Goal: Task Accomplishment & Management: Complete application form

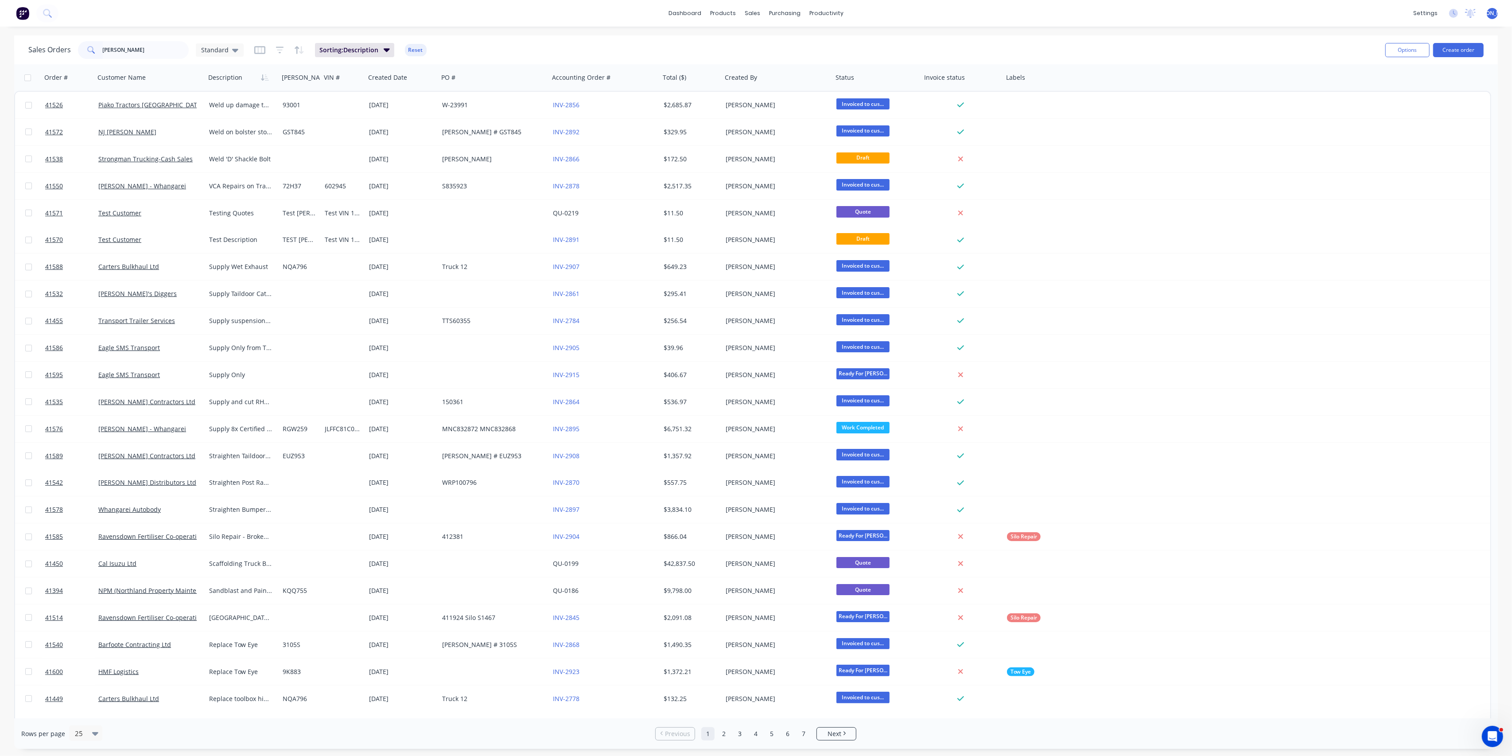
type input "[PERSON_NAME]"
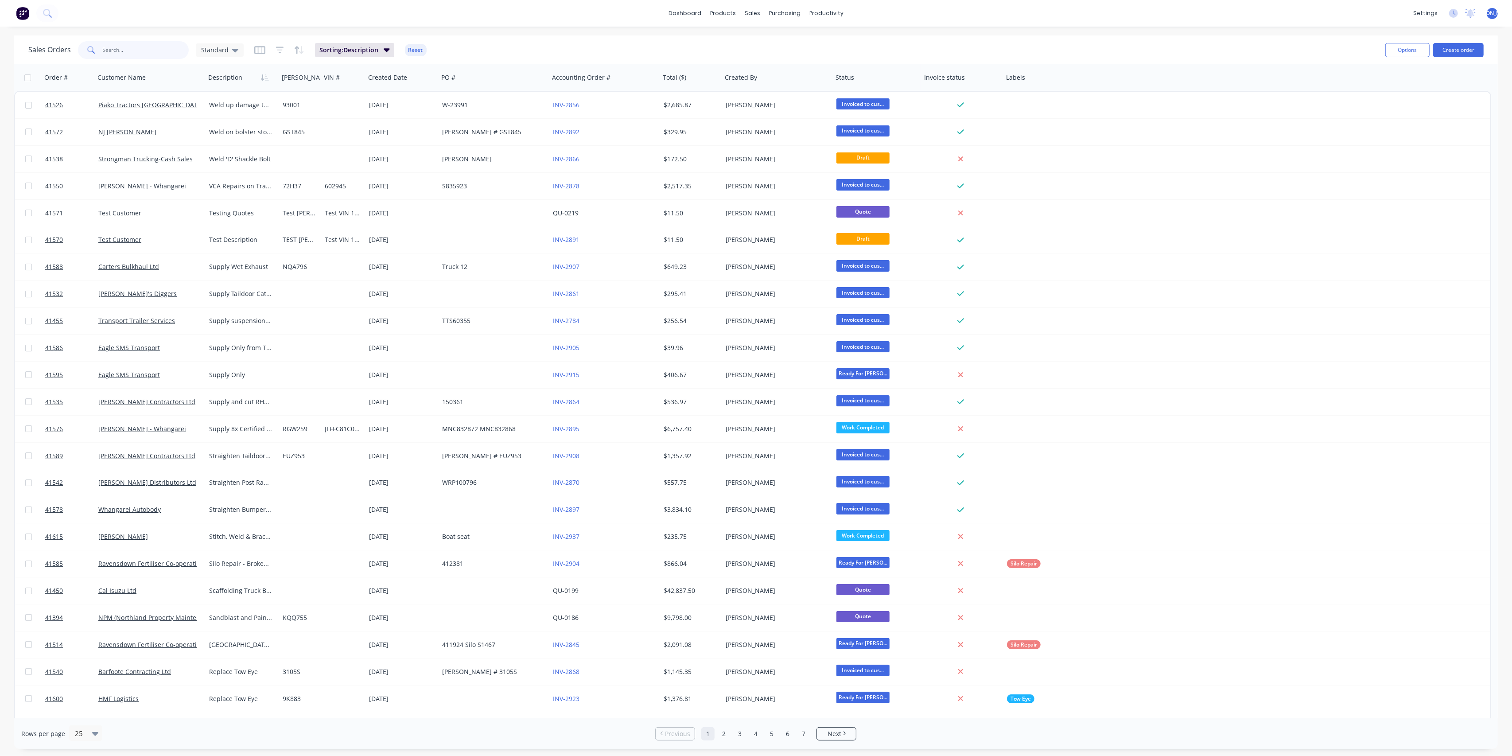
click at [139, 49] on input "text" at bounding box center [146, 50] width 86 height 18
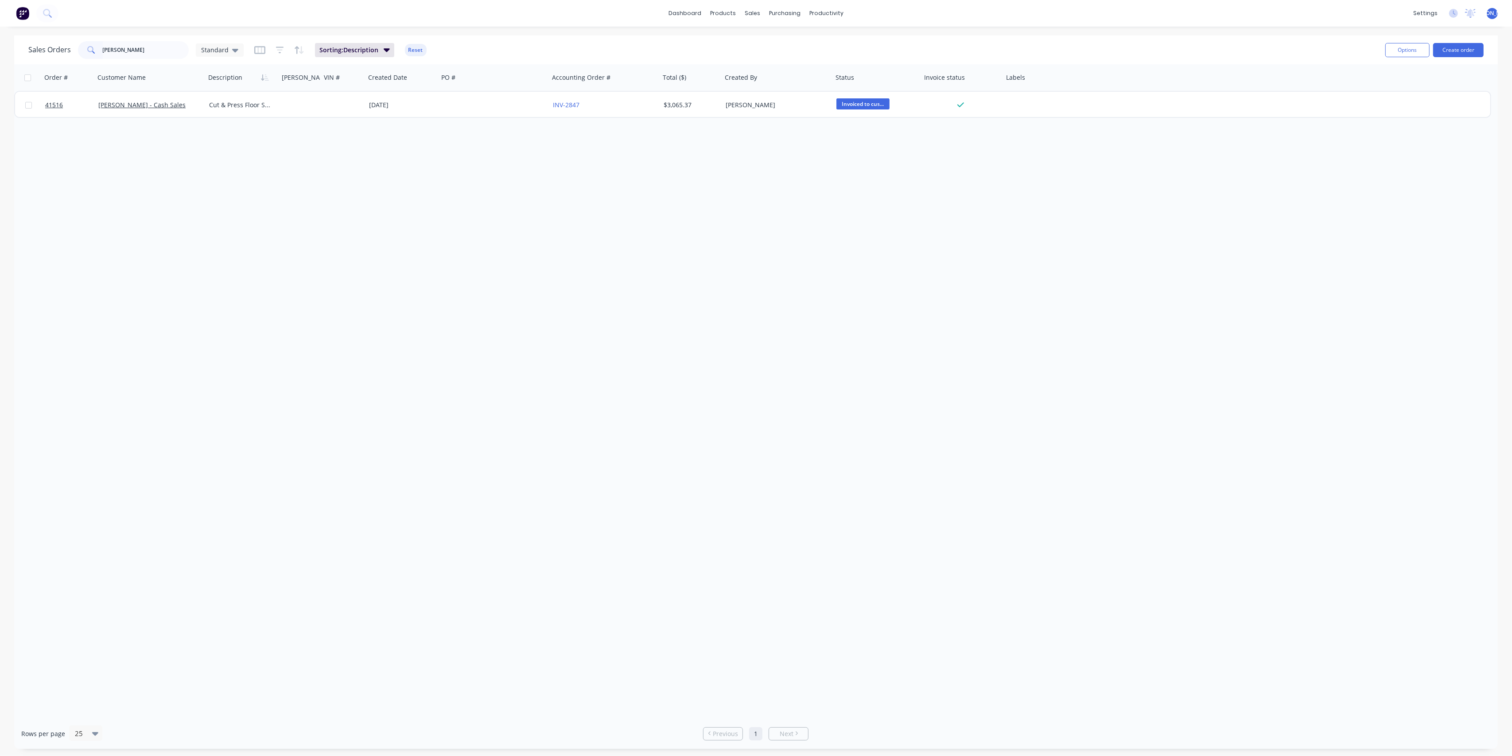
click at [219, 161] on div "Order # Customer Name Description Rego# VIN # Created Date PO # Accounting Orde…" at bounding box center [756, 391] width 1484 height 654
drag, startPoint x: 142, startPoint y: 35, endPoint x: 142, endPoint y: 43, distance: 7.5
click at [142, 37] on div "Sales Orders barnes Standard Sorting: Description Reset Options Create order" at bounding box center [756, 49] width 1484 height 29
click at [142, 43] on input "[PERSON_NAME]" at bounding box center [146, 50] width 86 height 18
type input "b"
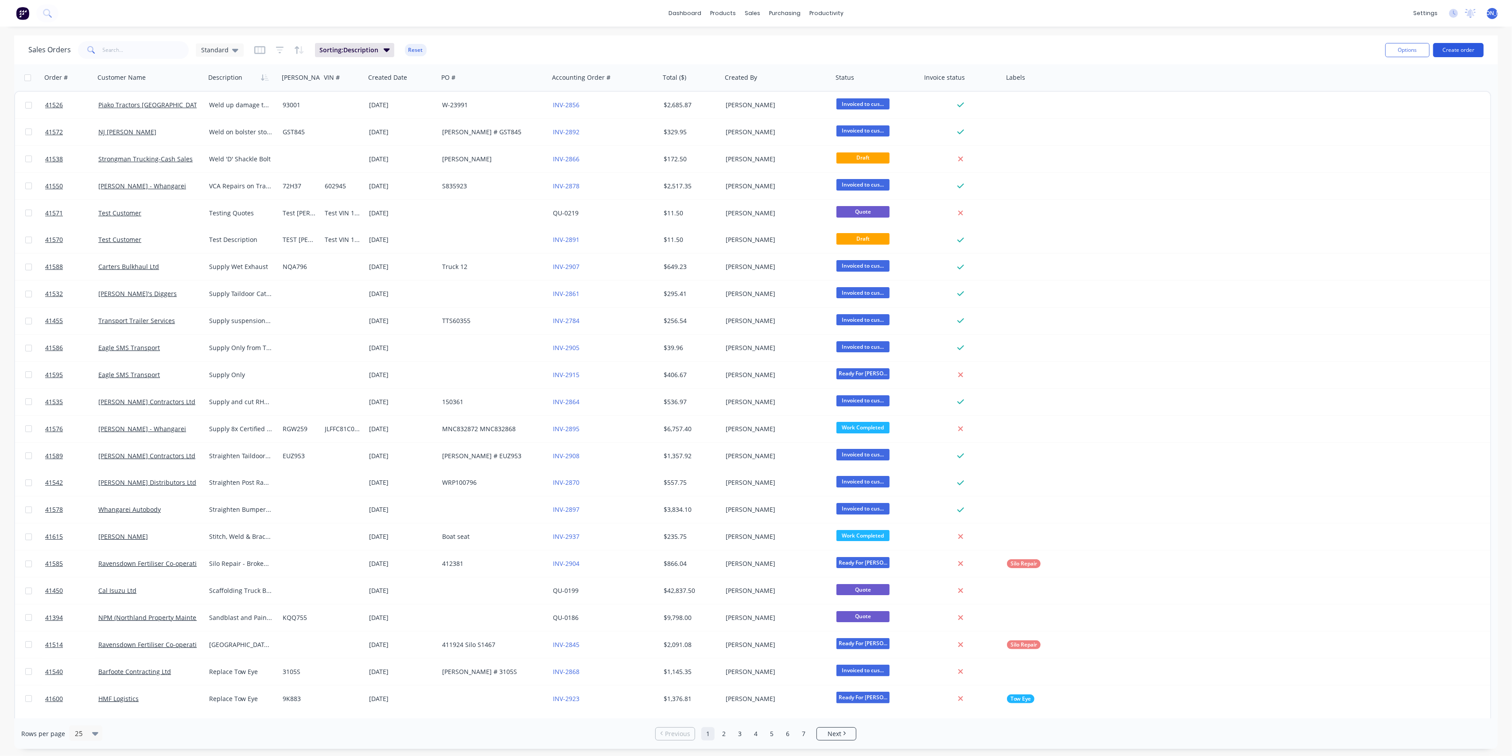
click at [1460, 48] on button "Create order" at bounding box center [1458, 50] width 51 height 14
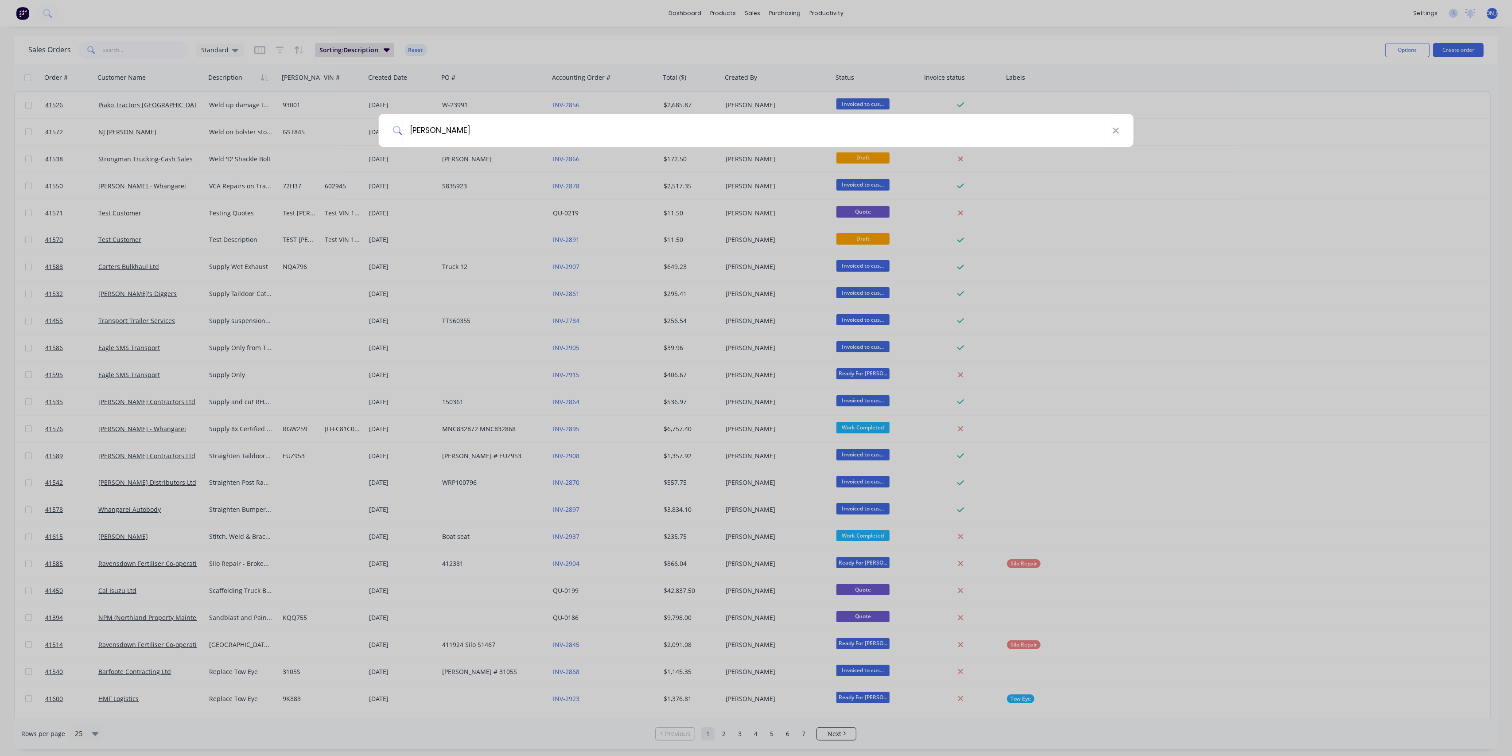
type input "[PERSON_NAME]"
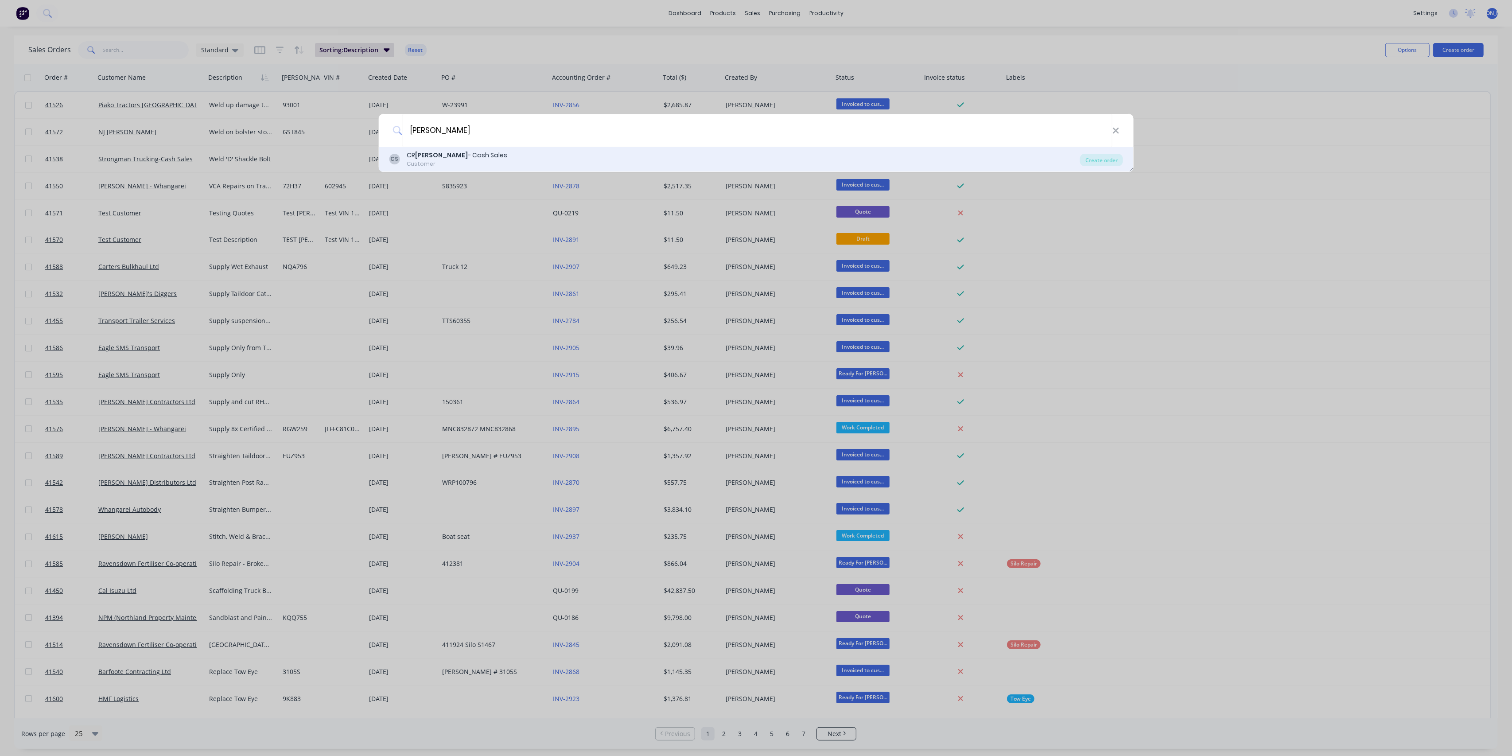
click at [562, 157] on div "CS CR Barnes - Cash Sales Customer" at bounding box center [734, 159] width 691 height 17
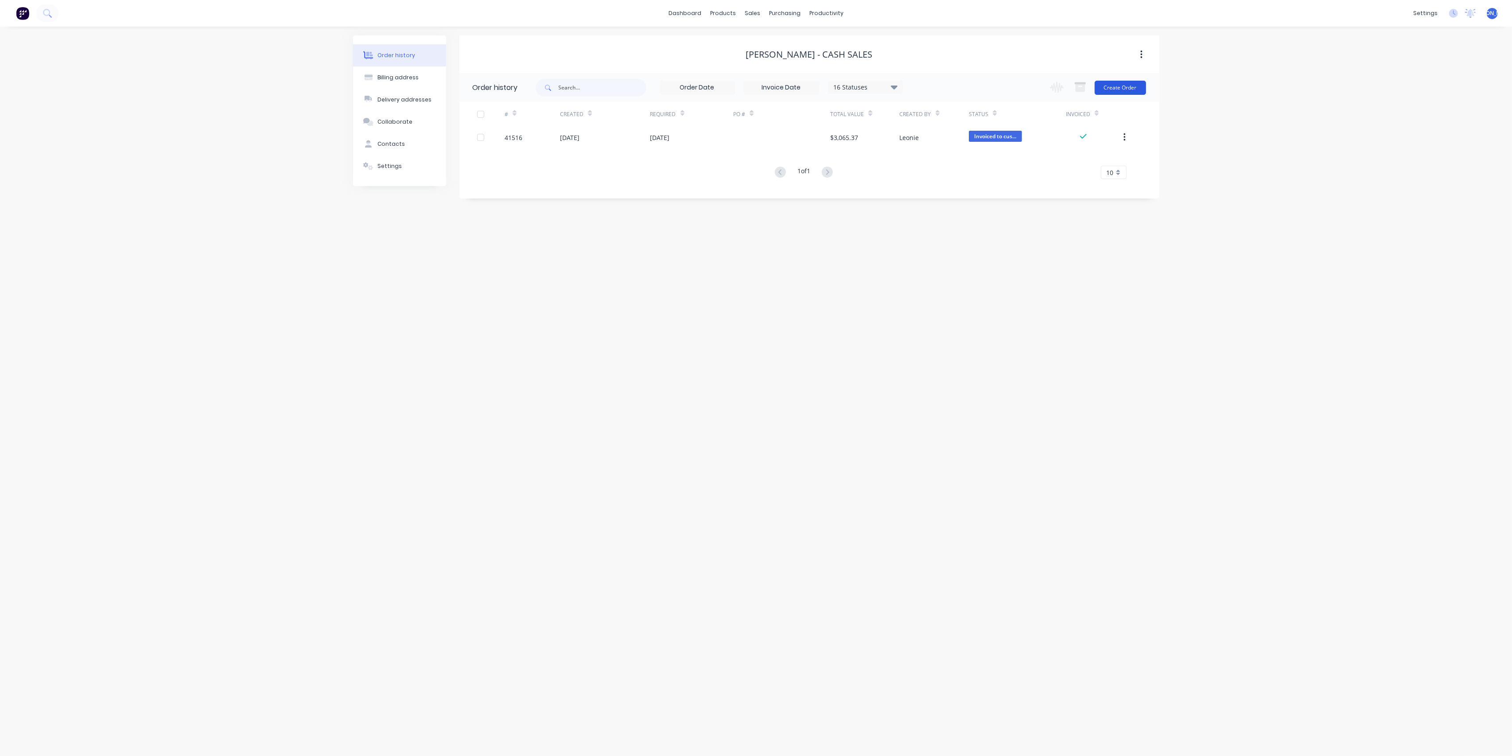
click at [1125, 89] on button "Create Order" at bounding box center [1120, 88] width 51 height 14
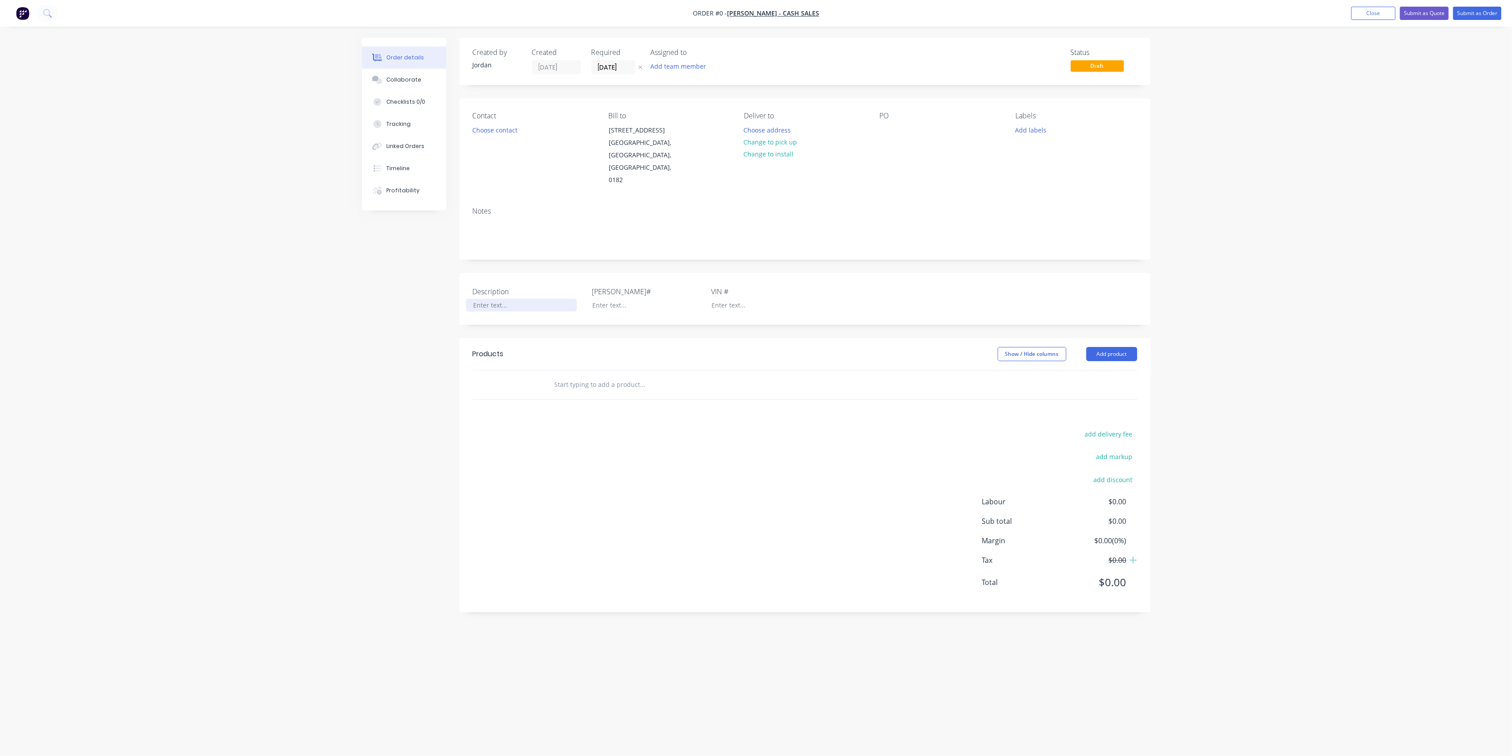
click at [505, 299] on div at bounding box center [521, 305] width 111 height 13
click at [607, 294] on div "Order details Collaborate Checklists 0/0 Tracking Linked Orders Timeline Profit…" at bounding box center [756, 361] width 806 height 647
click at [567, 385] on input "text" at bounding box center [642, 394] width 177 height 18
type input "L"
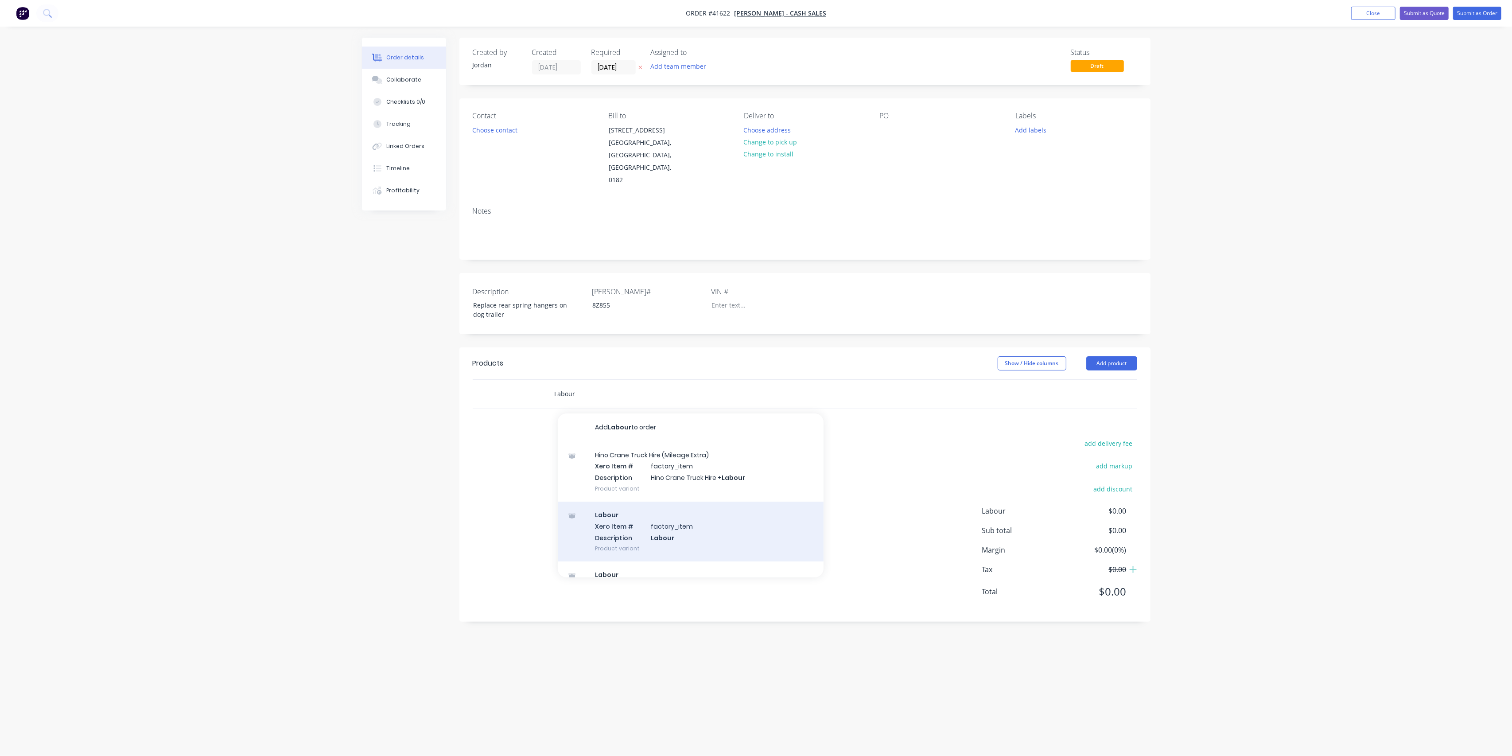
type input "Labour"
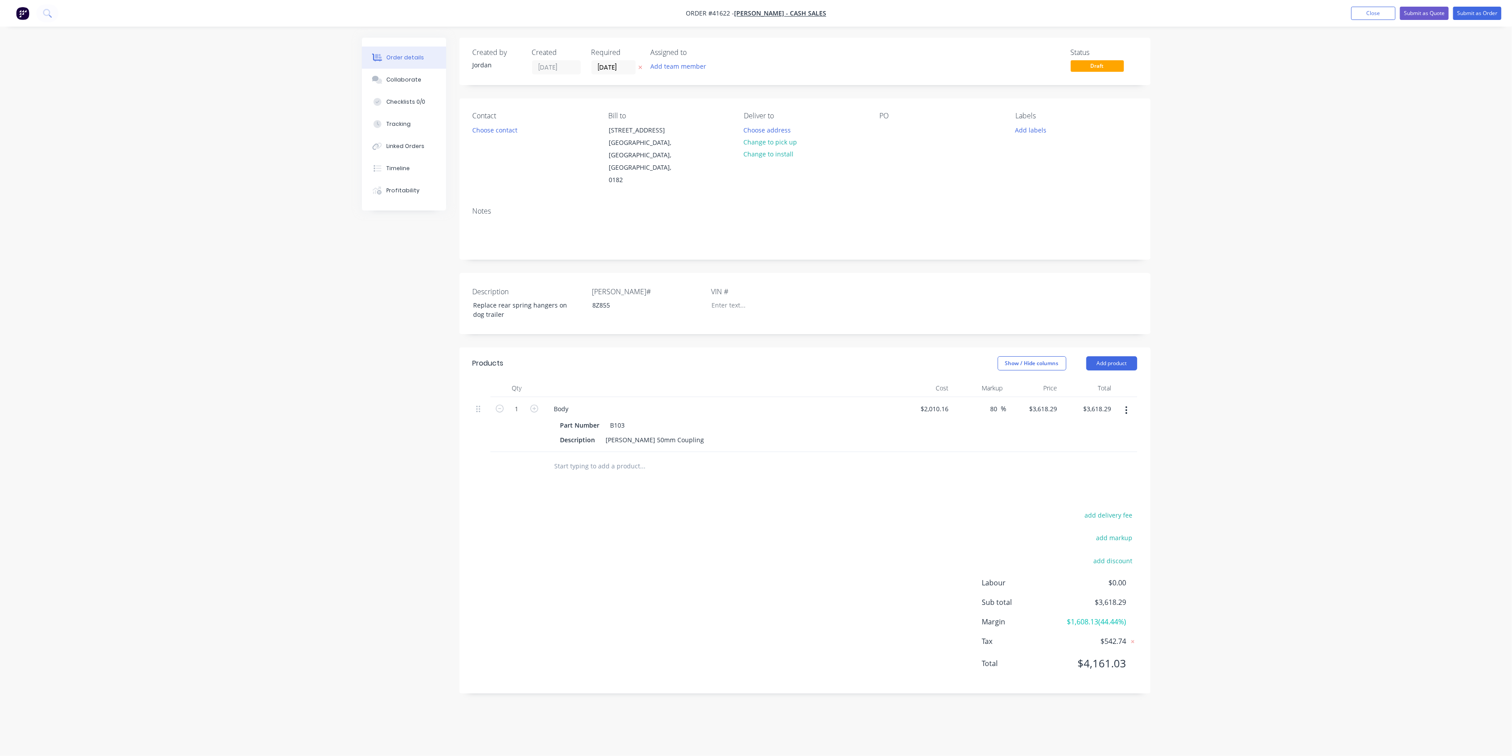
click at [1126, 405] on icon "button" at bounding box center [1126, 410] width 2 height 10
click at [1082, 481] on button "Delete" at bounding box center [1095, 487] width 84 height 18
click at [598, 385] on input "text" at bounding box center [642, 394] width 177 height 18
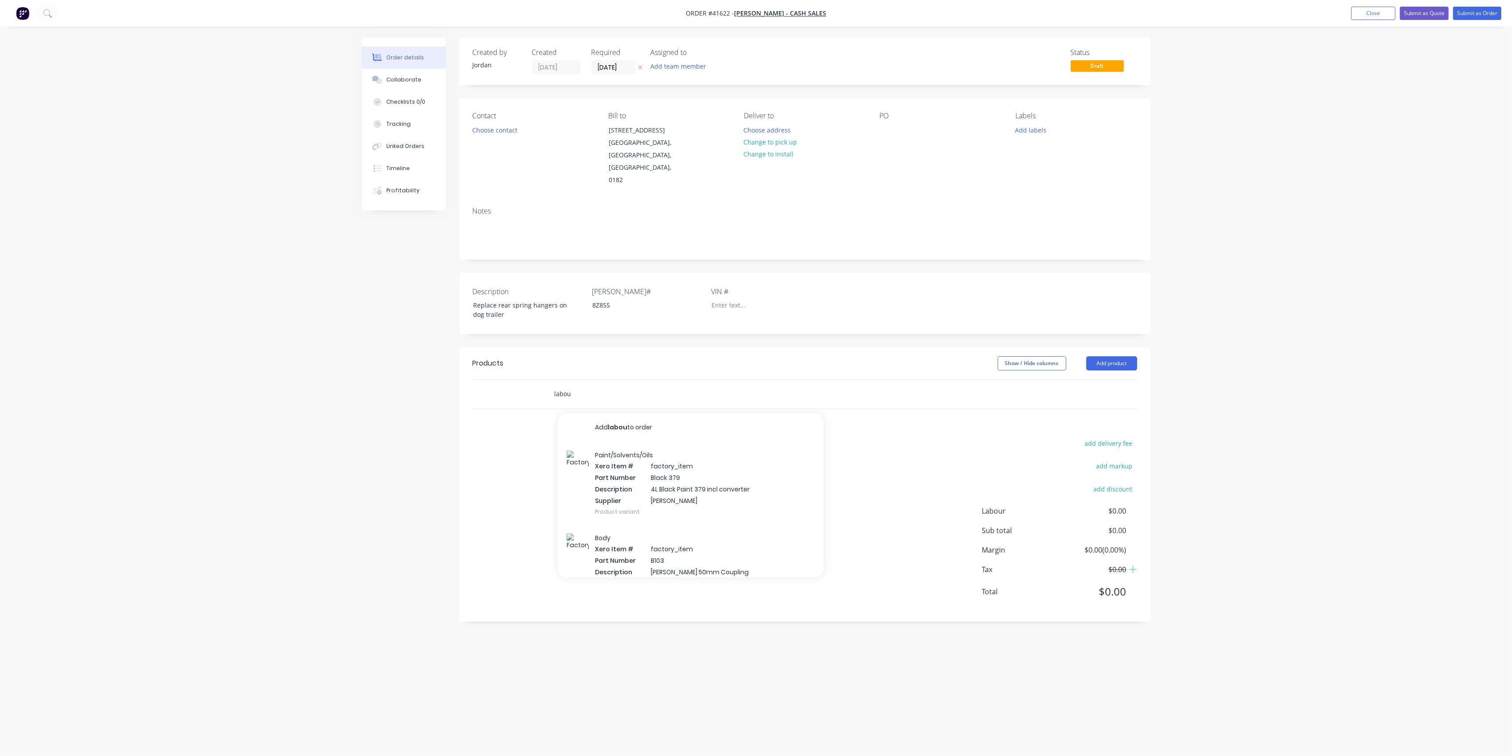
click at [598, 385] on input "labou" at bounding box center [642, 394] width 177 height 18
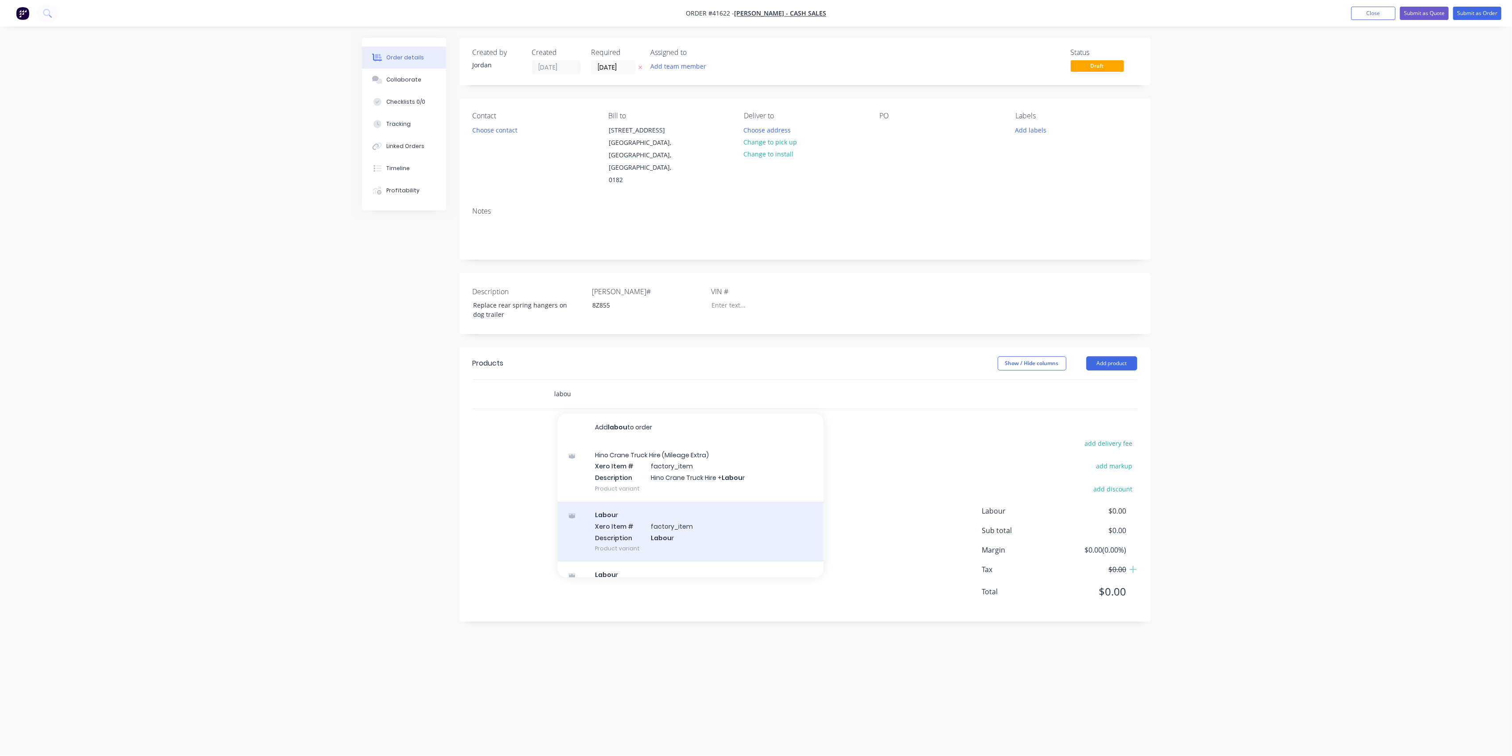
type input "labou"
click at [673, 528] on div "Labou r Xero Item # factory_item Description Labou r Product variant" at bounding box center [691, 532] width 266 height 60
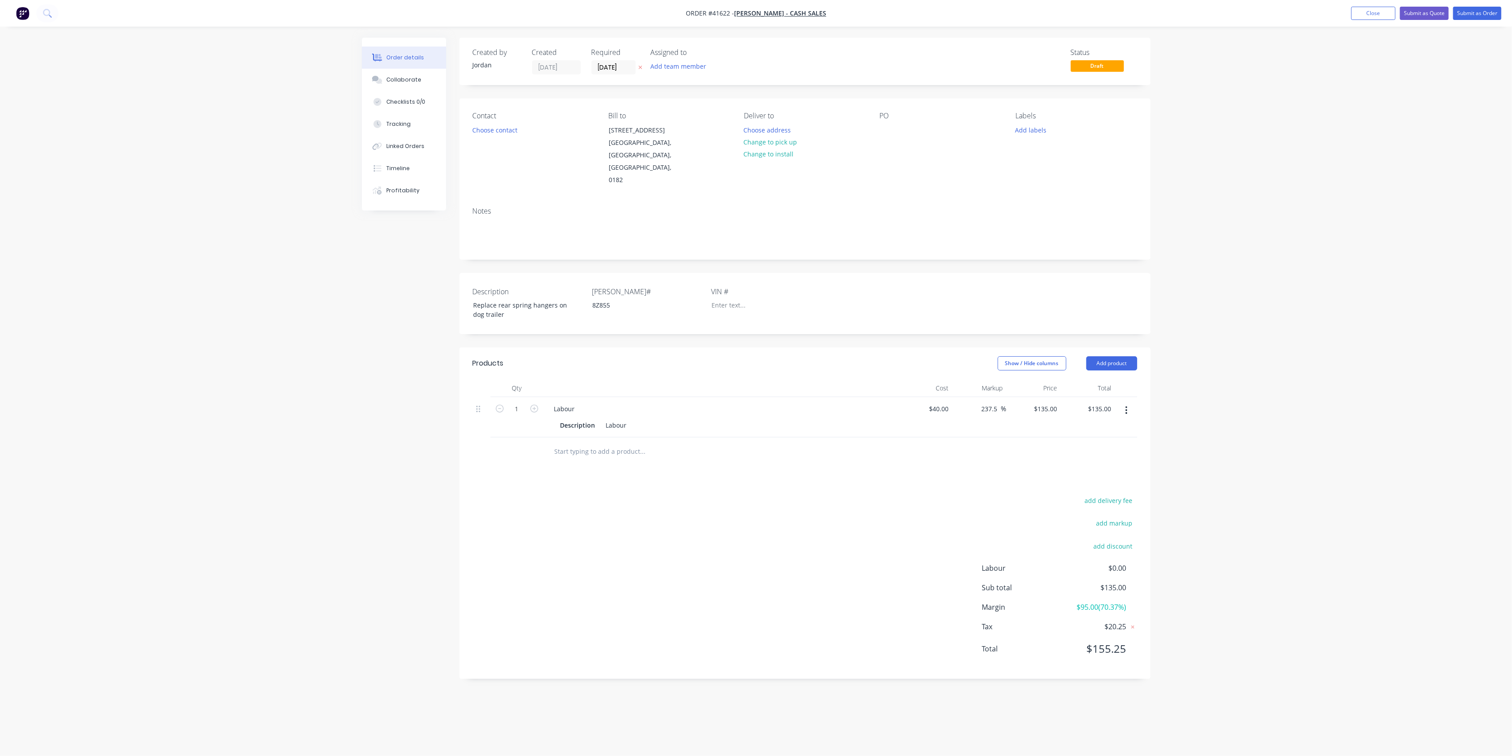
click at [624, 445] on input "text" at bounding box center [642, 452] width 177 height 18
click at [1051, 402] on input "135" at bounding box center [1053, 408] width 15 height 13
type input "115"
type input "187.5"
type input "$115.00"
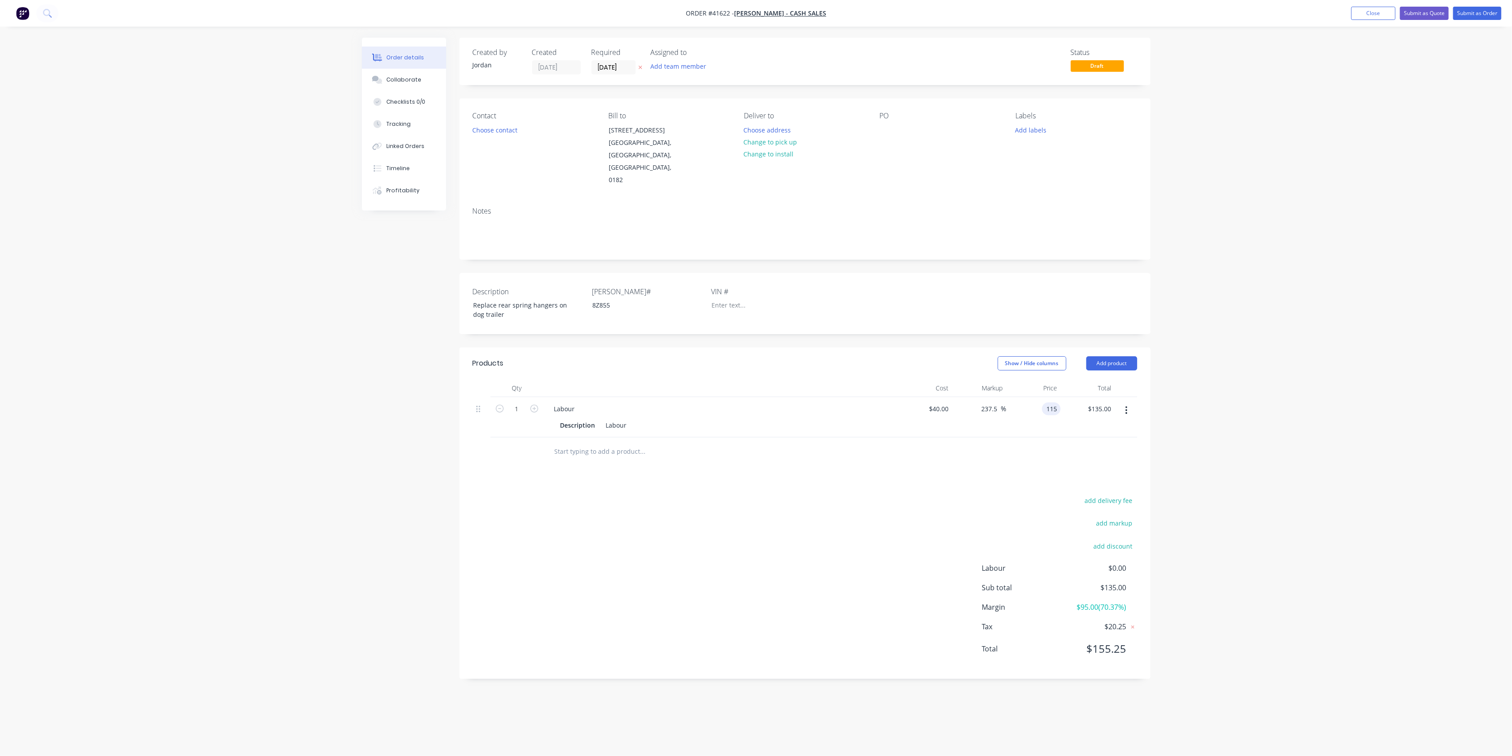
type input "$115.00"
click at [773, 507] on div "add delivery fee add markup add discount Labour $0.00 Sub total $115.00 Margin …" at bounding box center [805, 579] width 665 height 171
click at [616, 443] on input "text" at bounding box center [642, 452] width 177 height 18
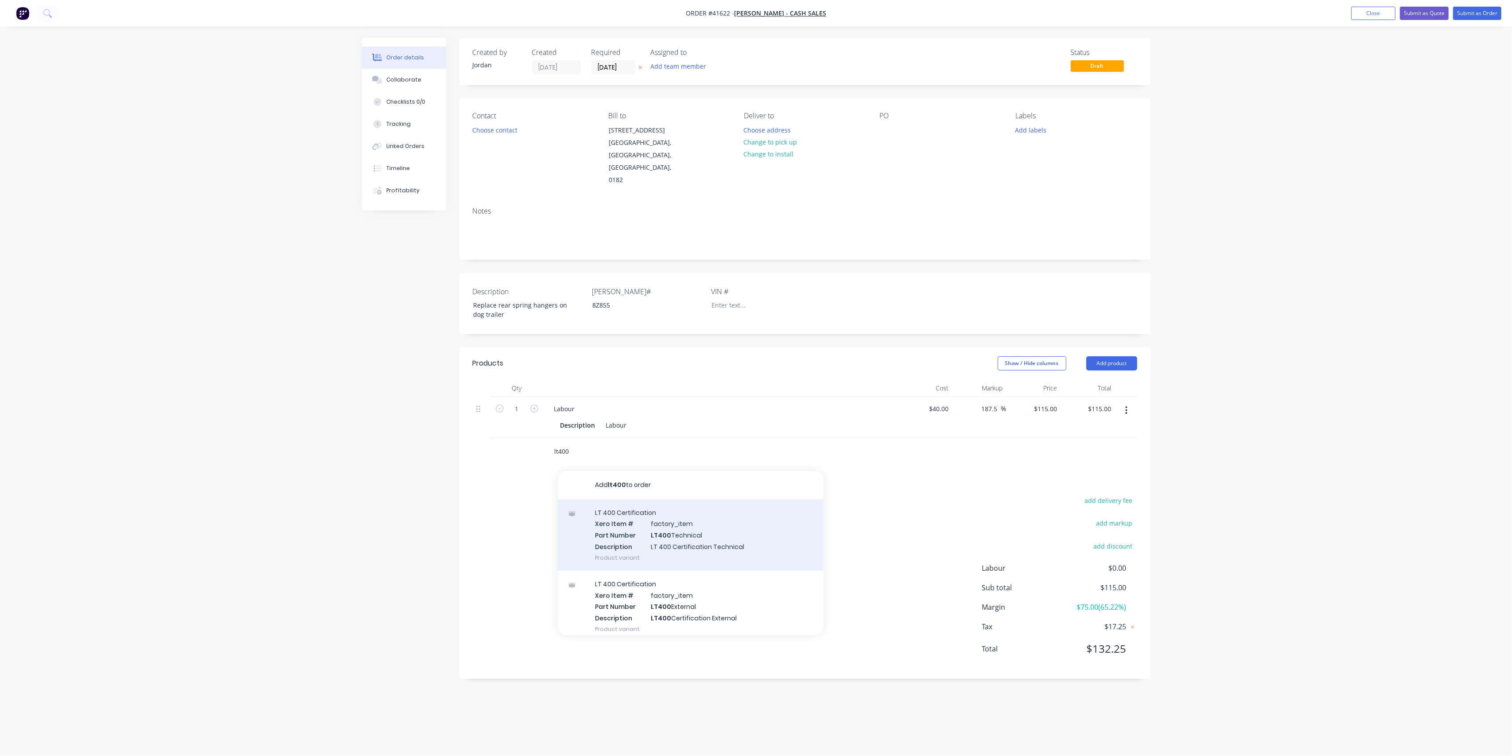
type input "lt400"
click at [728, 523] on div "LT 400 Certification Xero Item # factory_item Part Number LT400 Technical Descr…" at bounding box center [691, 534] width 266 height 71
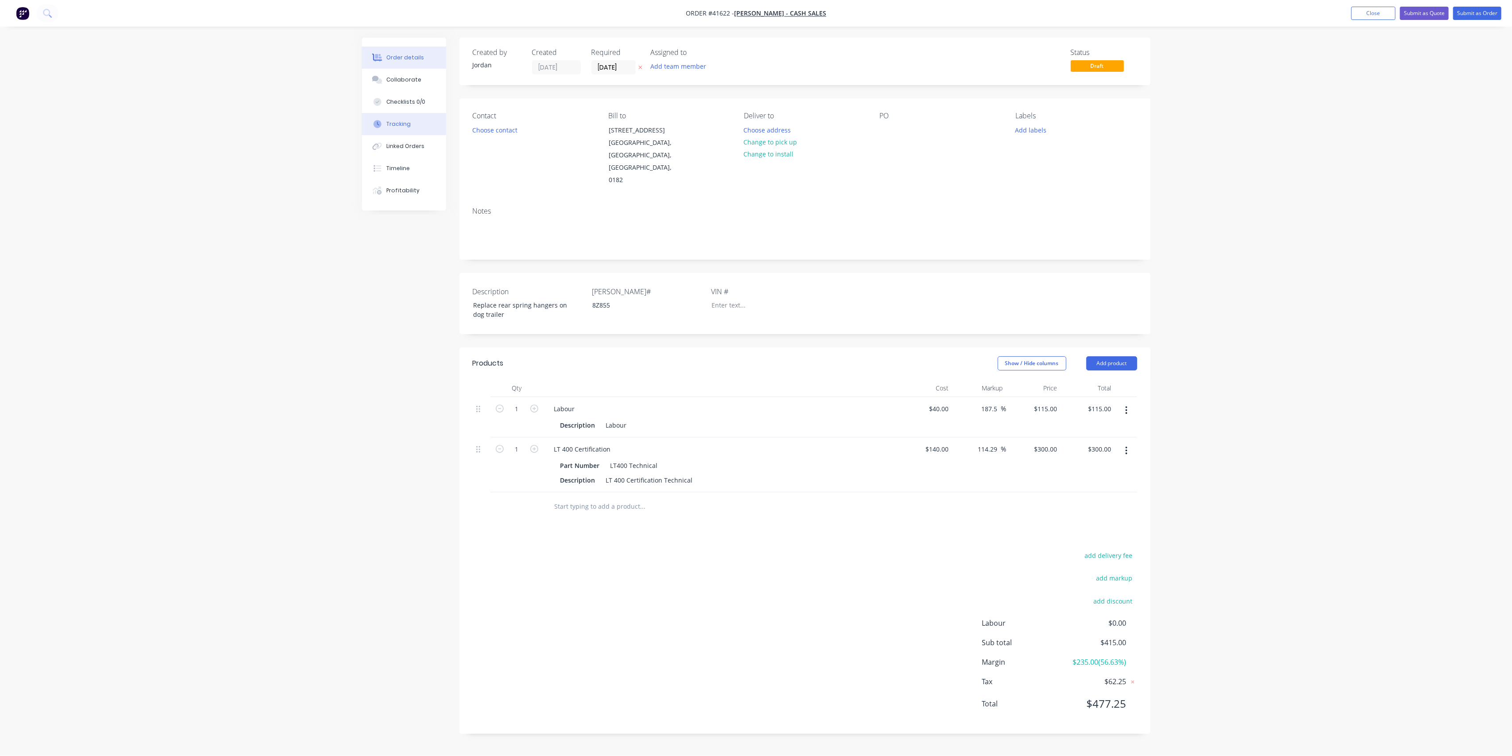
click at [389, 121] on div "Tracking" at bounding box center [398, 124] width 24 height 8
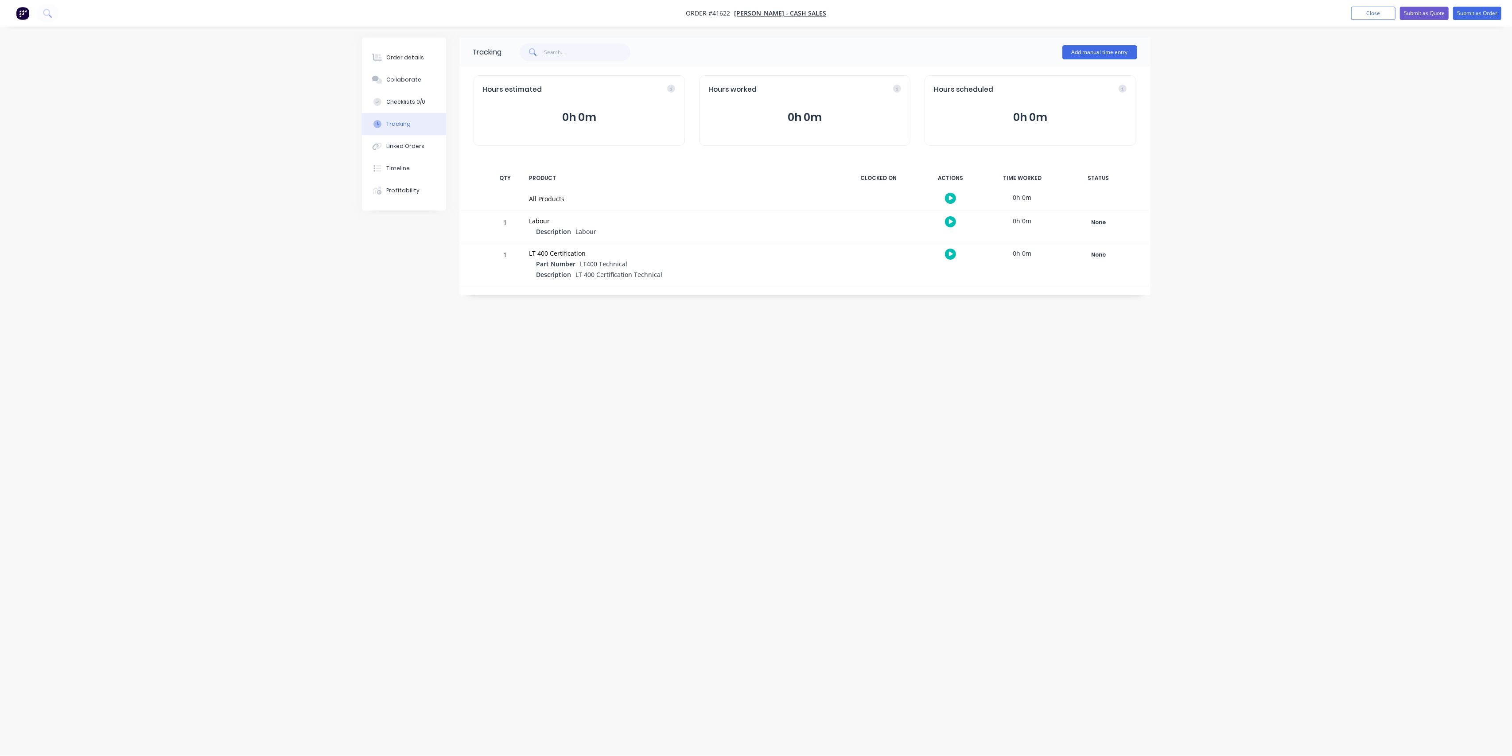
click at [954, 220] on button "button" at bounding box center [950, 221] width 11 height 11
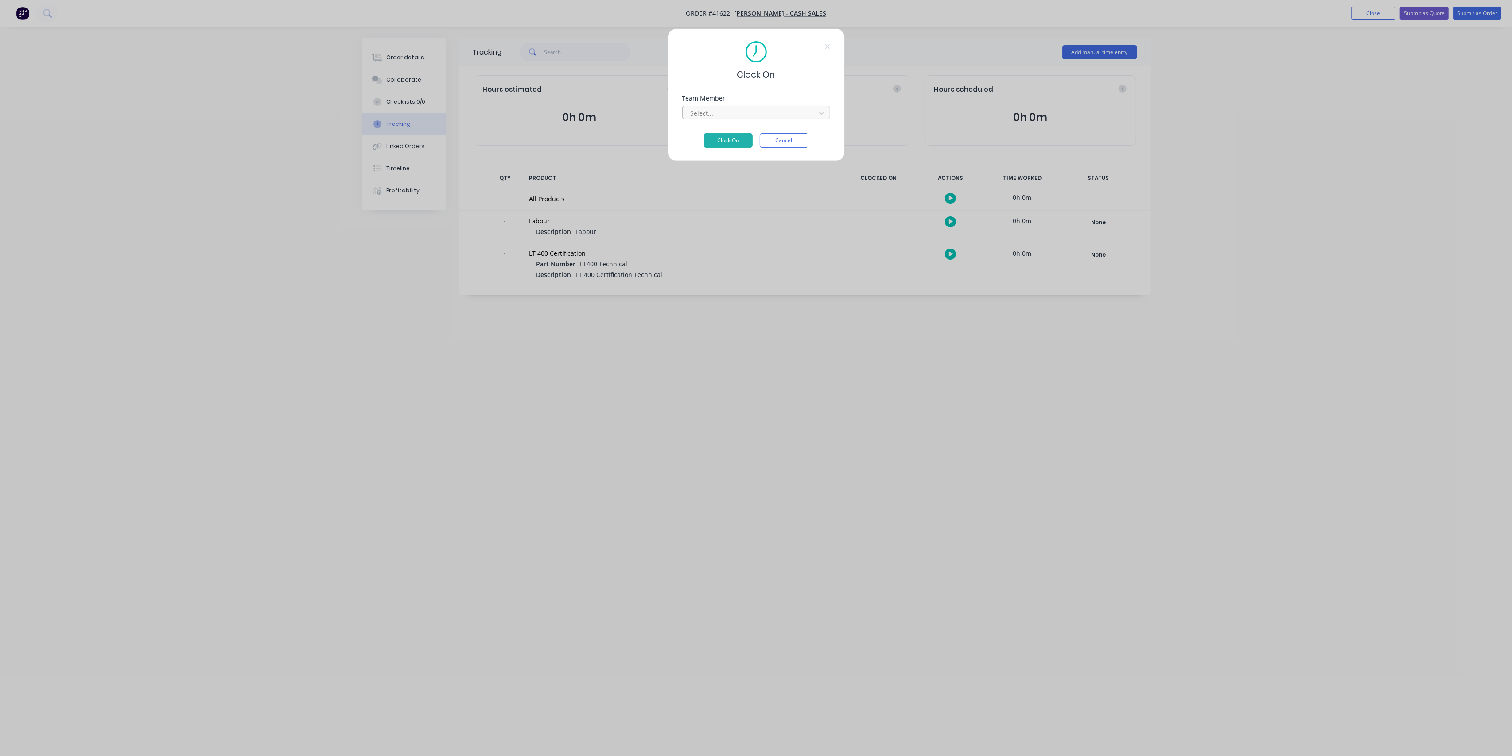
click at [803, 115] on div at bounding box center [750, 113] width 121 height 11
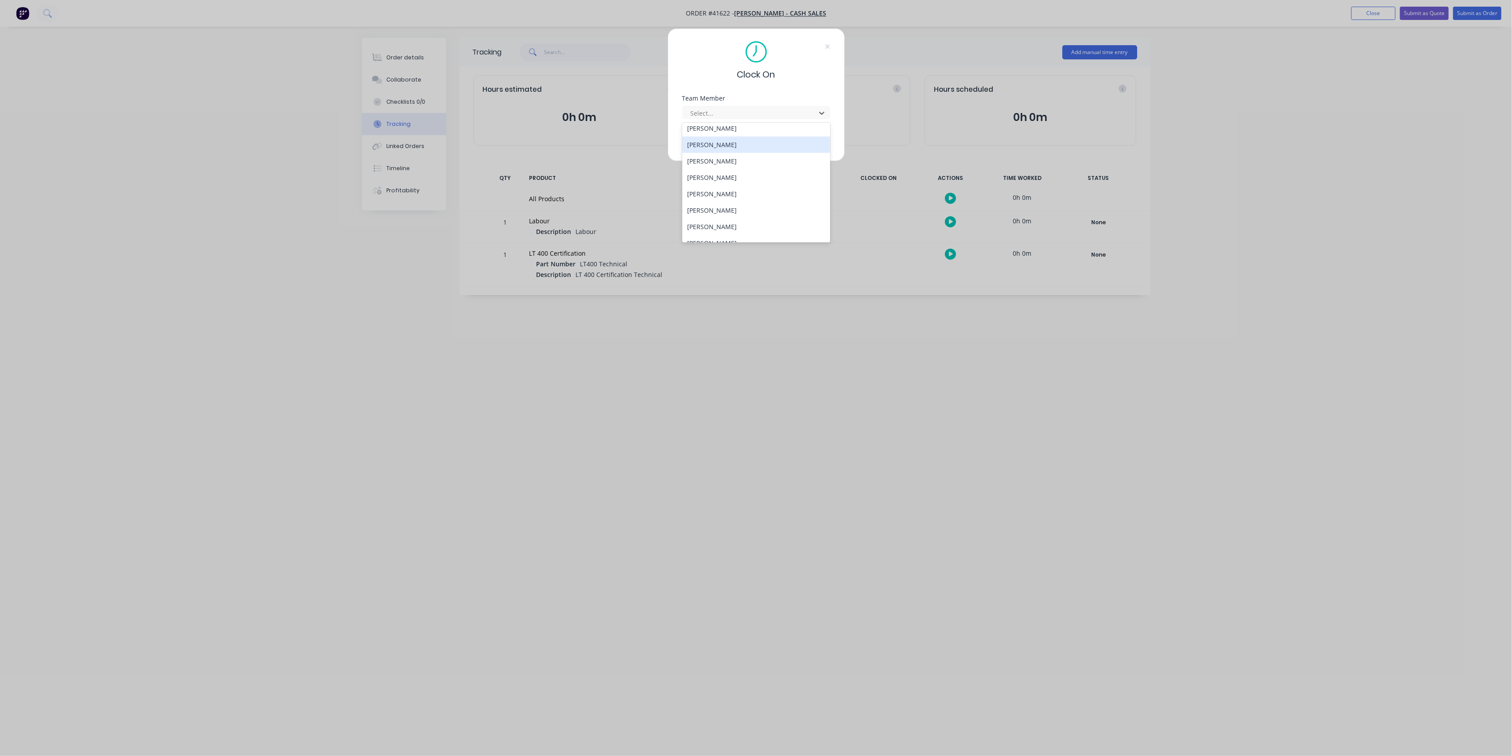
scroll to position [179, 0]
click at [713, 184] on div "sam fenton" at bounding box center [756, 183] width 148 height 16
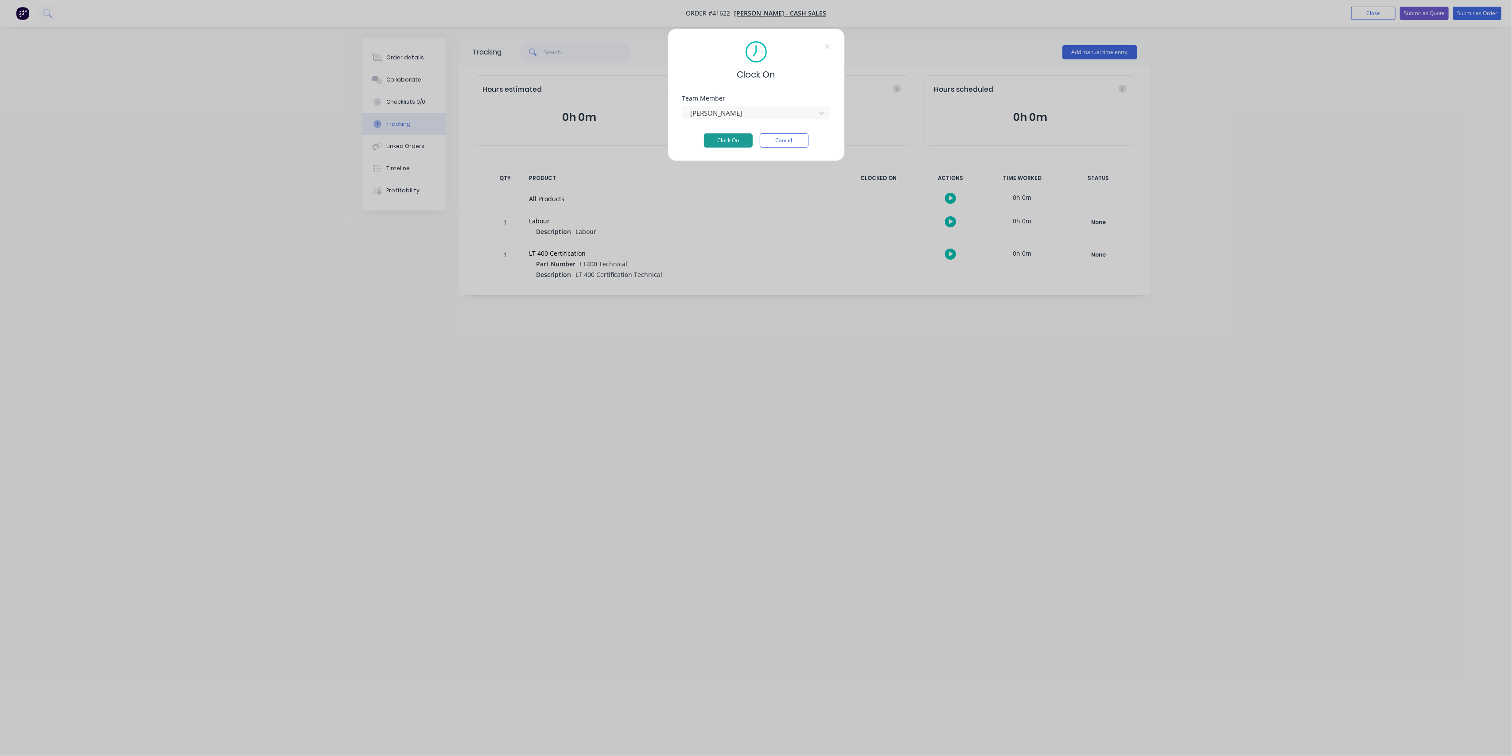
click at [729, 140] on button "Clock On" at bounding box center [728, 140] width 49 height 14
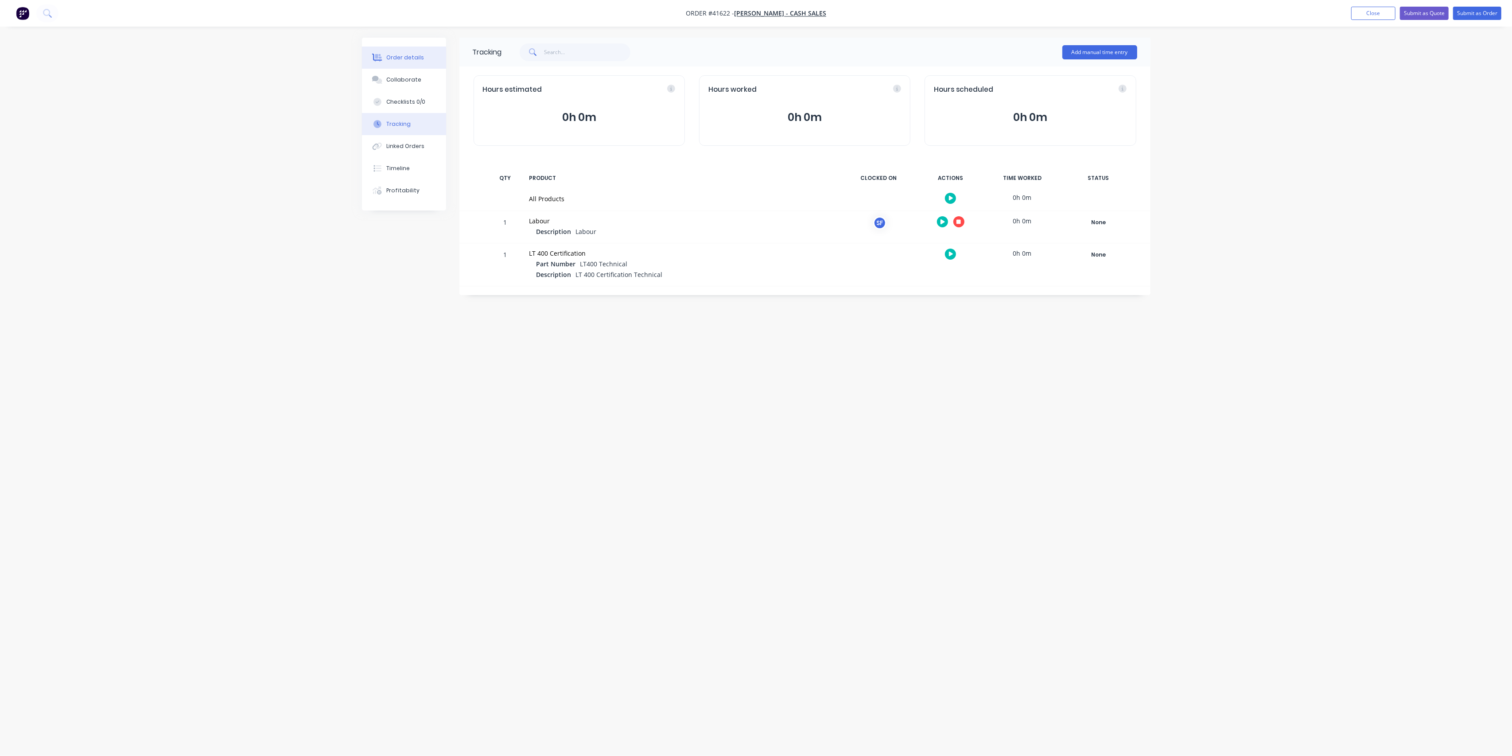
click at [410, 57] on div "Order details" at bounding box center [405, 58] width 38 height 8
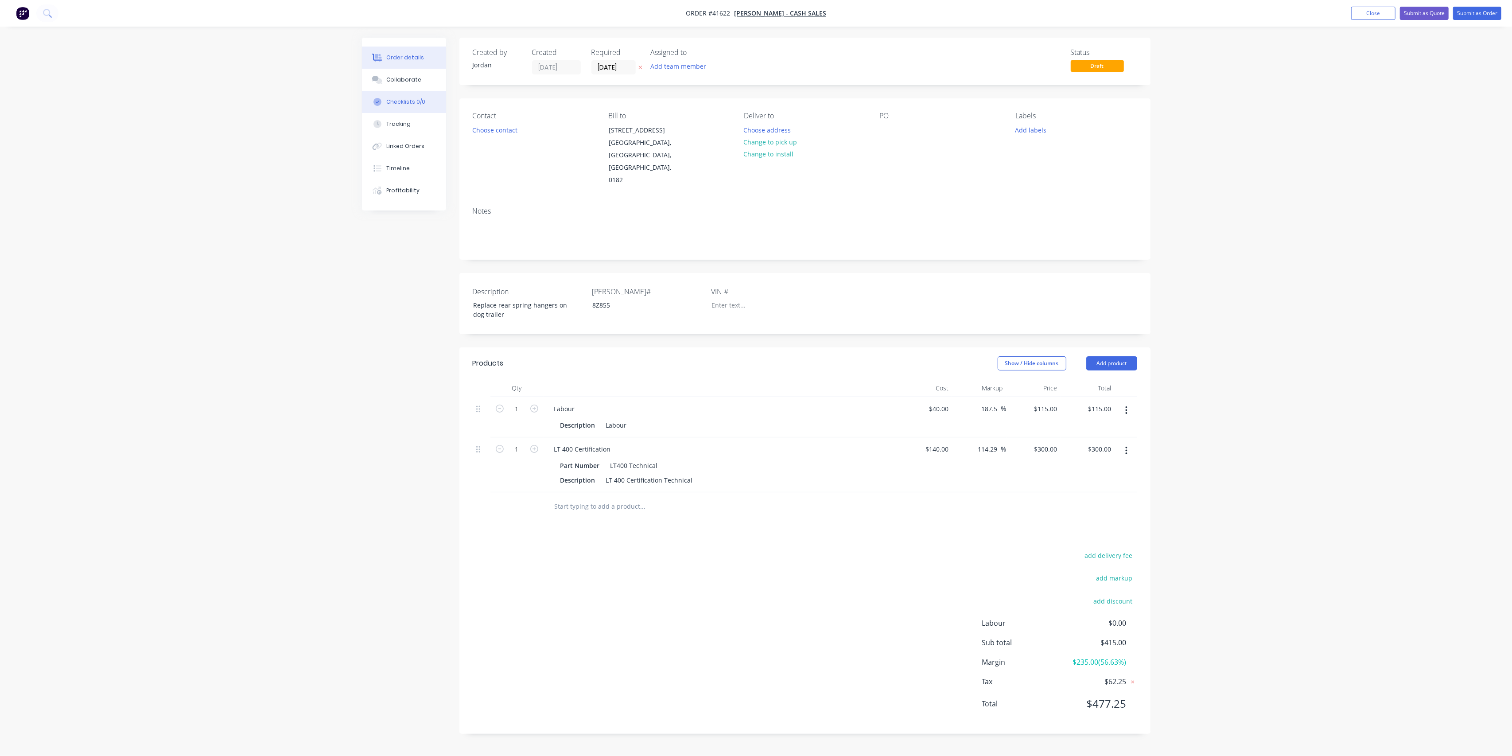
click at [404, 105] on div "Checklists 0/0" at bounding box center [405, 102] width 39 height 8
click at [1117, 50] on button "Add New" at bounding box center [1115, 51] width 44 height 13
click at [1075, 49] on button "Templates" at bounding box center [1064, 51] width 44 height 13
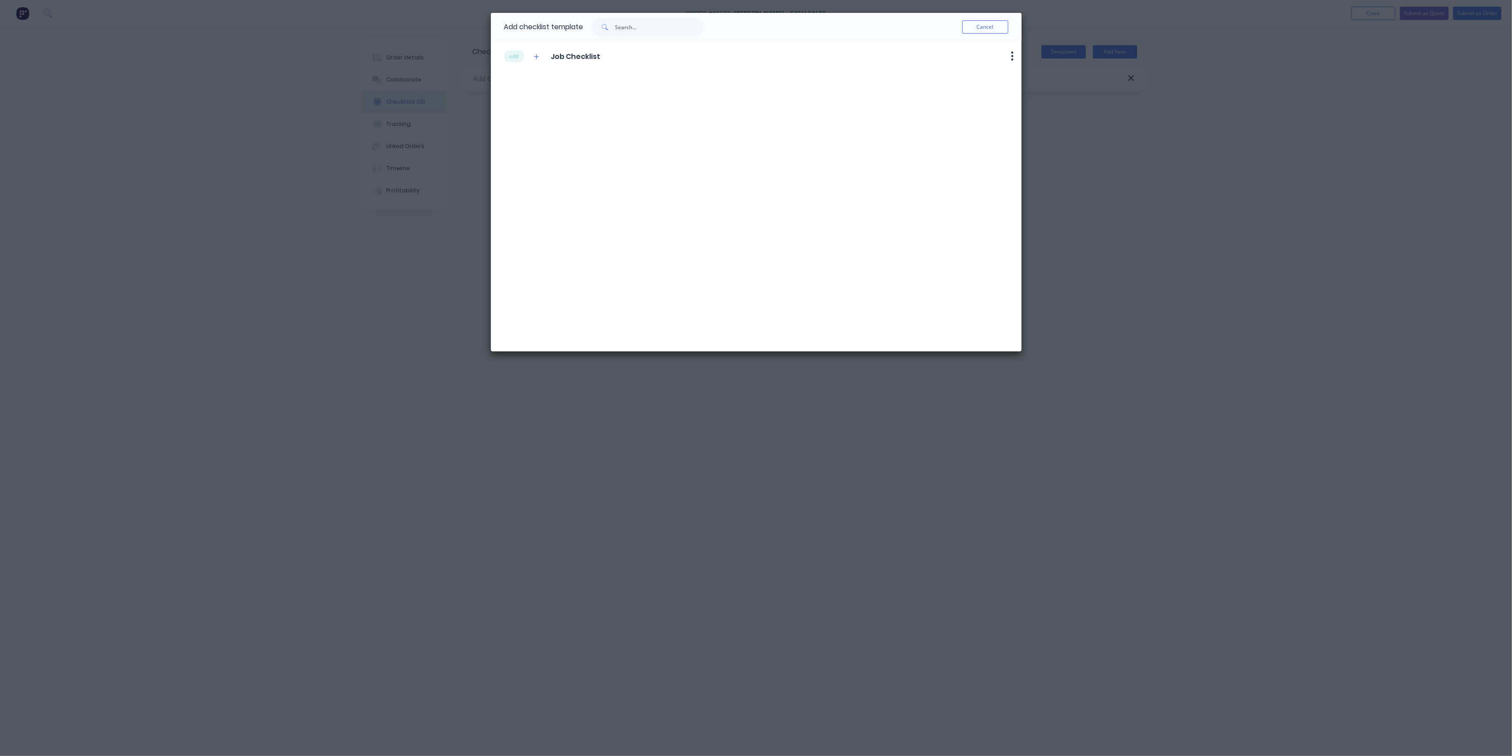
click at [556, 55] on span "Job Checklist" at bounding box center [576, 56] width 50 height 11
click at [508, 55] on button "add" at bounding box center [514, 57] width 20 height 12
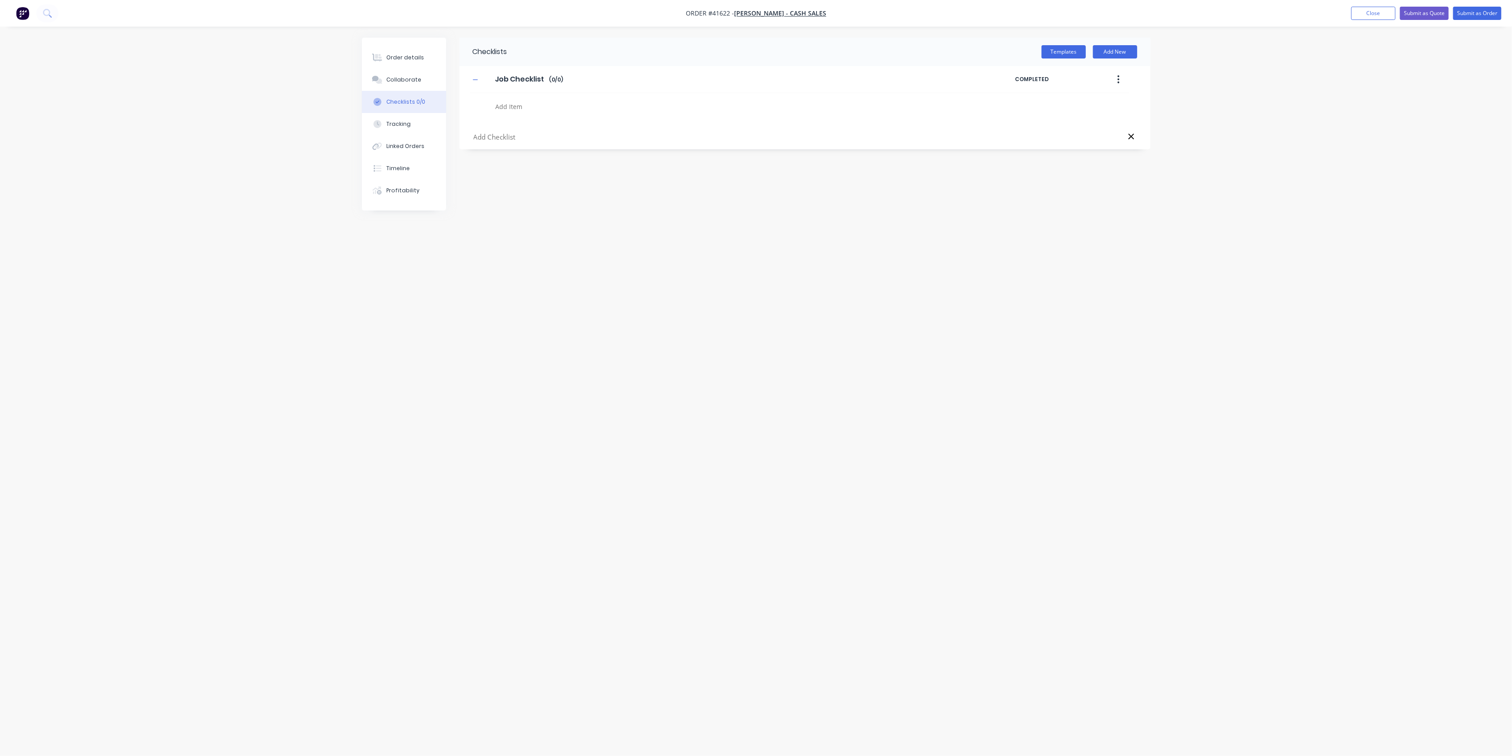
click at [503, 108] on textarea at bounding box center [705, 106] width 426 height 13
type textarea "x"
type textarea "R"
type textarea "x"
type textarea "Re"
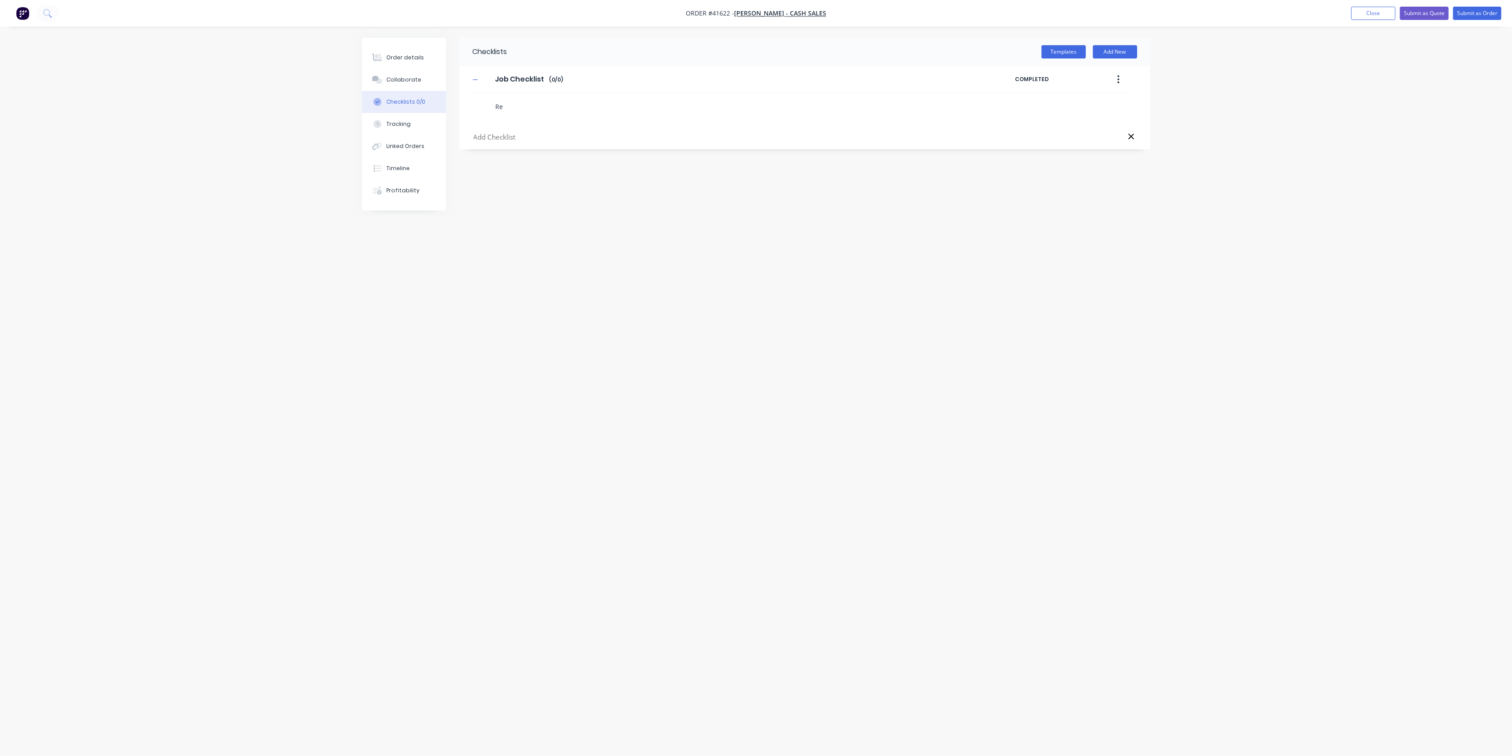
type textarea "x"
type textarea "Rem"
type textarea "x"
type textarea "Remo"
type textarea "x"
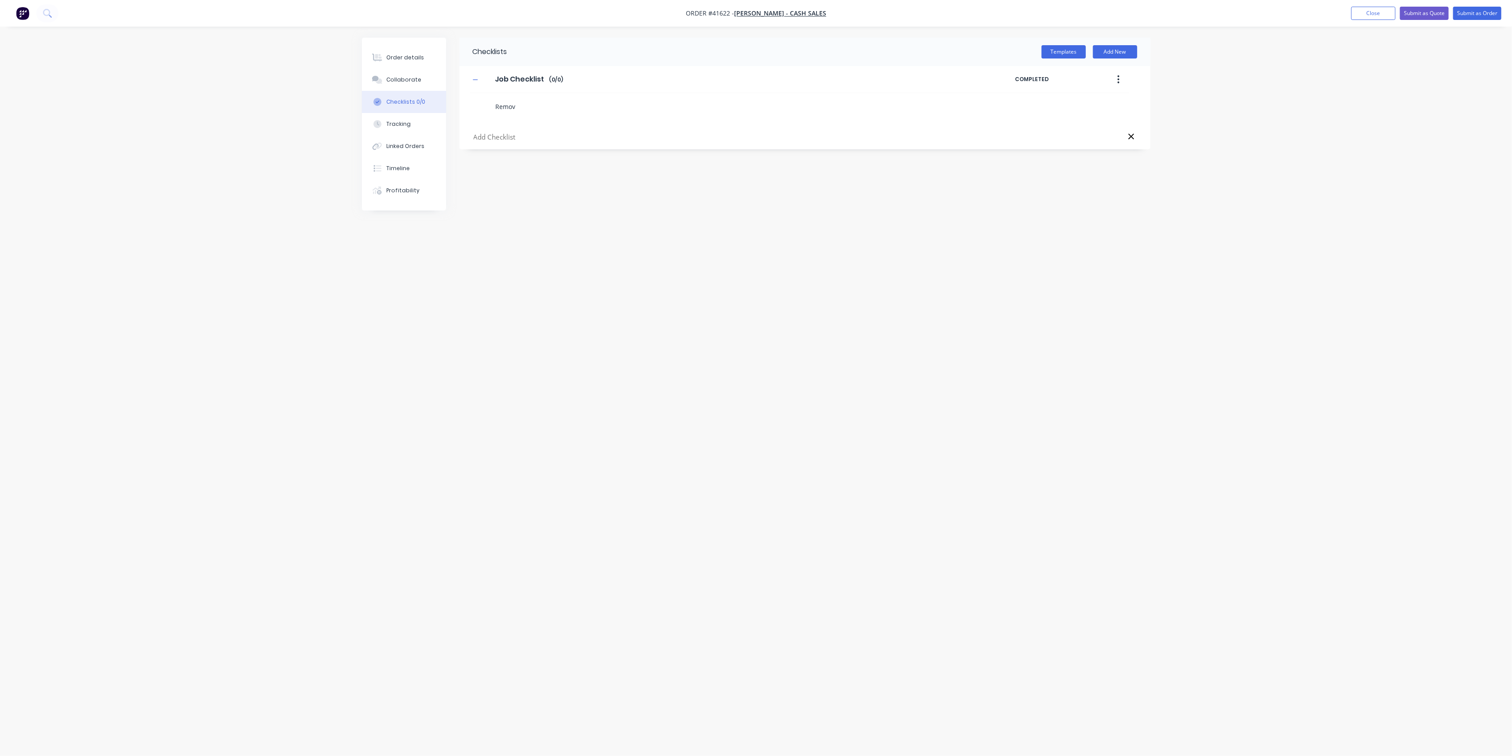
type textarea "Remove"
type textarea "x"
type textarea "Remove"
type textarea "x"
type textarea "Remove e"
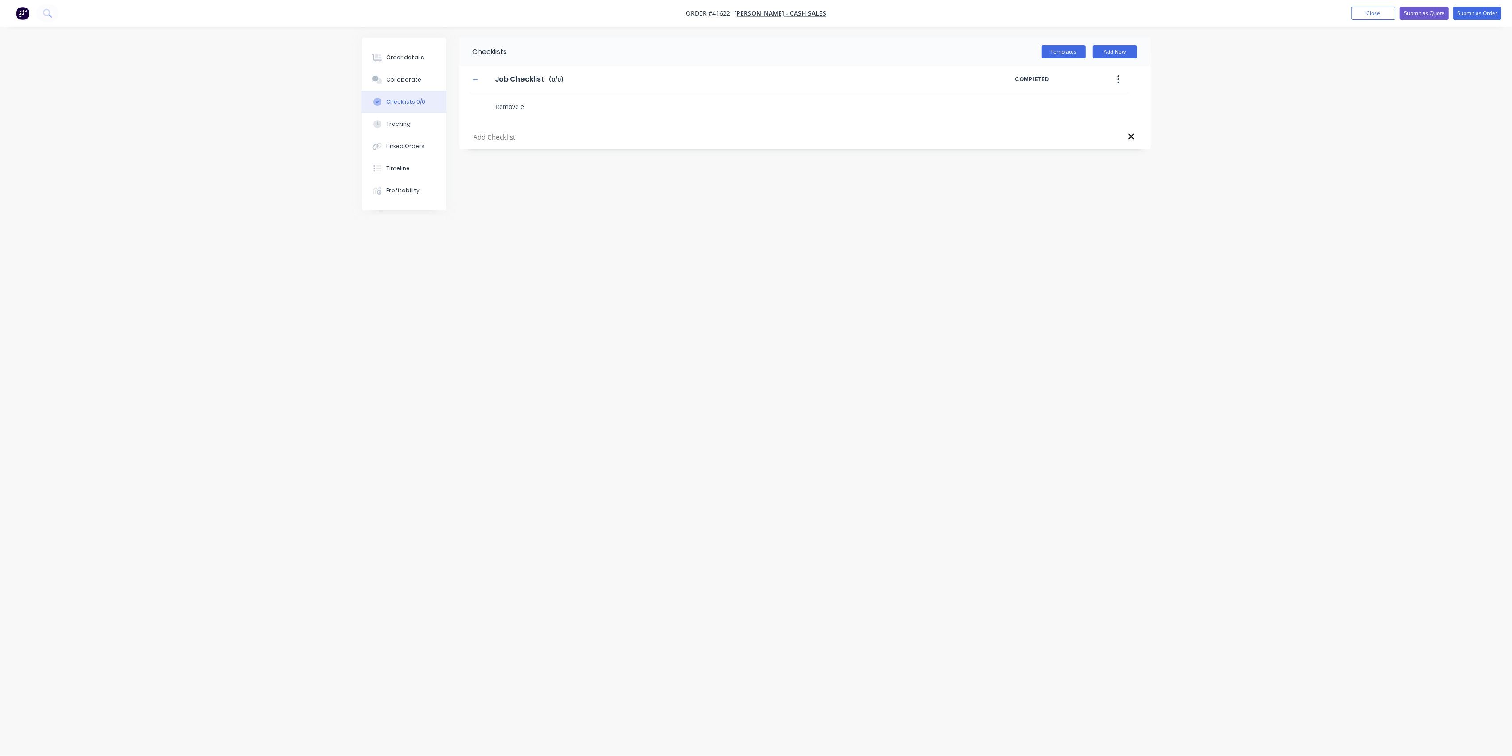
type textarea "x"
type textarea "Remove ex"
type textarea "x"
type textarea "Remove exi"
type textarea "x"
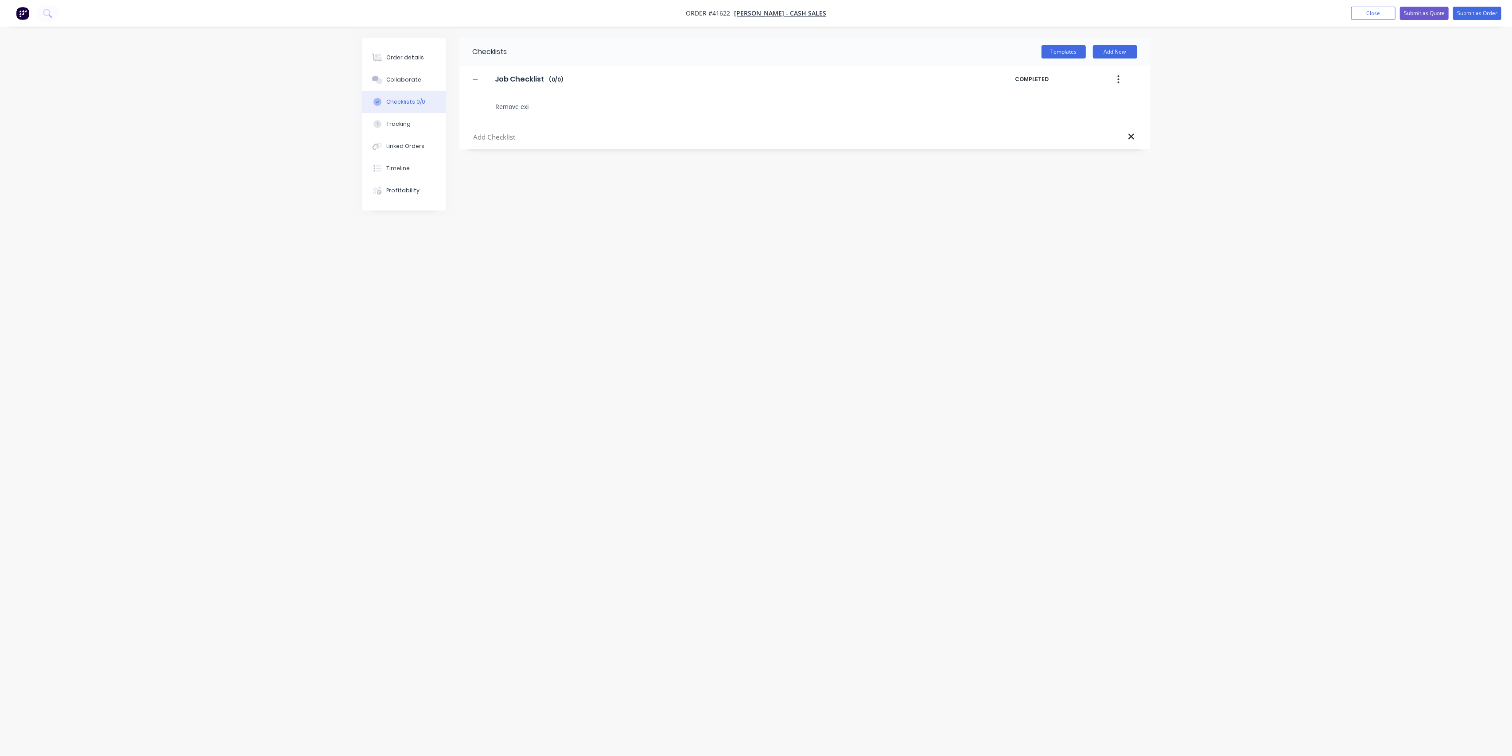
type textarea "Remove exis"
type textarea "x"
type textarea "Remove exist"
type textarea "x"
type textarea "Remove existi"
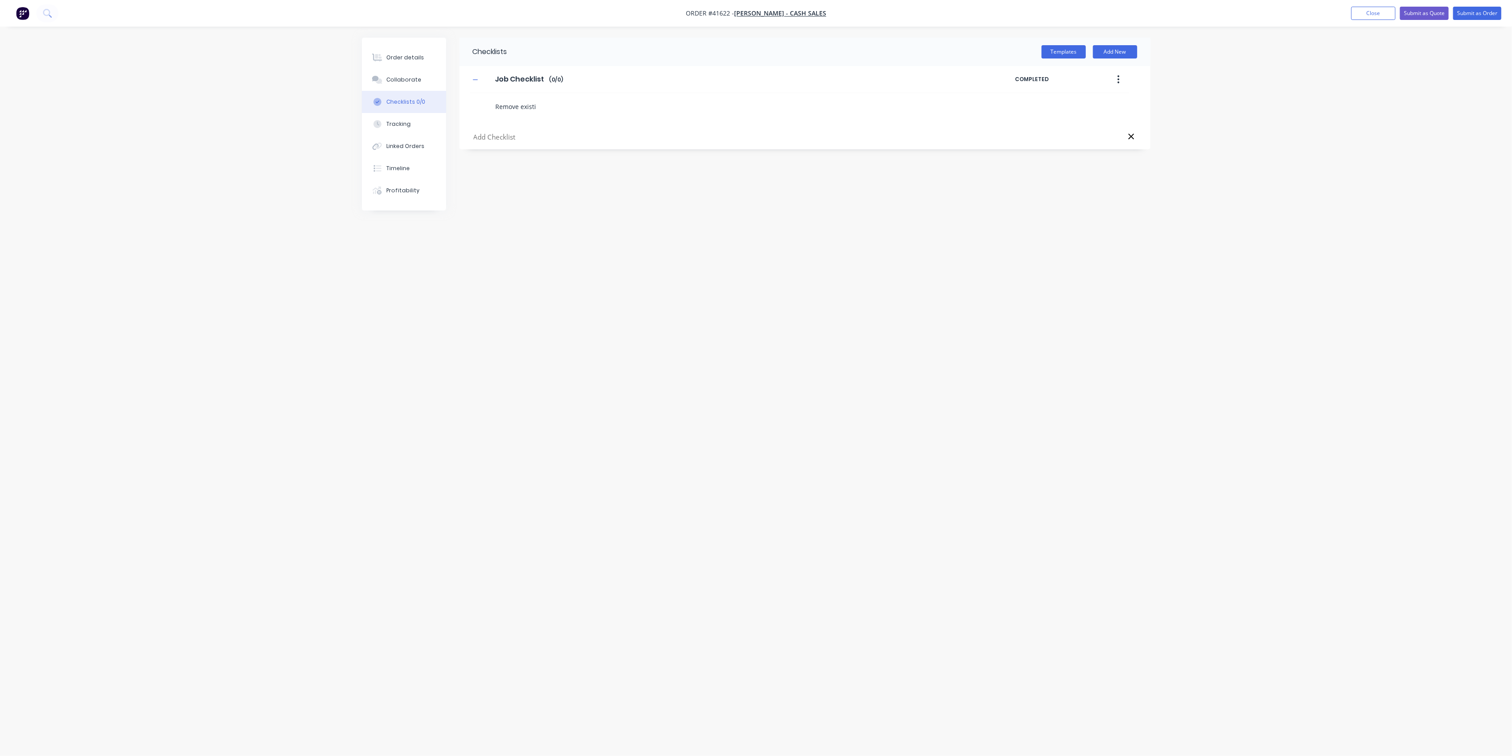
type textarea "x"
type textarea "Remove existin"
type textarea "x"
type textarea "Remove existing"
type textarea "x"
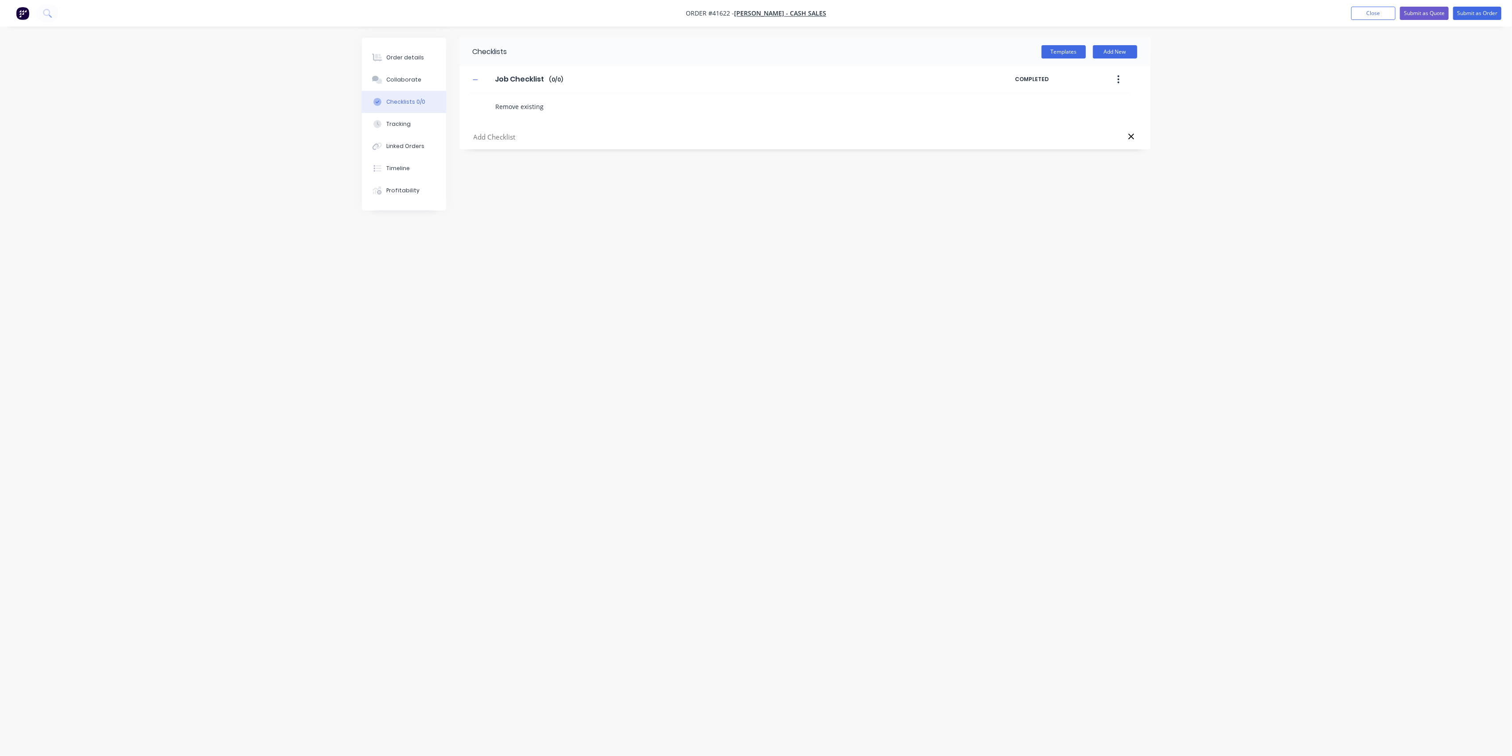
type textarea "Remove existing"
type textarea "x"
type textarea "Remove existing h"
type textarea "x"
type textarea "Remove existing ha"
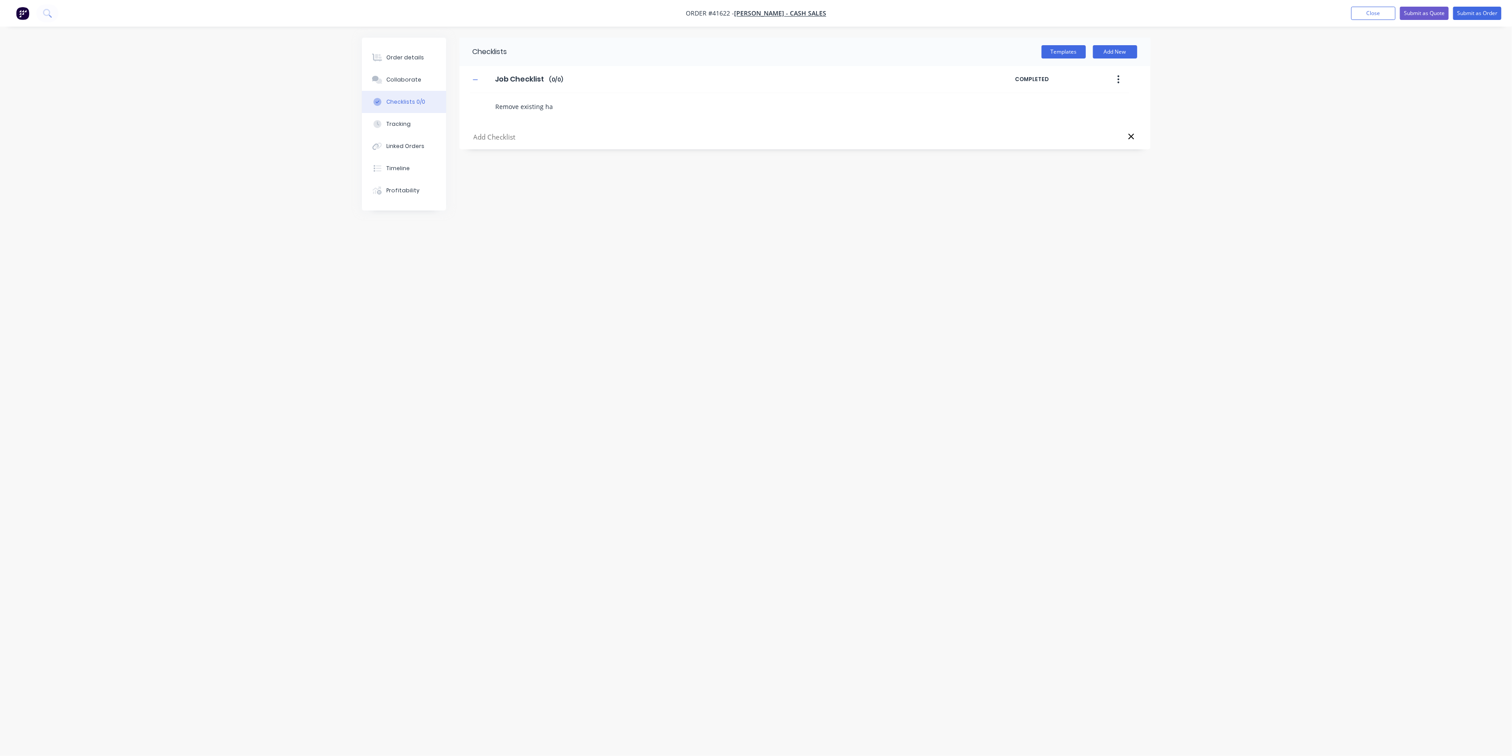
type textarea "x"
type textarea "Remove existing han"
type textarea "x"
type textarea "Remove existing hang"
type textarea "x"
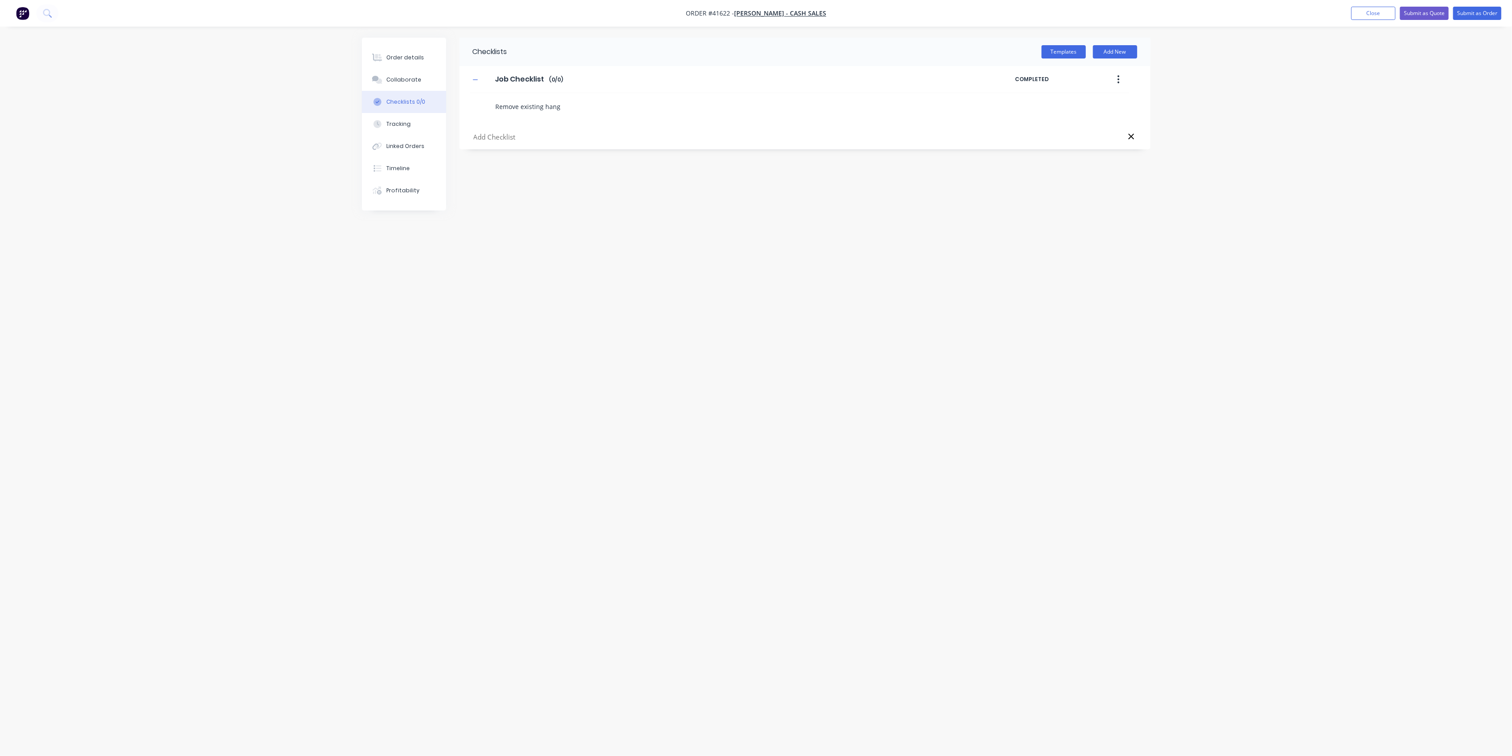
type textarea "Remove existing hange"
type textarea "x"
type textarea "Remove existing hanger"
type textarea "x"
type textarea "Remove existing hangers"
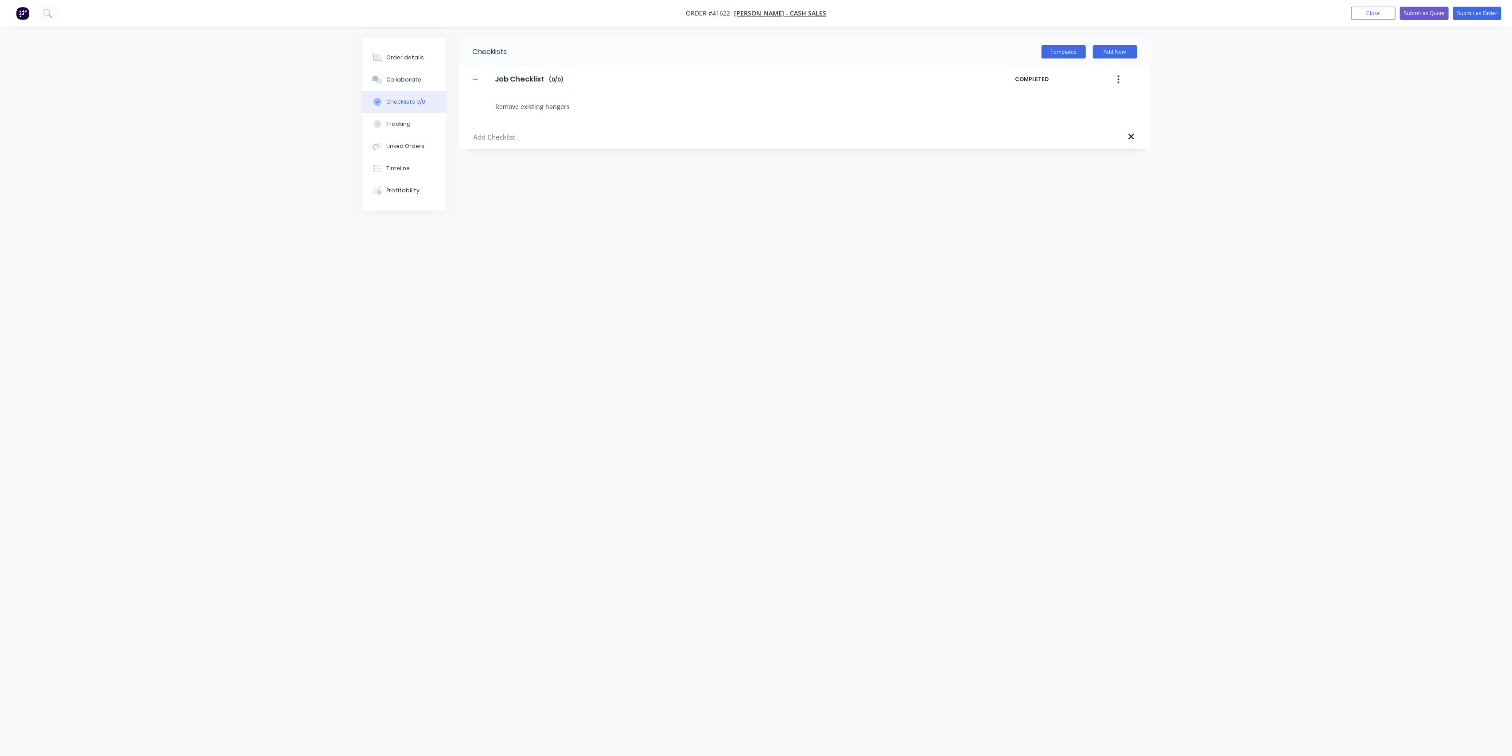
type textarea "x"
type textarea "Remove existing hangers"
type textarea "x"
type textarea "Remove existing hangers r"
type textarea "x"
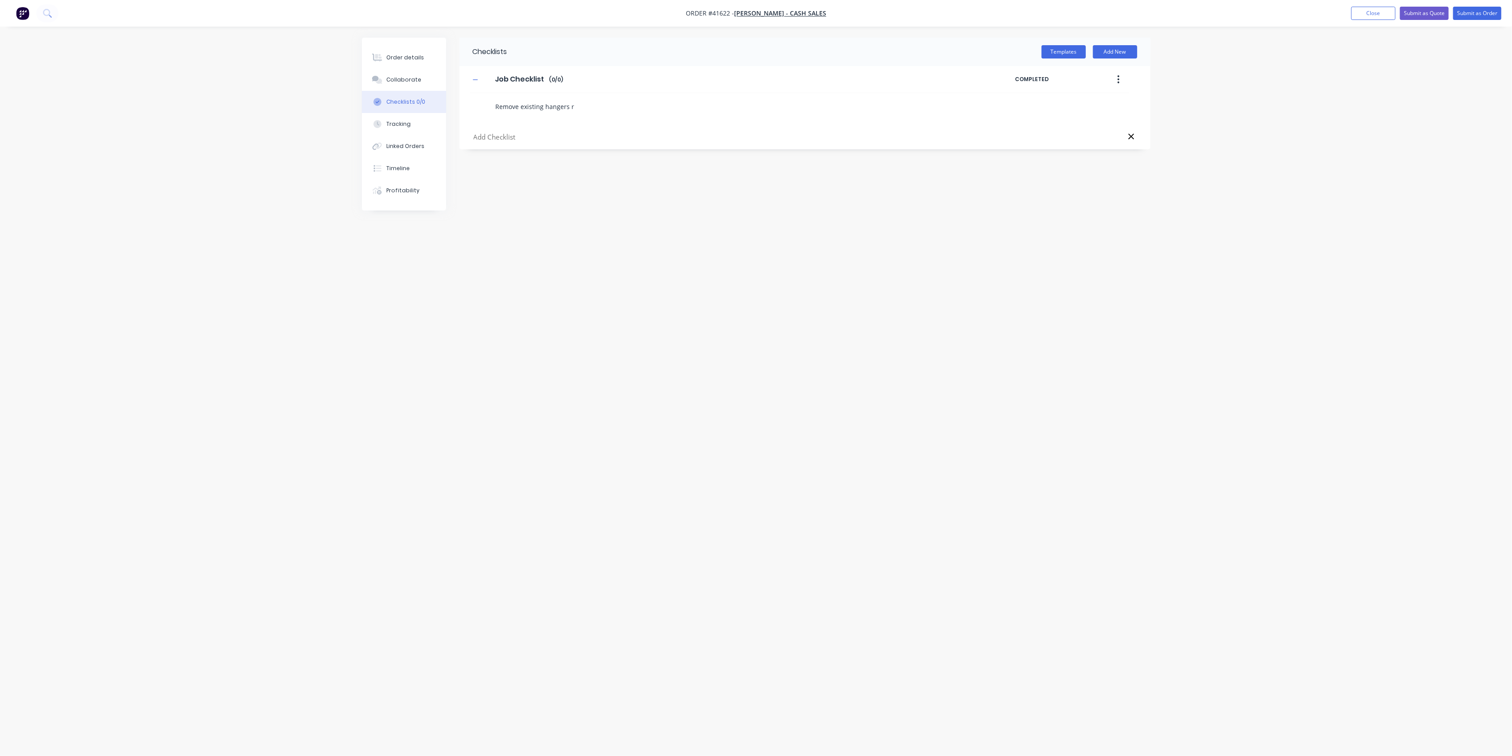
type textarea "Remove existing hangers re"
type textarea "x"
type textarea "Remove existing hangers rea"
type textarea "x"
type textarea "Remove existing hangers rear"
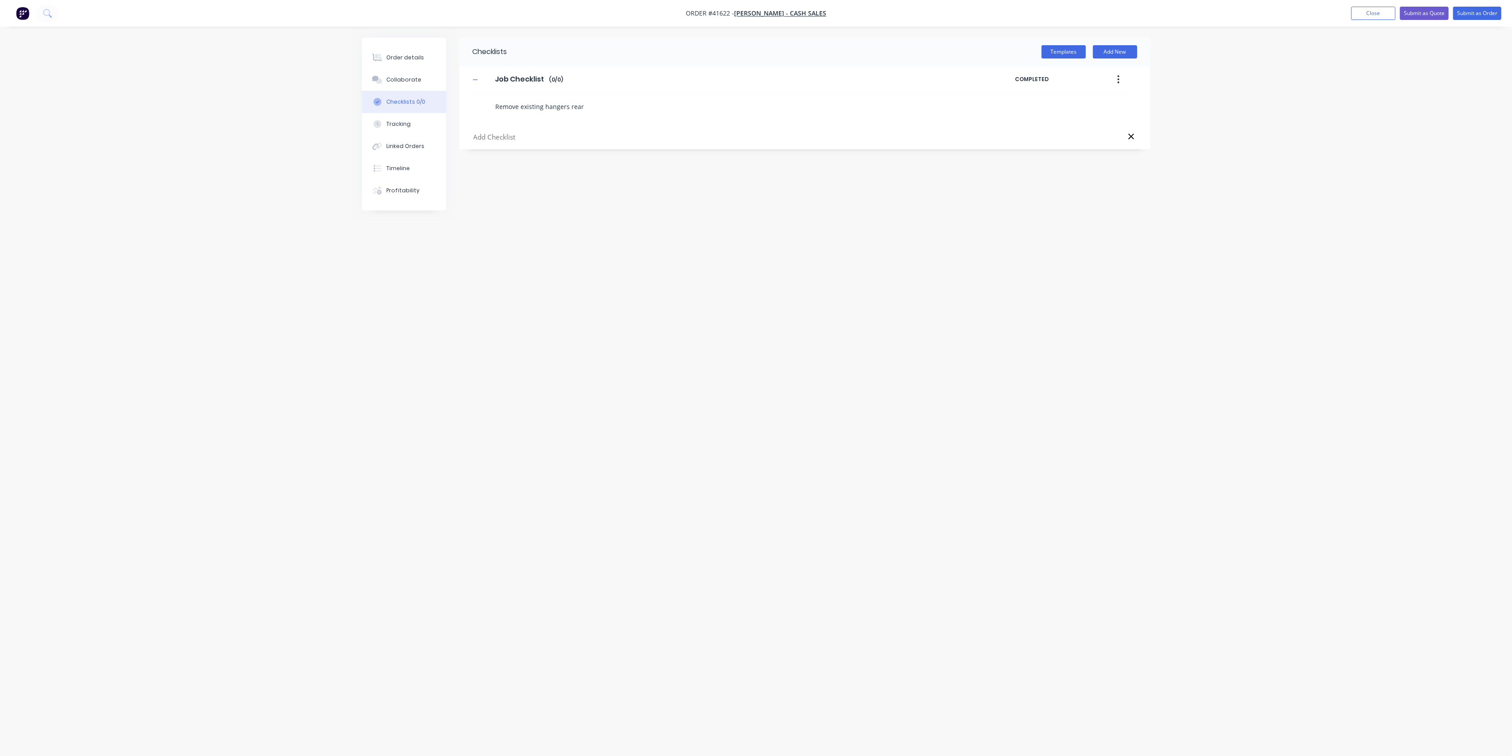
type textarea "x"
type textarea "Remove existing hangers rea"
type textarea "x"
type textarea "Remove existing hangers re"
type textarea "x"
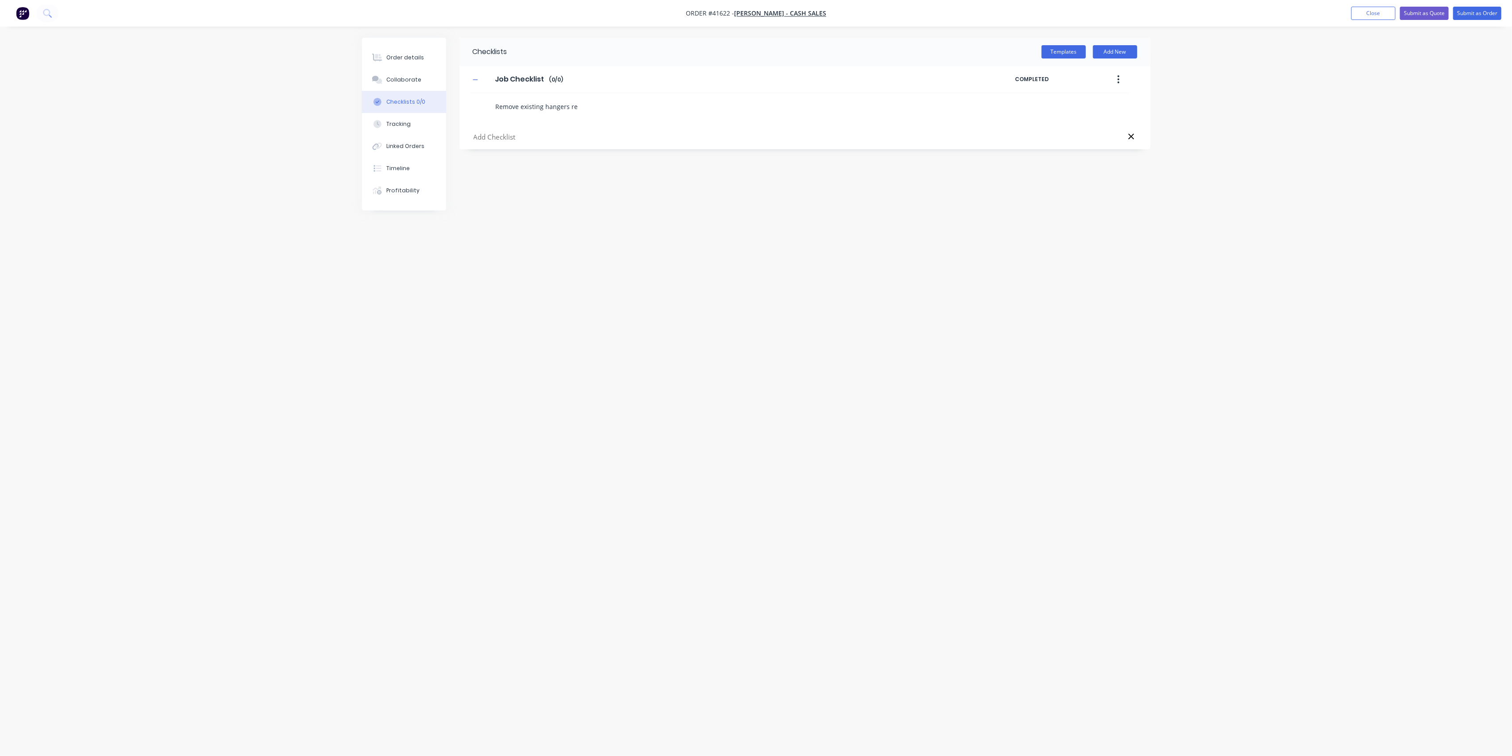
type textarea "Remove existing hangers r"
type textarea "x"
type textarea "Remove existing hangers"
click at [518, 105] on textarea "Remove existing hangers" at bounding box center [705, 106] width 426 height 13
type textarea "x"
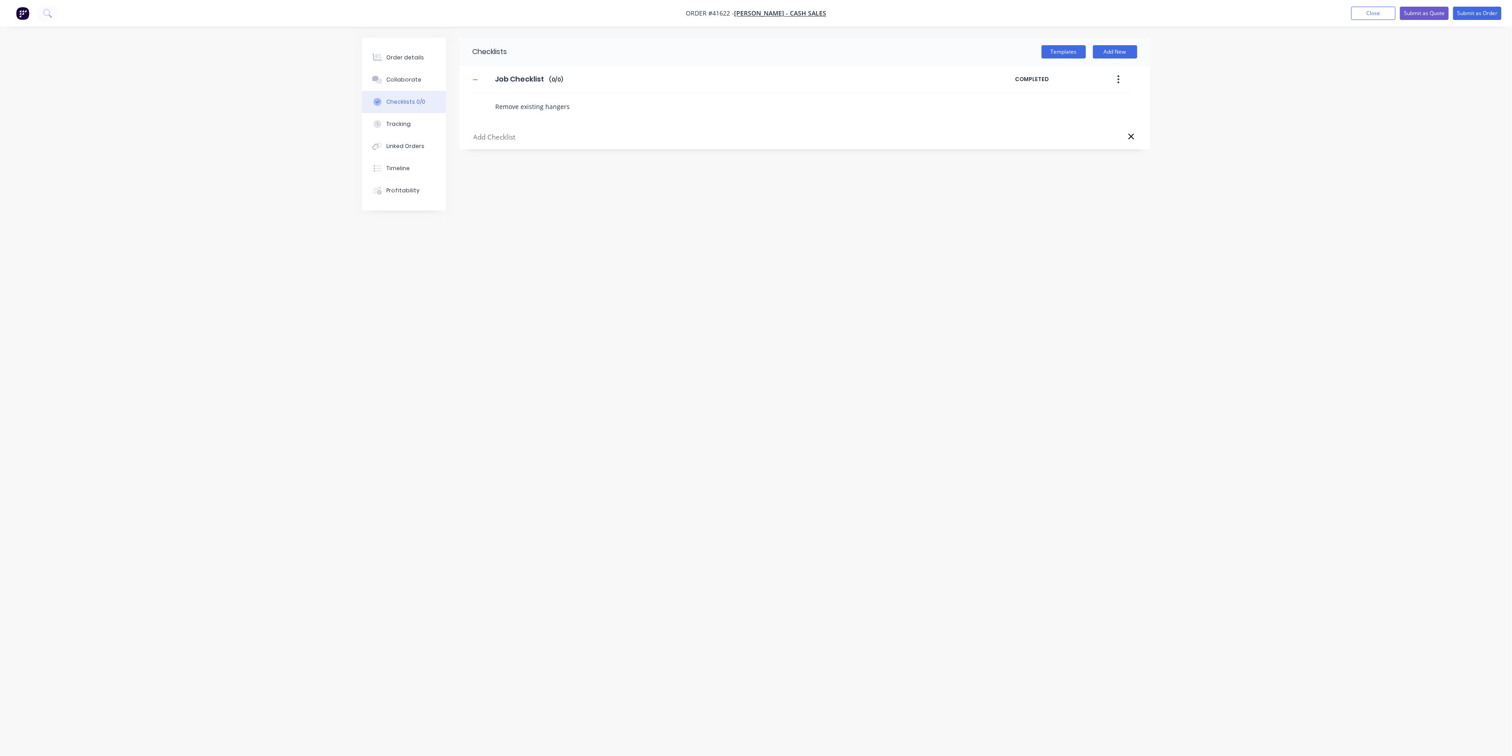
type textarea "Removeexisting hangers"
type textarea "x"
type textarea "Removexisting hangers"
type textarea "x"
type textarea "Removeisting hangers"
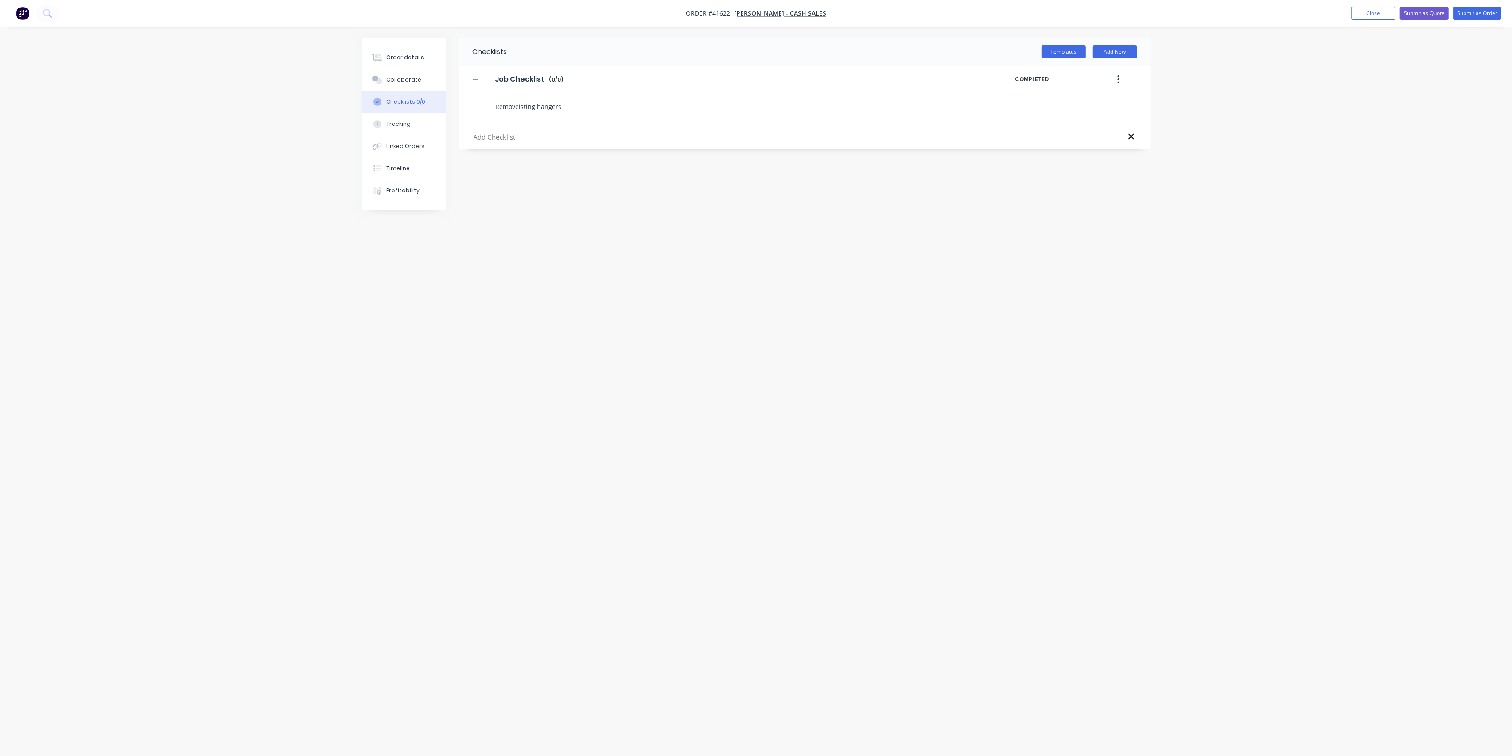
type textarea "x"
type textarea "Removesting hangers"
type textarea "x"
type textarea "Removeting hangers"
type textarea "x"
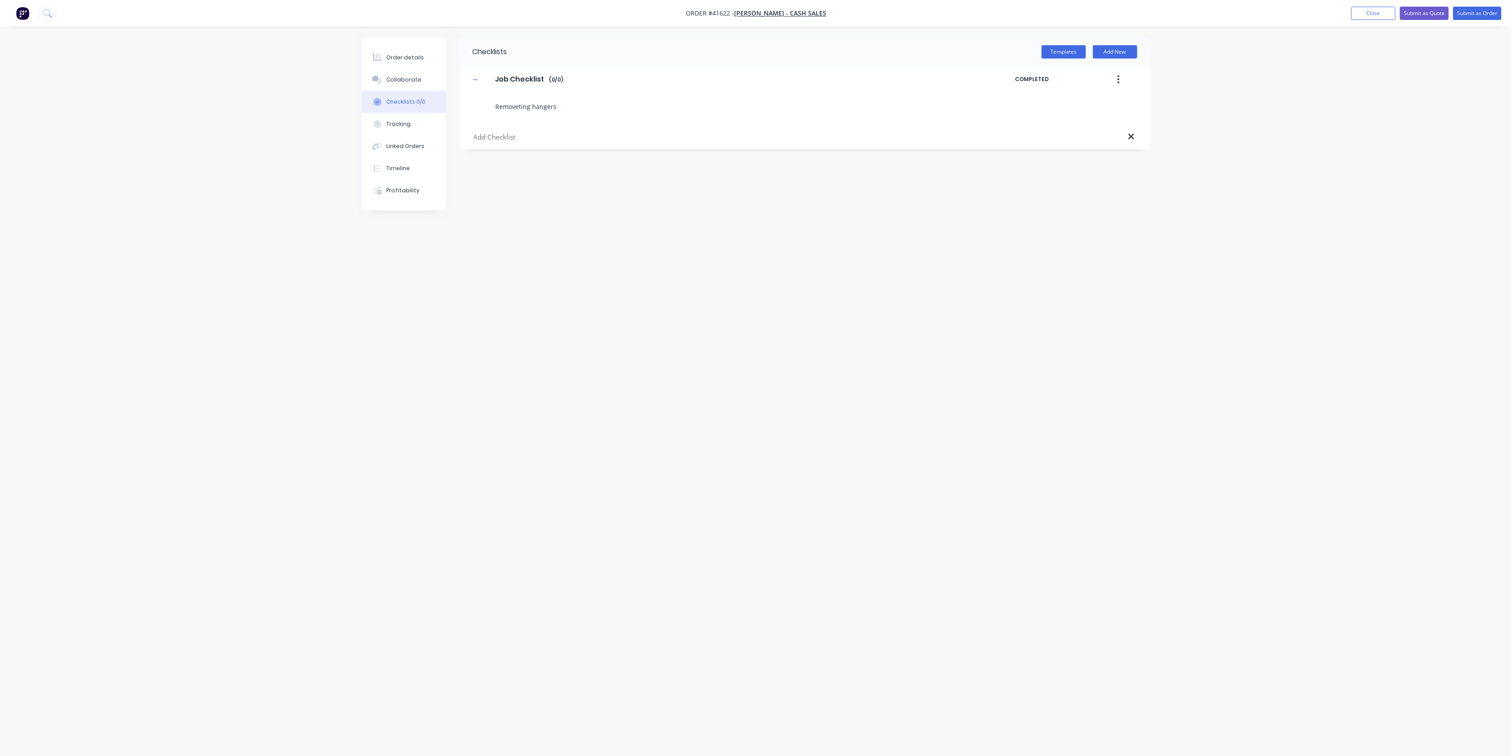
type textarea "Removeing hangers"
type textarea "x"
type textarea "Removeng hangers"
type textarea "x"
type textarea "Removeg hangers"
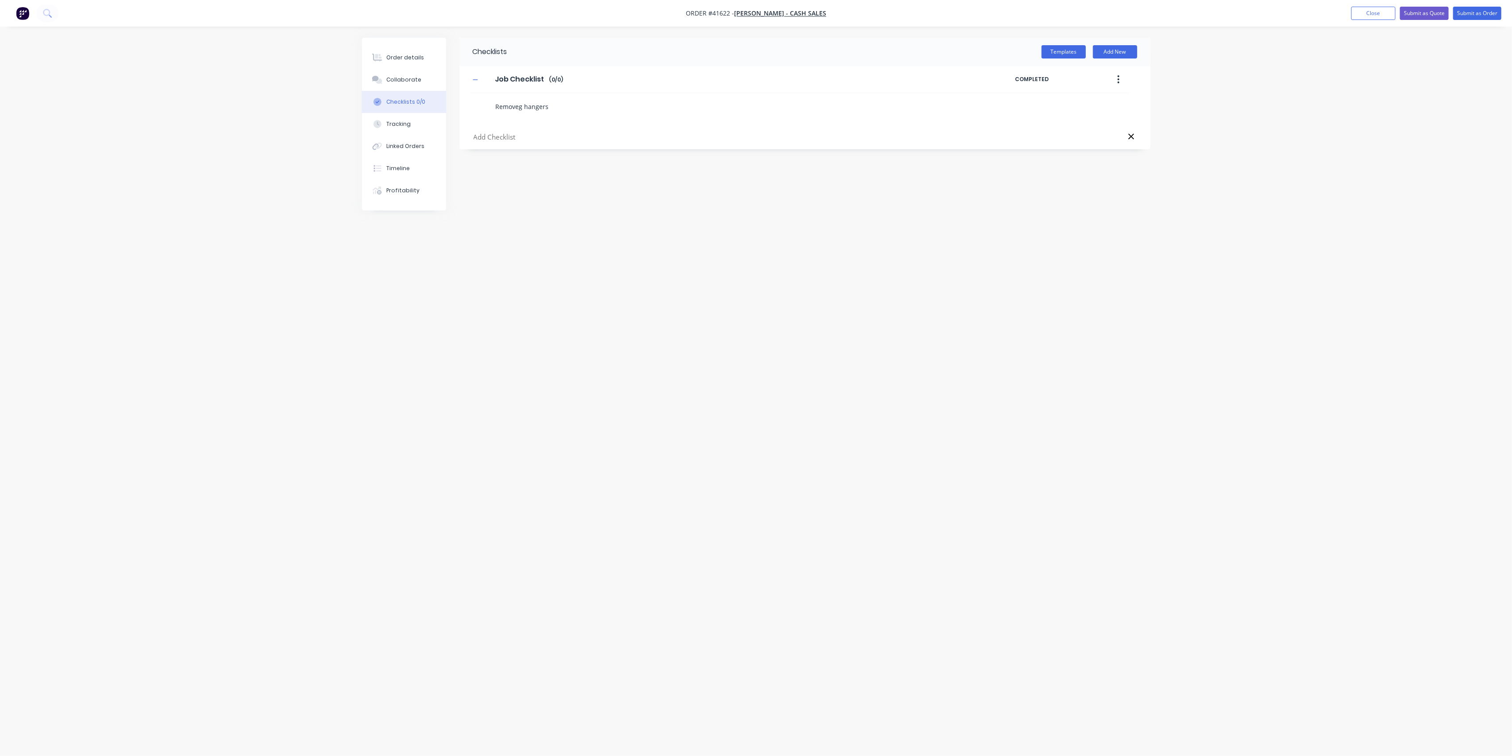
type textarea "x"
type textarea "Remove hangers"
type textarea "x"
type textarea "Remove hangers"
type textarea "x"
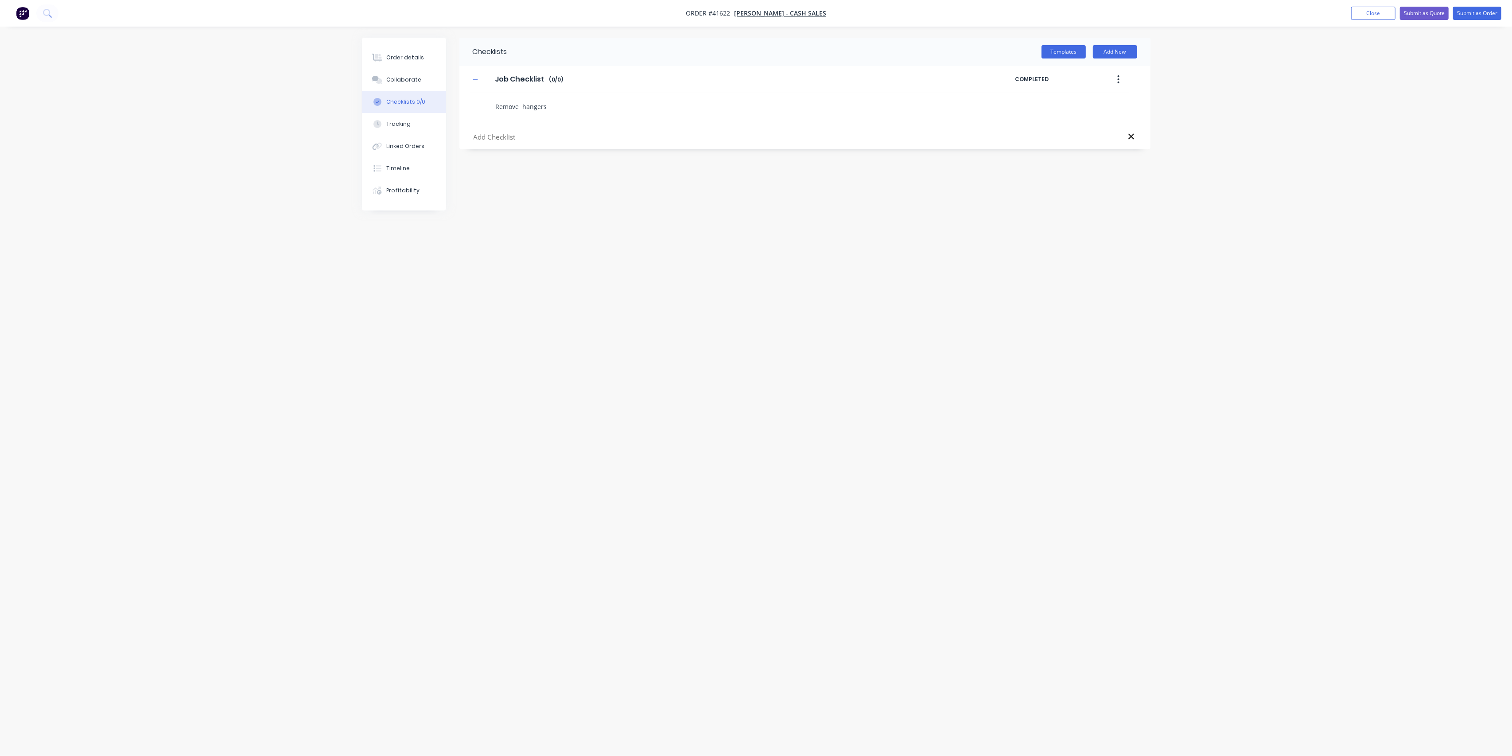
type textarea "Remove r hangers"
type textarea "x"
type textarea "Remove re hangers"
type textarea "x"
type textarea "Remove rea hangers"
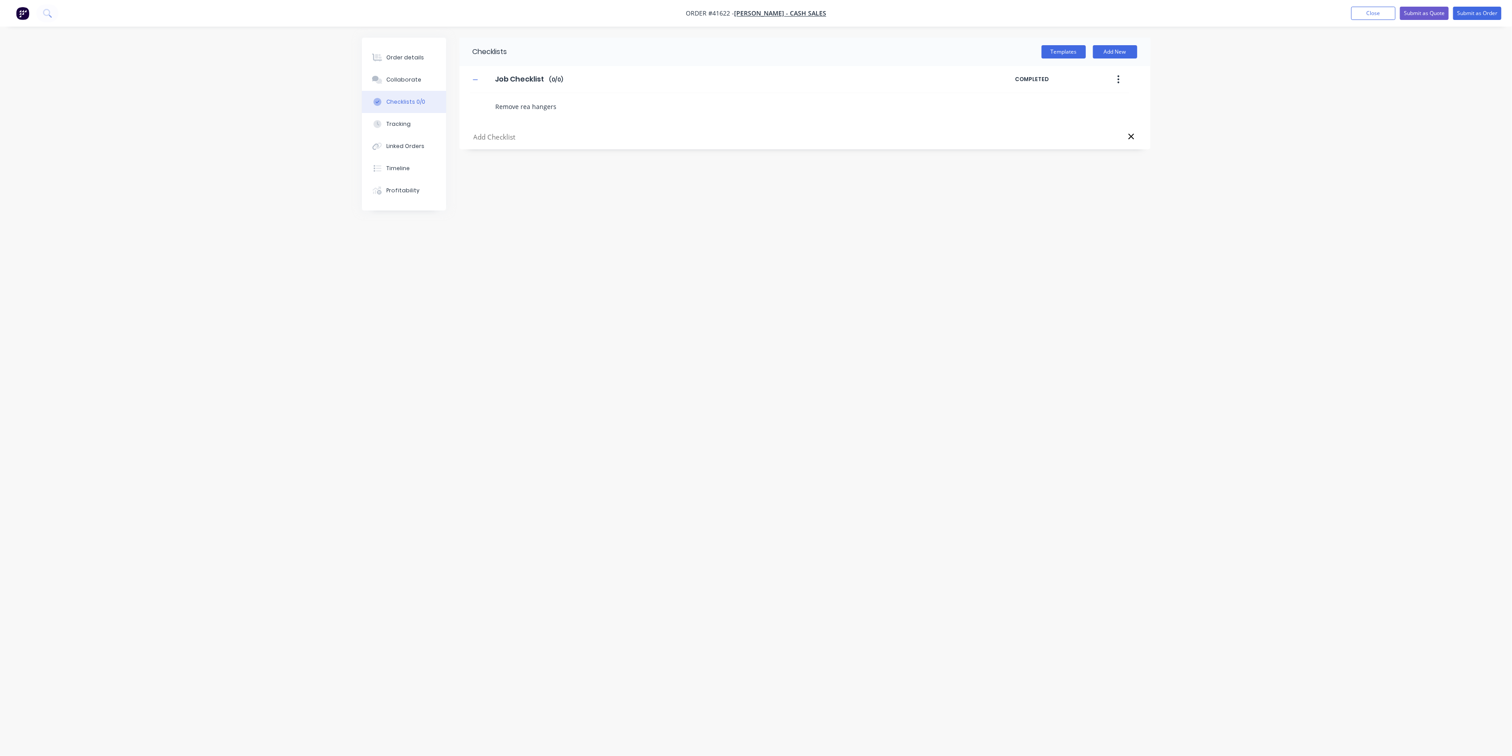
type textarea "x"
type textarea "Remove rear hangers"
type textarea "x"
type textarea "Remove rear hangers"
type textarea "x"
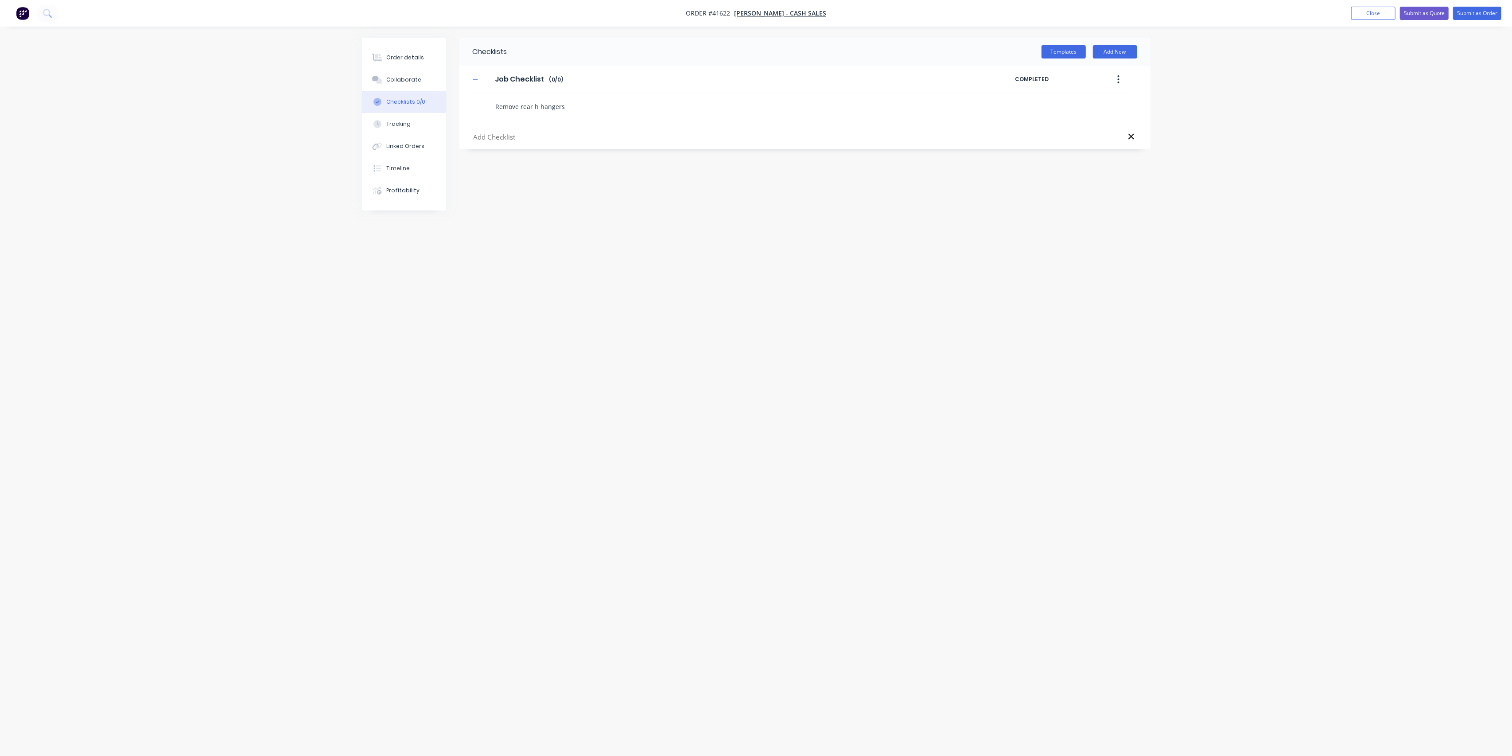
type textarea "Remove rear ha hangers"
type textarea "x"
type textarea "Remove rear han hangers"
type textarea "x"
type textarea "Remove rear hang hangers"
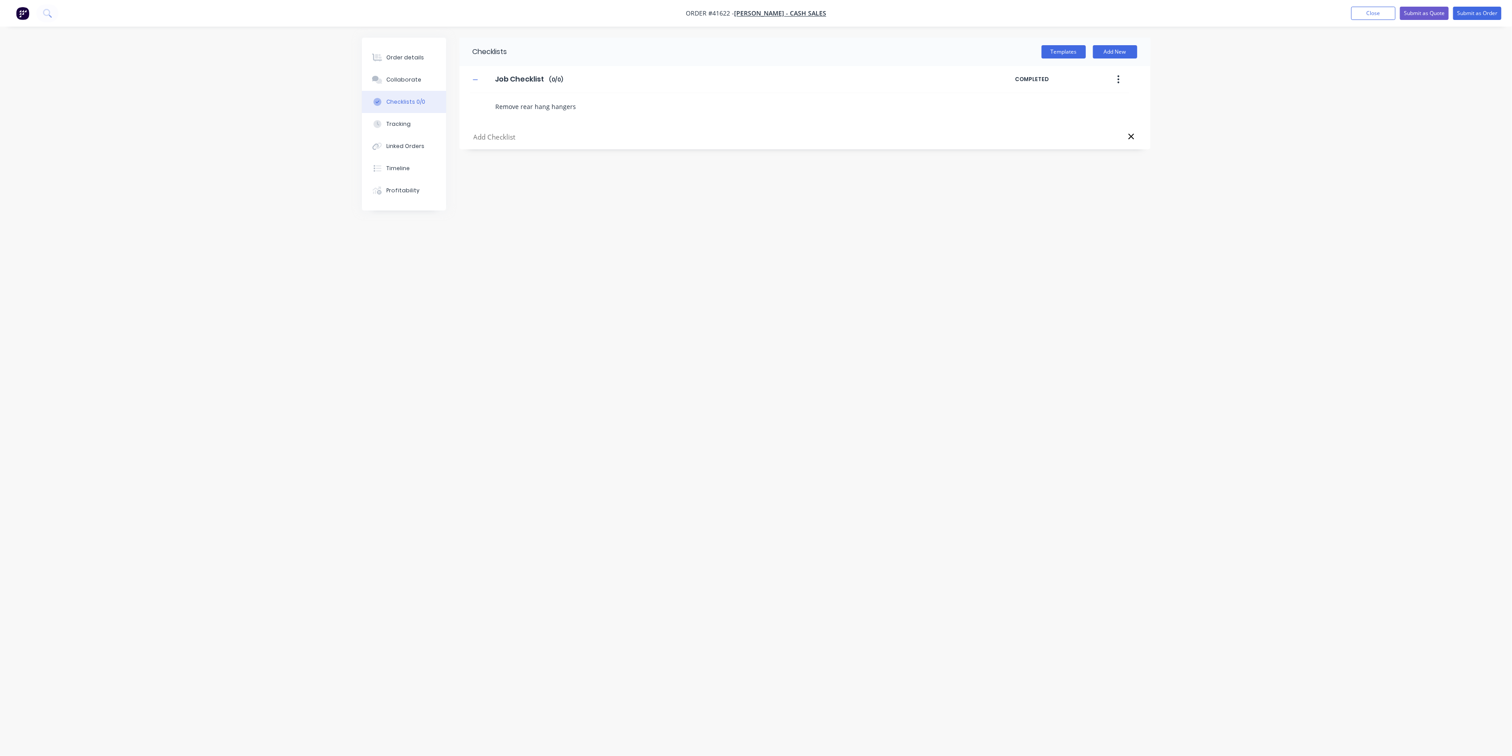
type textarea "x"
type textarea "Remove rear hange hangers"
type textarea "x"
type textarea "Remove rear hanger hangers"
type textarea "x"
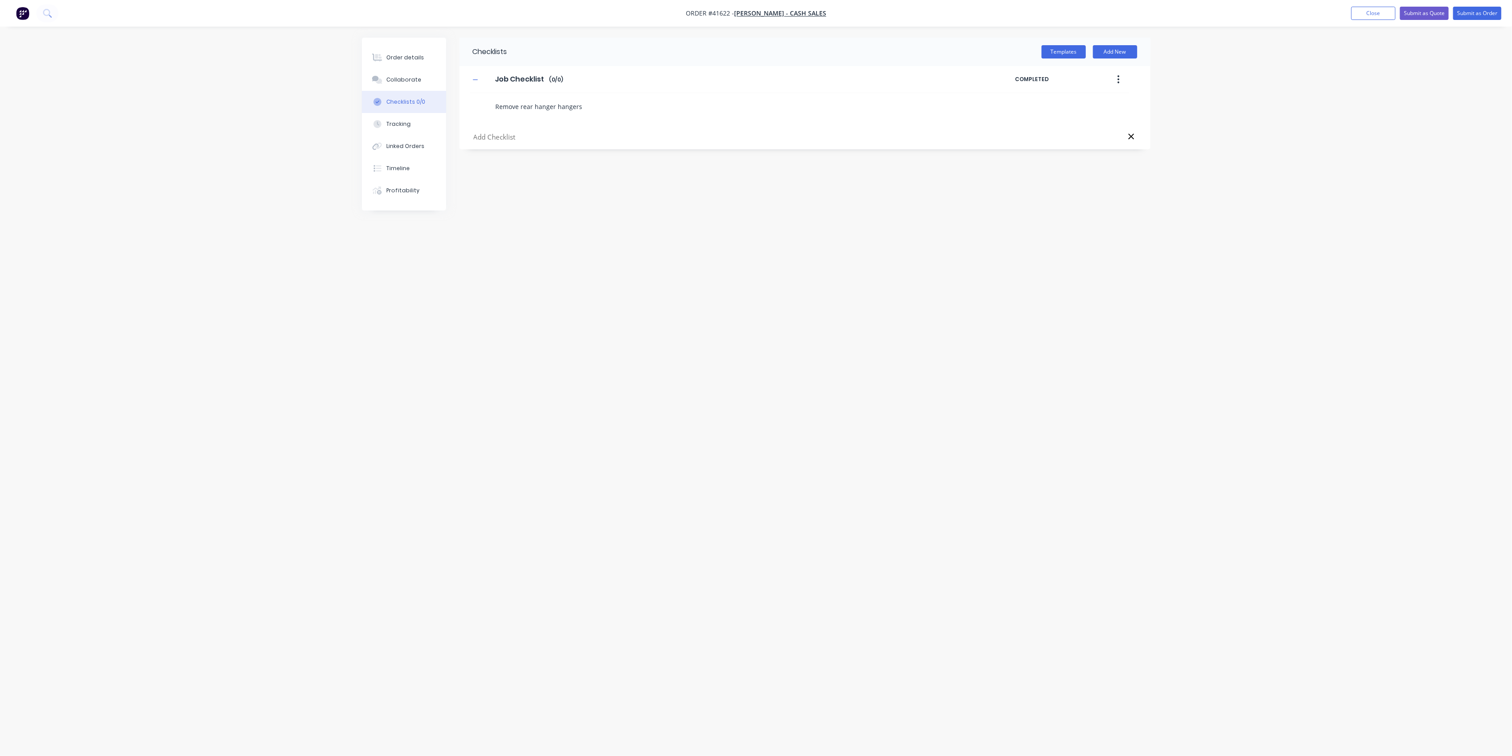
type textarea "Remove rear hangers hangers"
type textarea "x"
type textarea "Remove rear hanger hangers"
type textarea "x"
type textarea "Remove rear hange hangers"
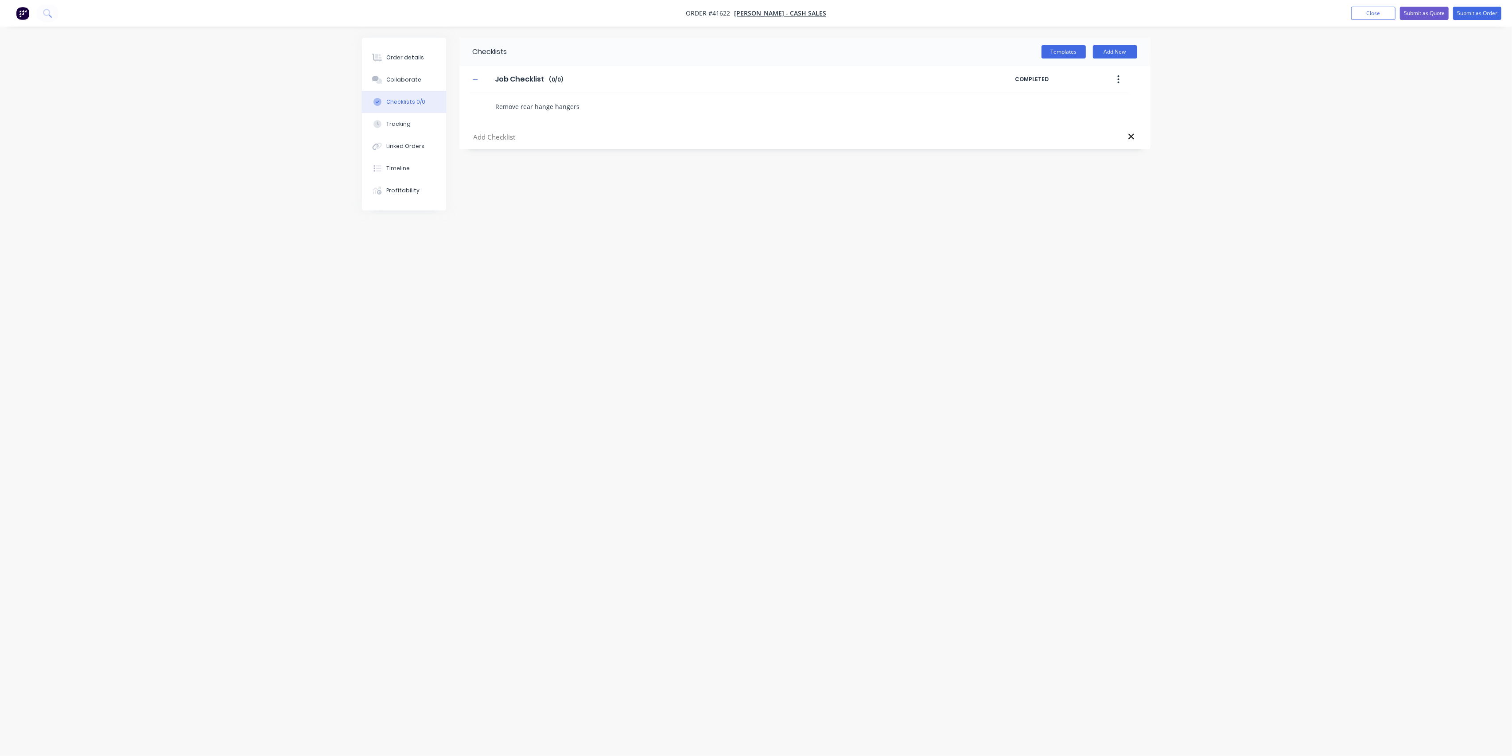
type textarea "x"
type textarea "Remove rear hang hangers"
type textarea "x"
type textarea "Remove rear han hangers"
type textarea "x"
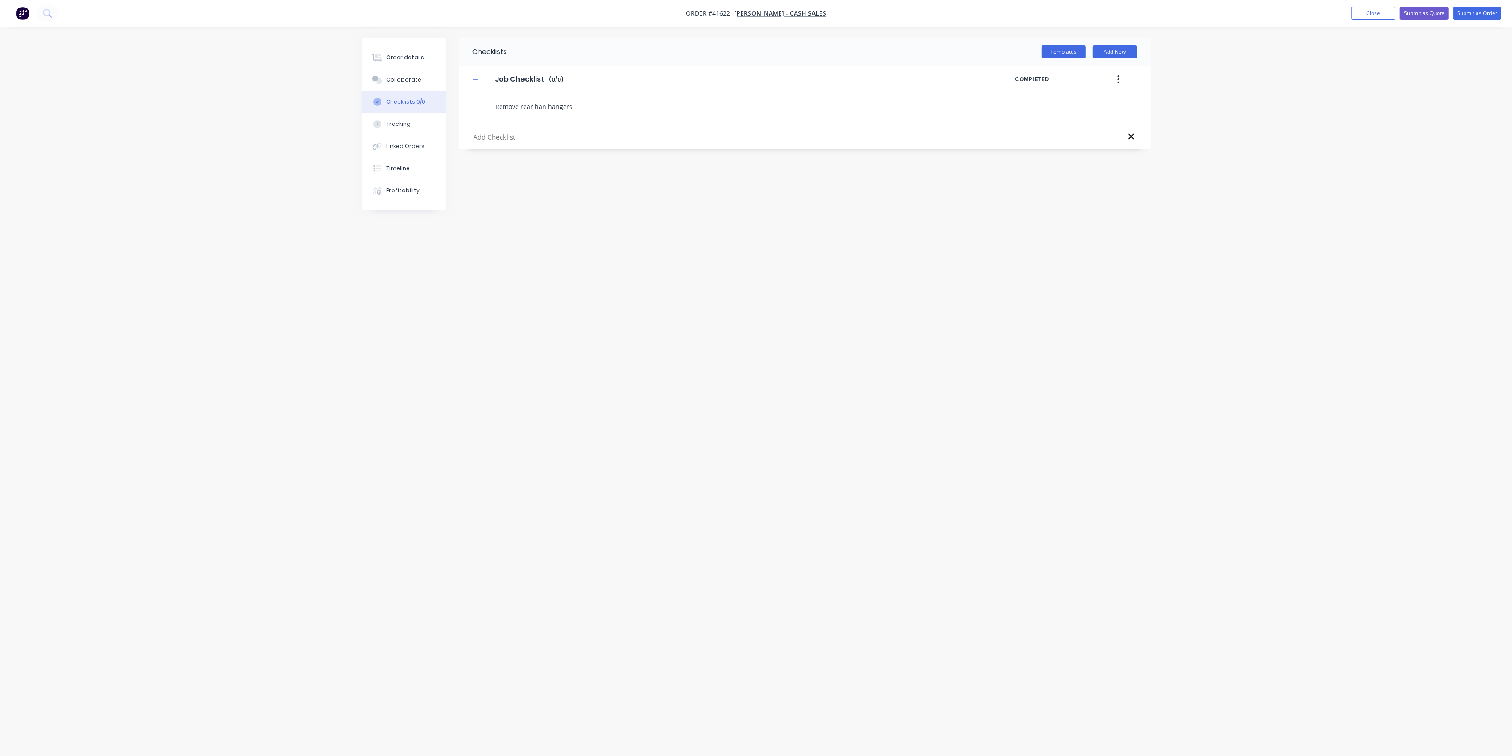
type textarea "Remove rear ha hangers"
type textarea "x"
type textarea "Remove rear h hangers"
type textarea "x"
type textarea "Remove rear hangers"
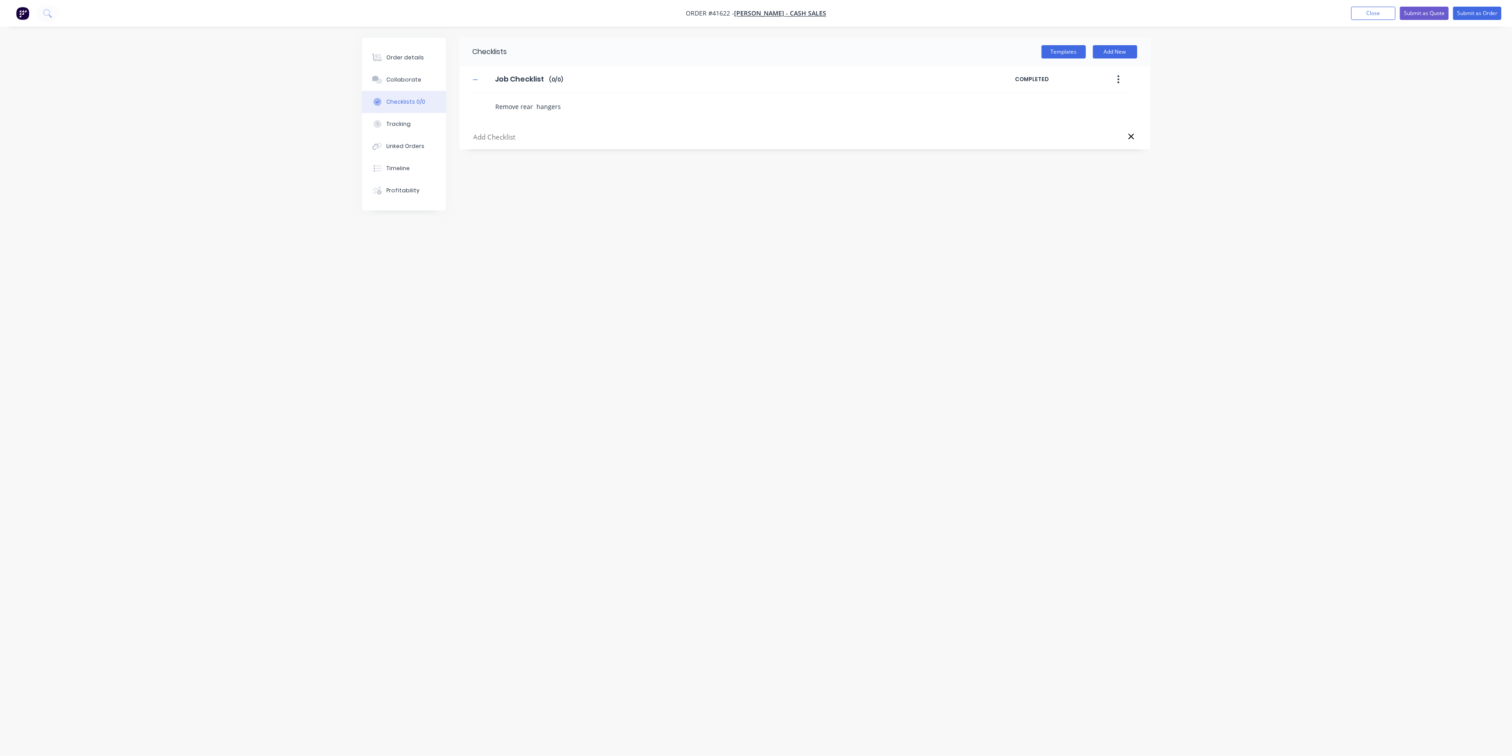
type textarea "x"
type textarea "Remove rear hangers"
type textarea "x"
type textarea "Remove rear hangers,"
type textarea "x"
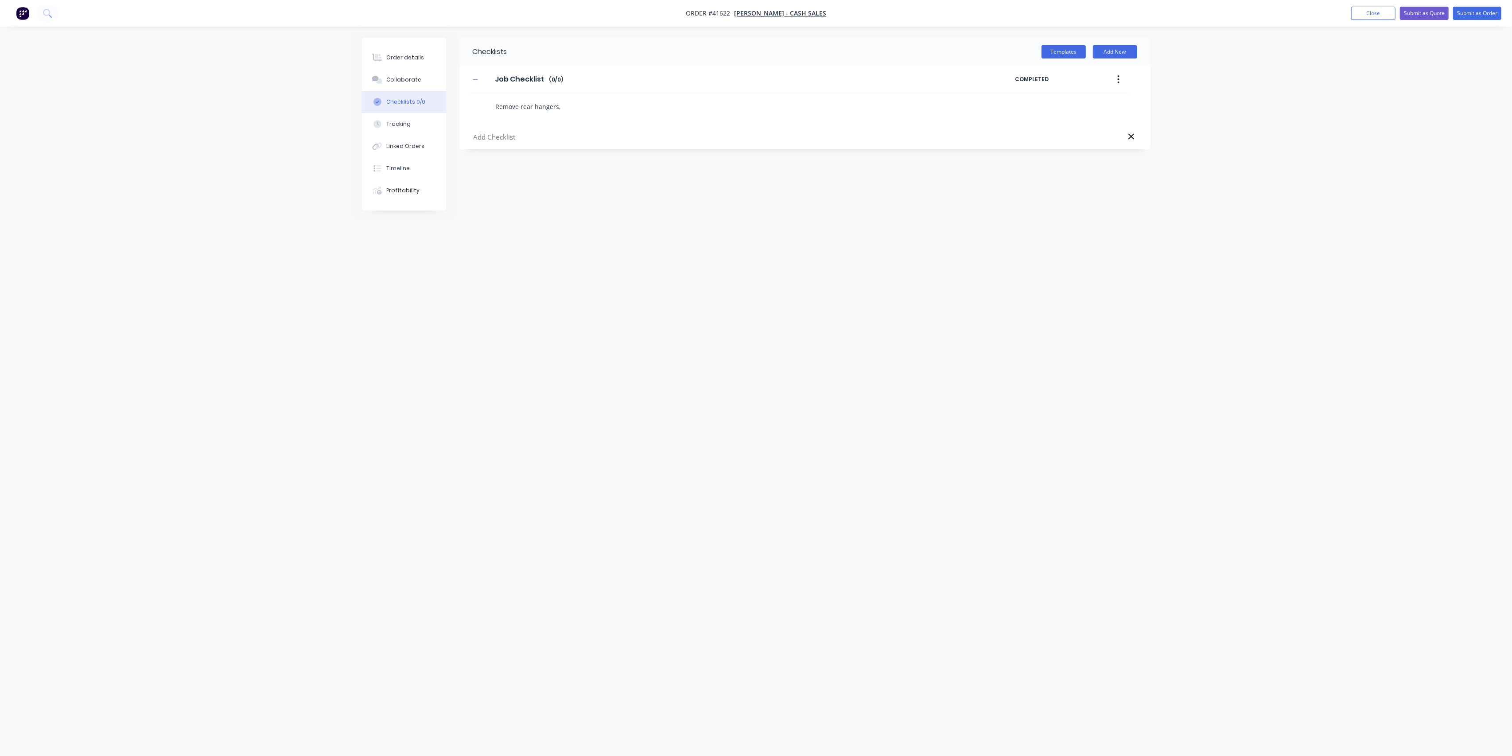
type textarea "Remove rear hangers,"
type textarea "x"
type textarea "Remove rear hangers, L"
type textarea "x"
type textarea "Remove rear hangers, L/"
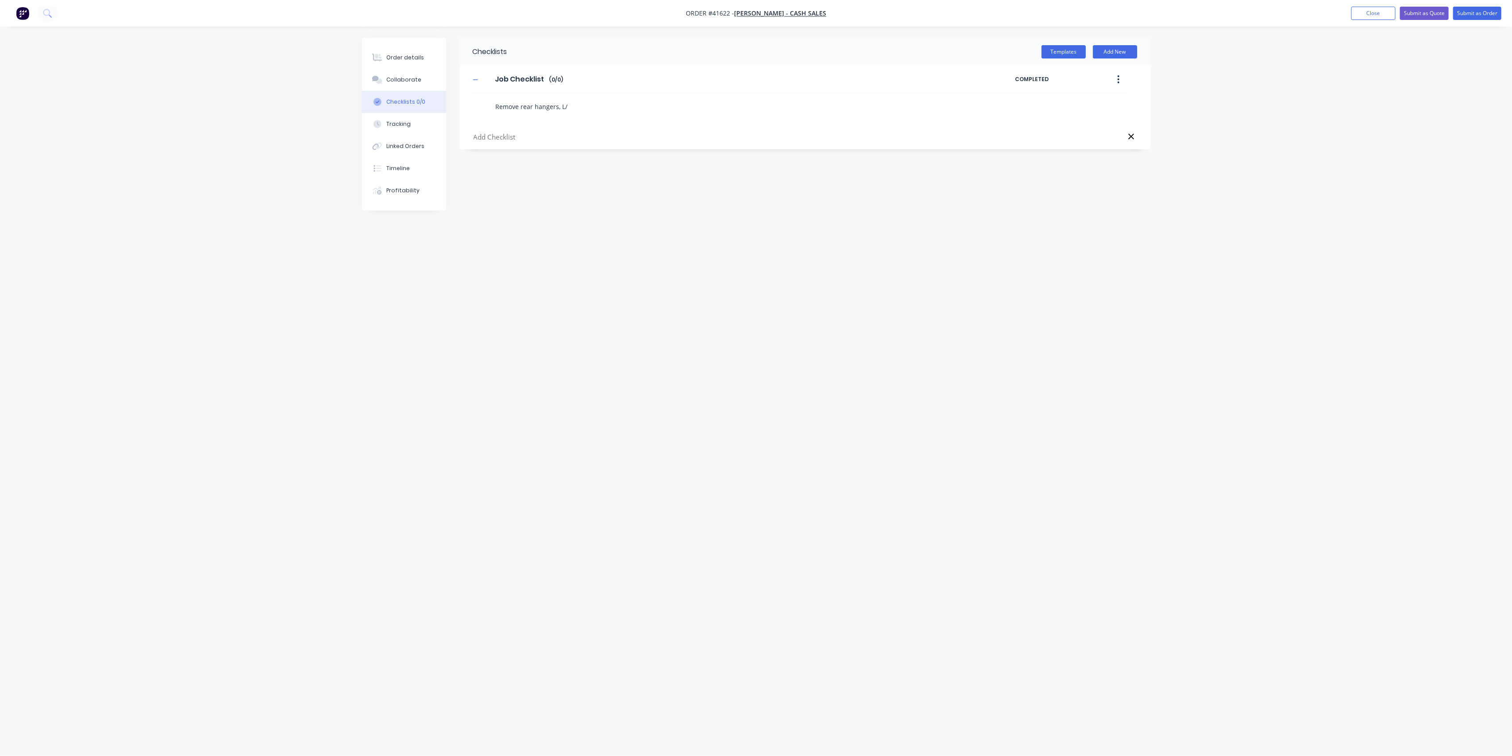
type textarea "x"
type textarea "Remove rear hangers, L/H"
type textarea "x"
type textarea "Remove rear hangers, L/H"
type textarea "x"
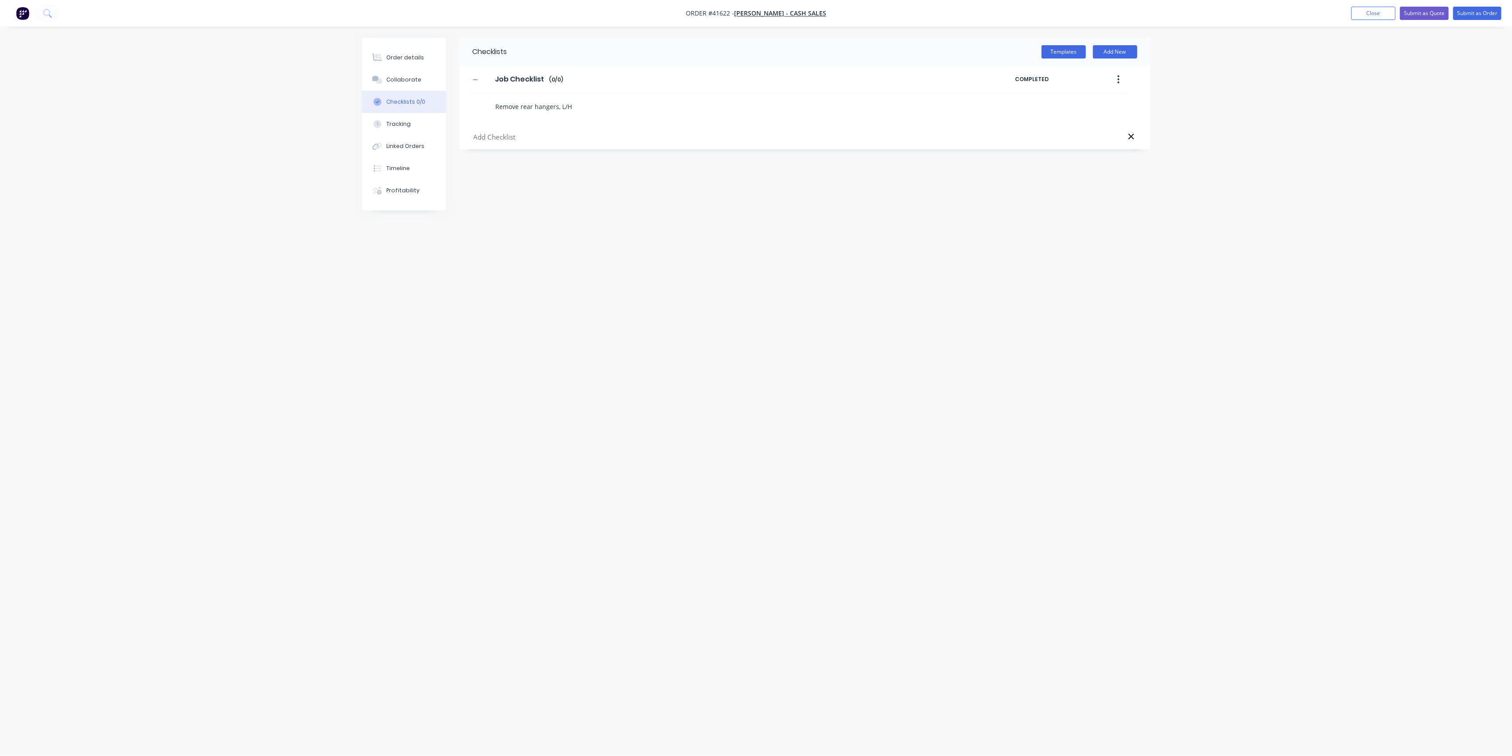
type textarea "Remove rear hangers, L/H a"
type textarea "x"
type textarea "Remove rear hangers, L/H an"
type textarea "x"
type textarea "Remove rear hangers, L/H and"
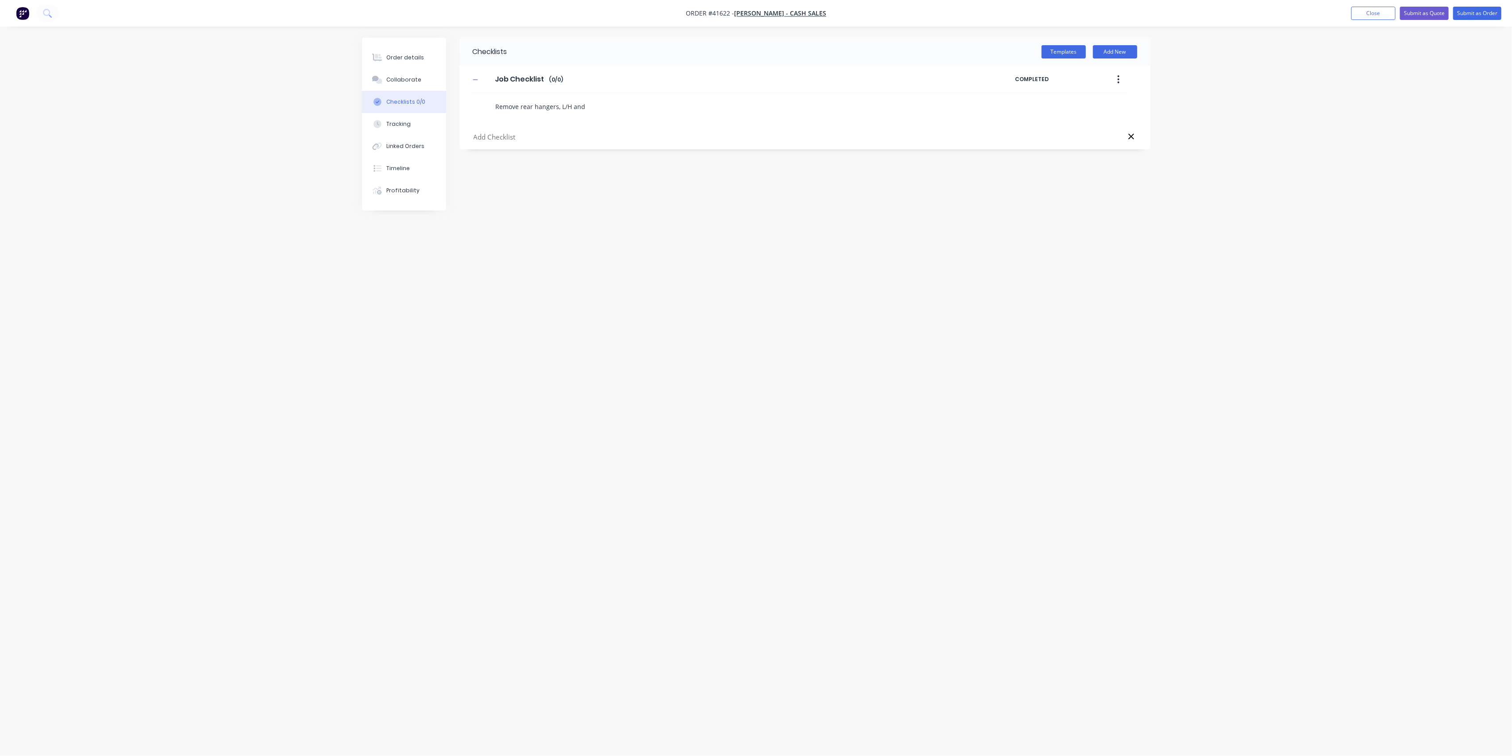
type textarea "x"
type textarea "Remove rear hangers, L/H and"
type textarea "x"
type textarea "Remove rear hangers, L/H and R"
type textarea "x"
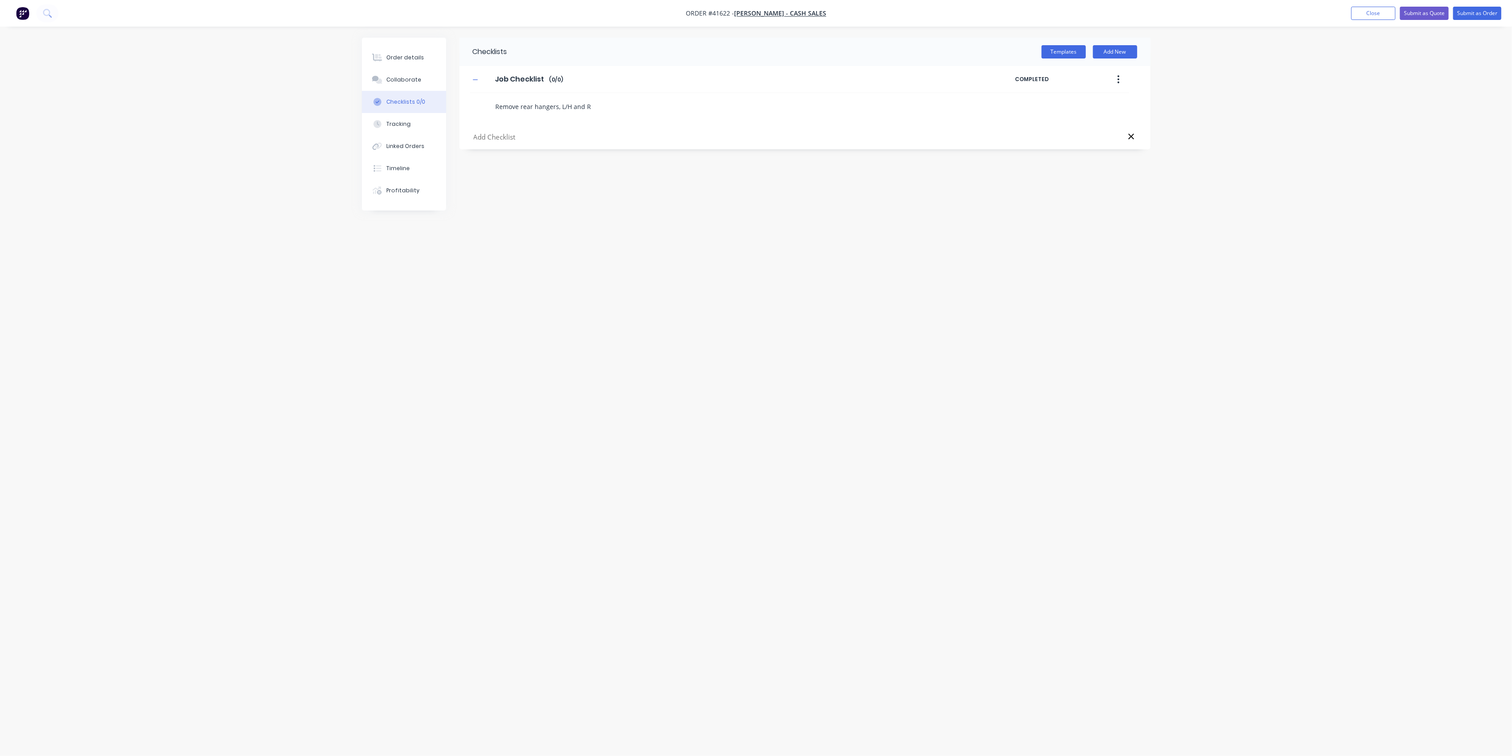
type textarea "Remove rear hangers, L/H and R/"
type textarea "x"
type textarea "Remove rear hangers, L/H and R/H"
type textarea "x"
type textarea "Remove rear hangers, L/H and R/H"
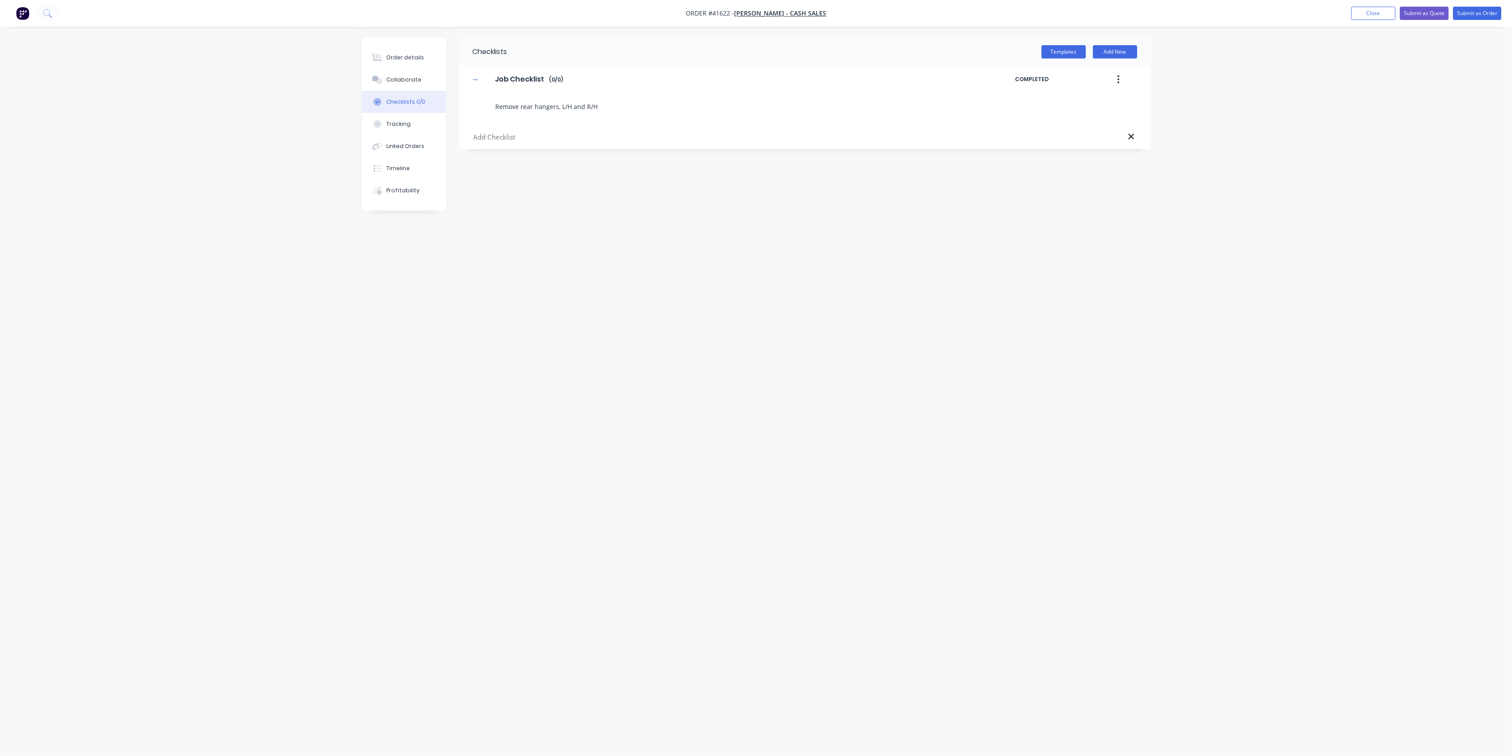
type textarea "x"
click at [518, 132] on textarea at bounding box center [705, 128] width 426 height 13
type textarea "x"
type textarea "T"
type textarea "x"
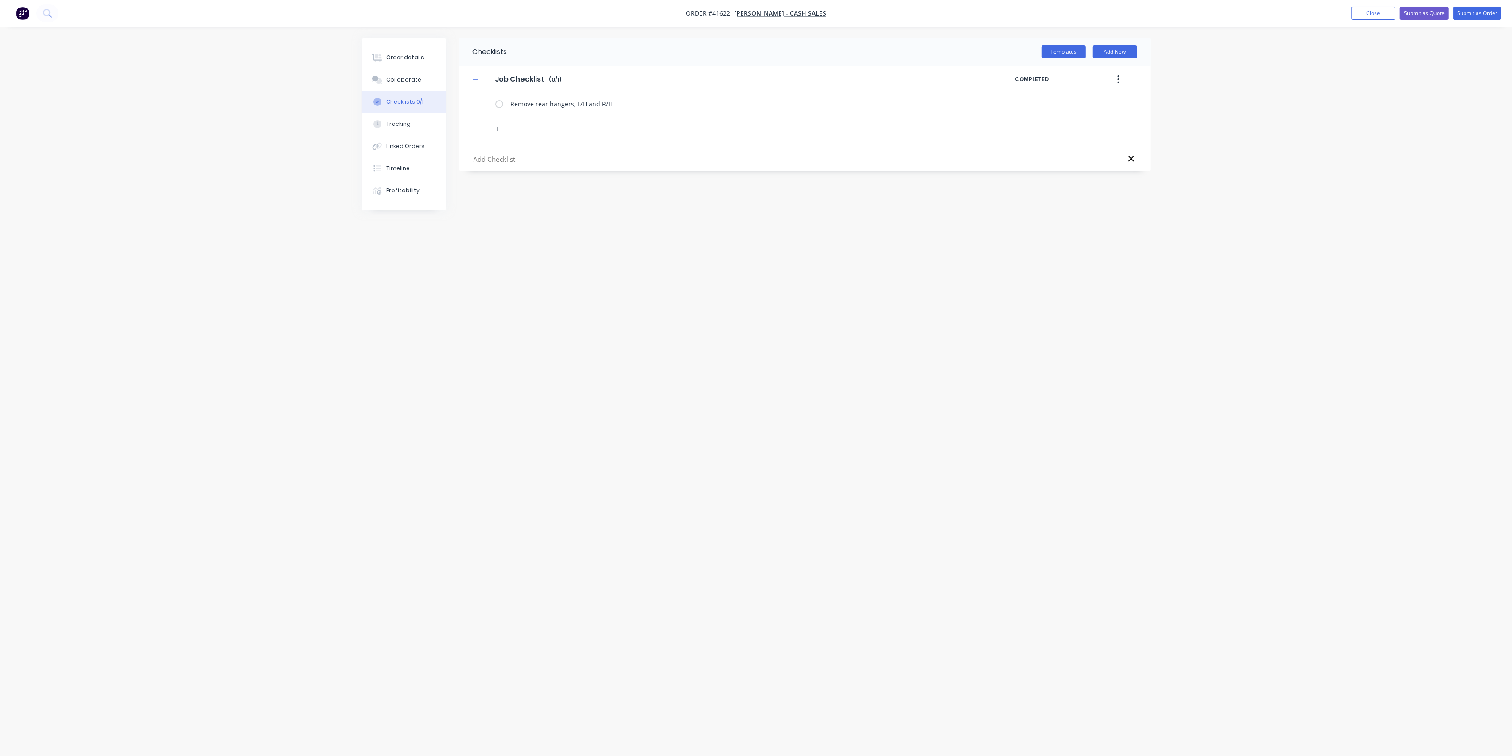
type textarea "Ta"
type textarea "x"
type textarea "Tak"
type textarea "x"
type textarea "Take"
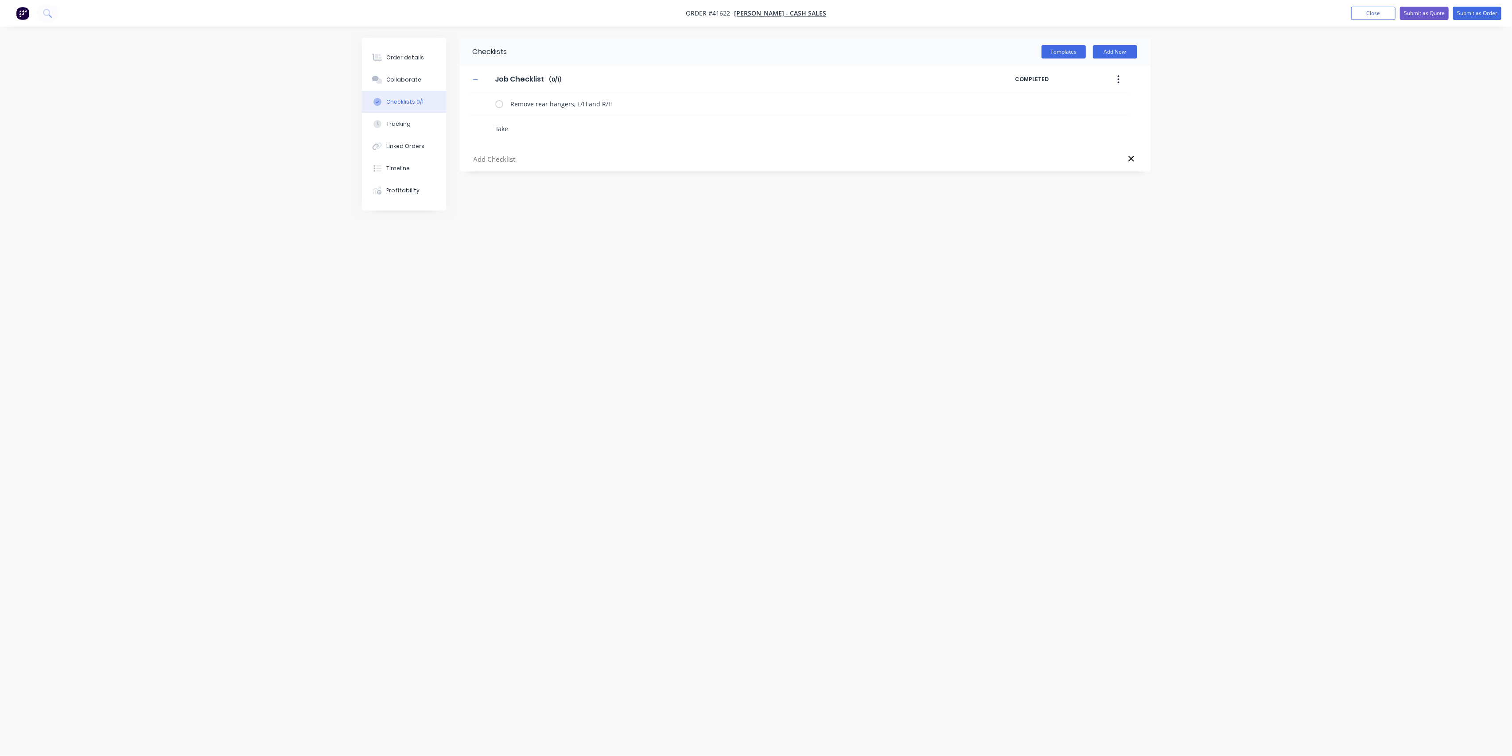
type textarea "x"
type textarea "Take"
type textarea "x"
type textarea "Take m"
type textarea "x"
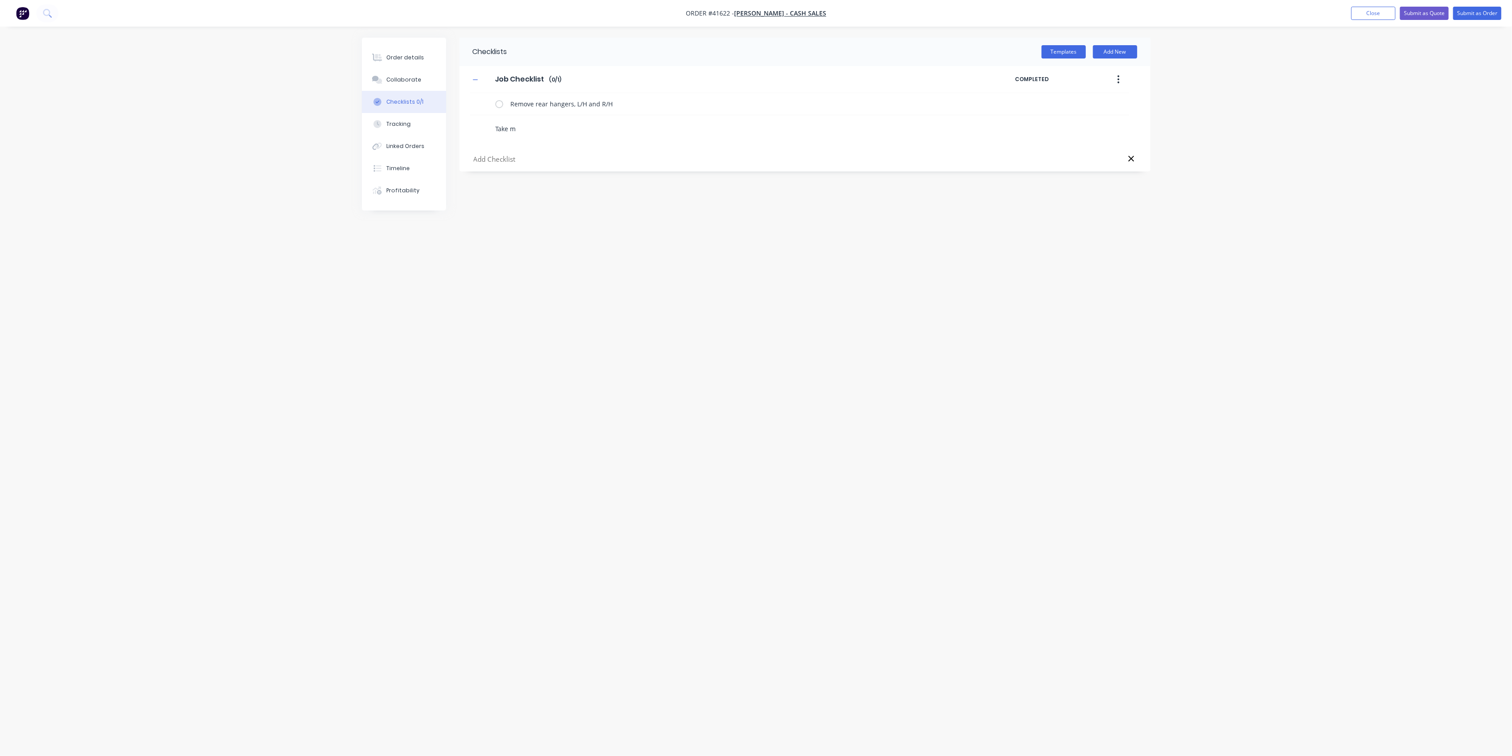
type textarea "Take me"
type textarea "x"
type textarea "Take mea"
type textarea "x"
type textarea "Take meas"
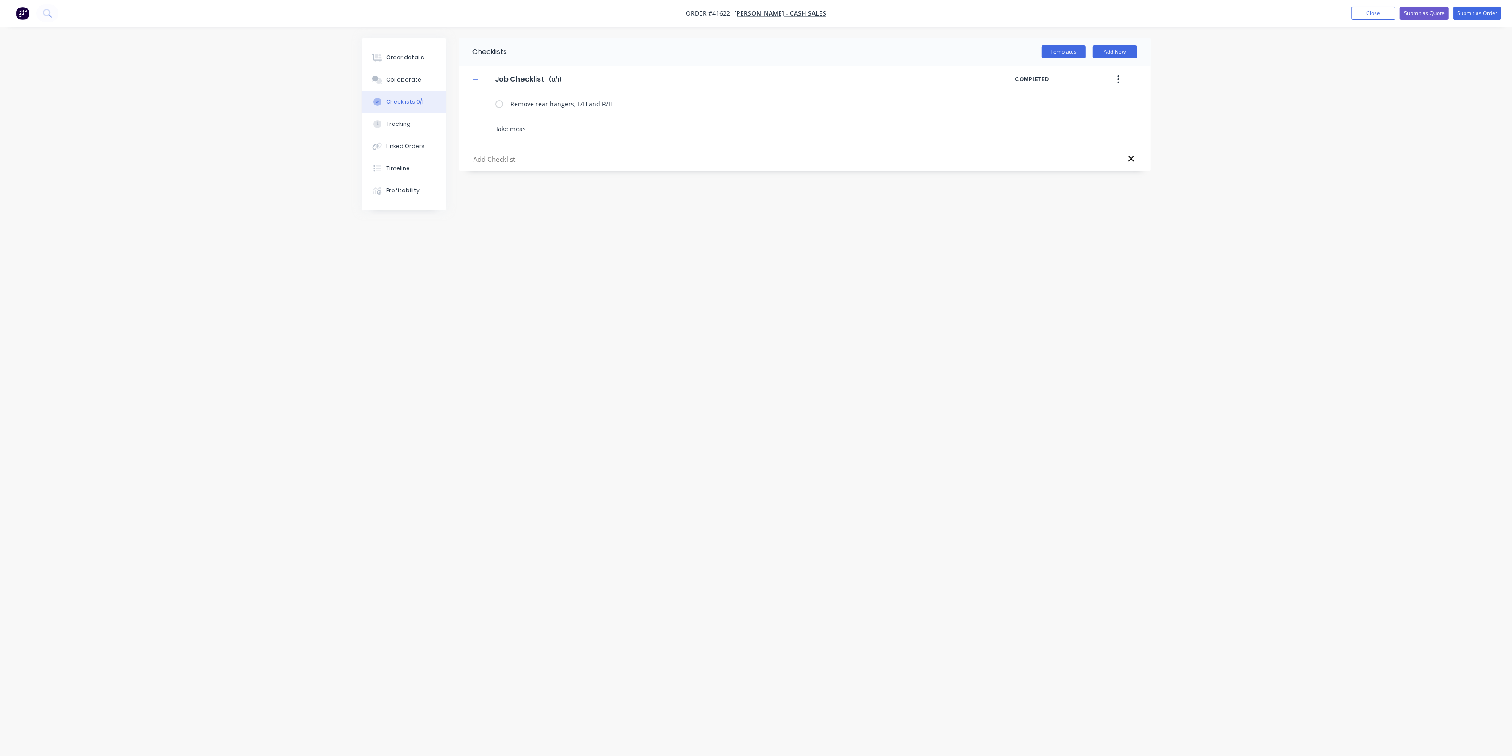
type textarea "x"
type textarea "Take measu"
type textarea "x"
type textarea "Take measur"
type textarea "x"
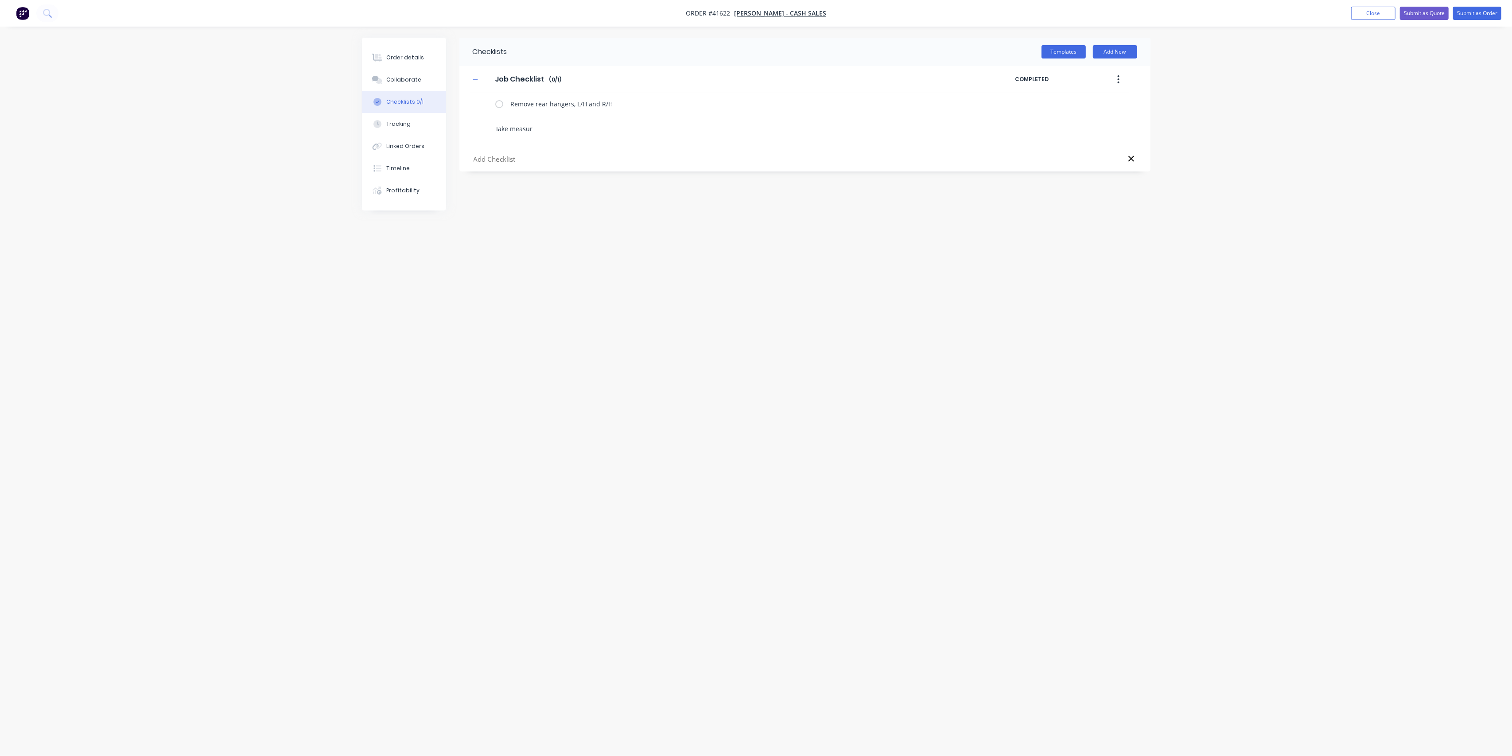
type textarea "Take measure"
type textarea "x"
type textarea "Take measurem"
type textarea "x"
type textarea "Take measureme"
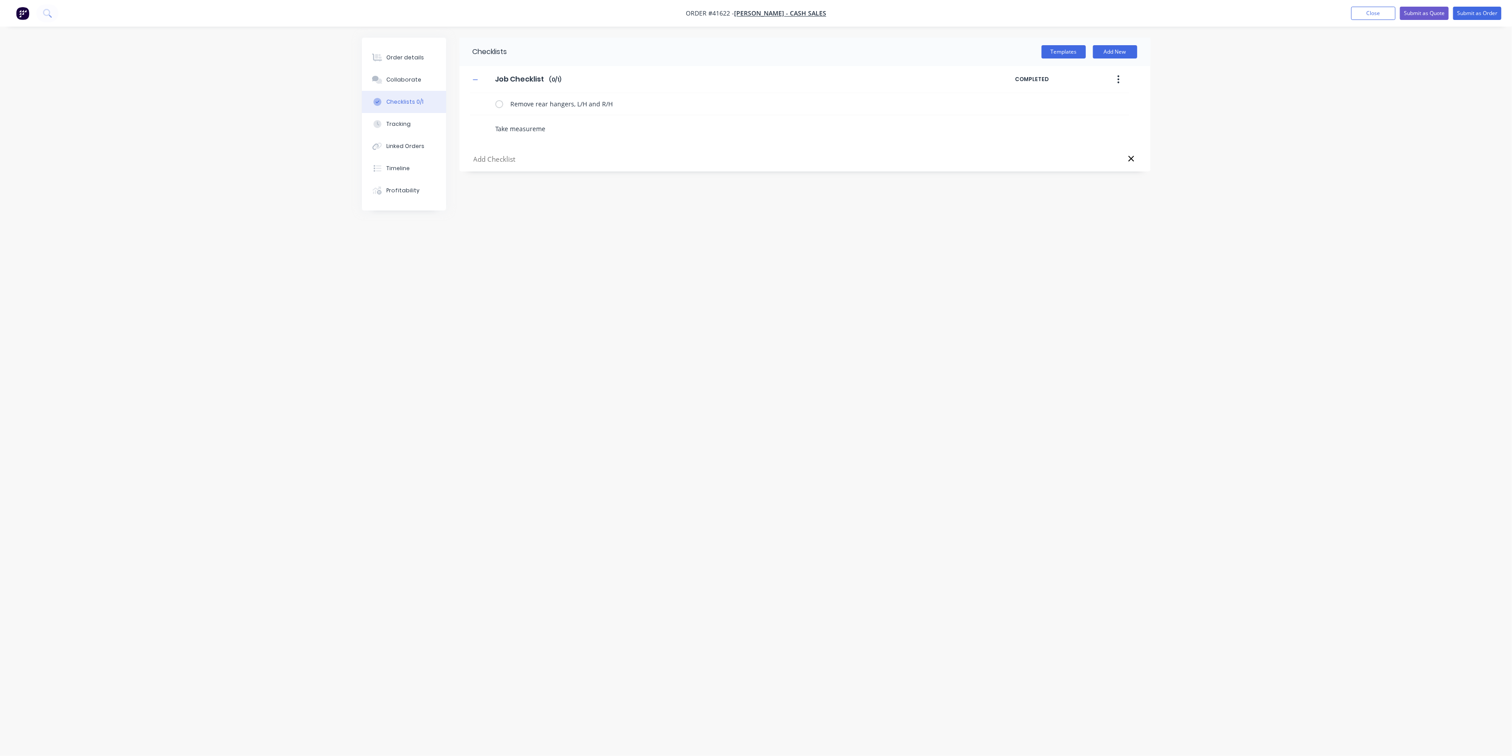
type textarea "x"
type textarea "Take measurement"
type textarea "x"
type textarea "Take measurements"
type textarea "x"
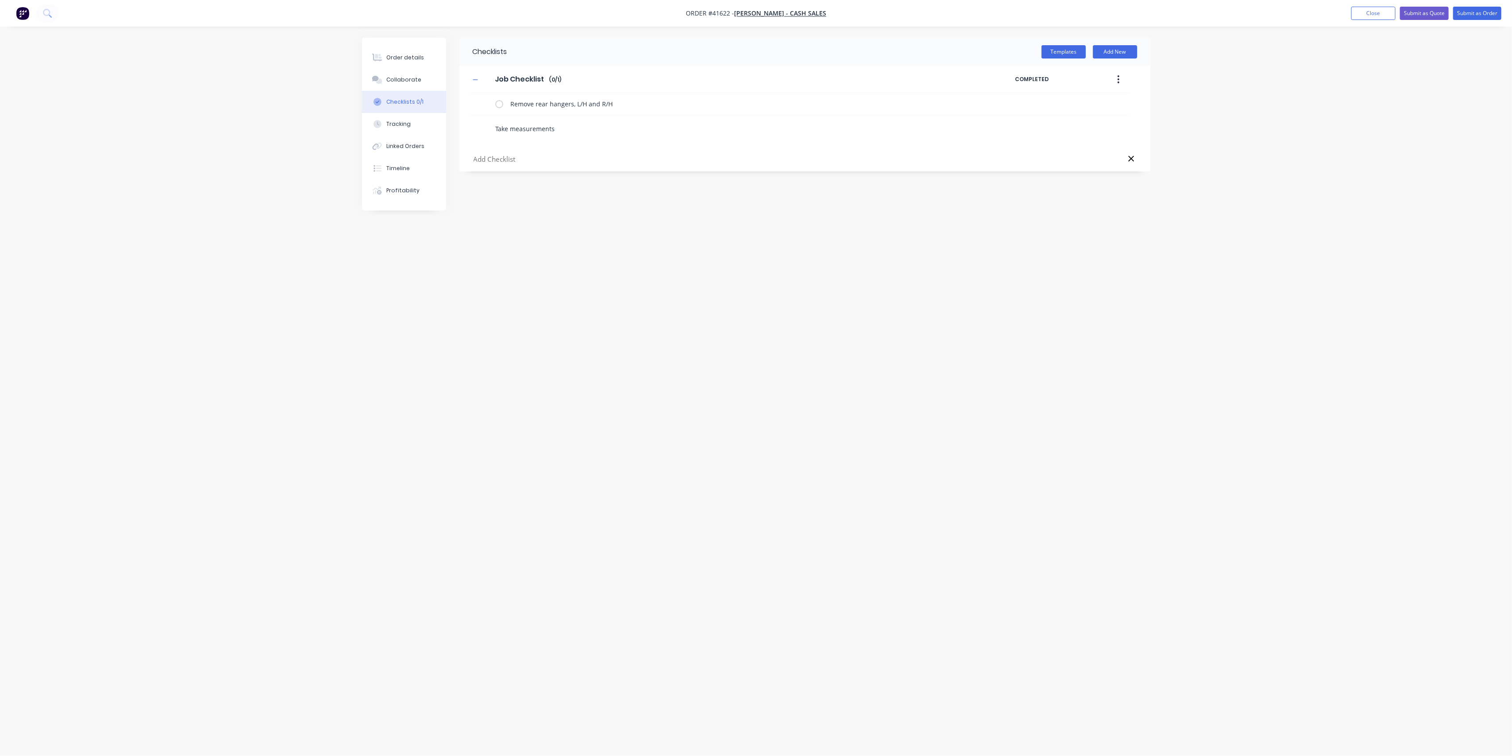
type textarea "Take measurements"
type textarea "x"
drag, startPoint x: 476, startPoint y: 124, endPoint x: 475, endPoint y: 98, distance: 26.2
click at [475, 98] on div "Remove rear hangers, L/H and R/H Take measurements of hanger centers" at bounding box center [799, 126] width 659 height 67
click at [767, 121] on textarea "Take measurements of hanger centers" at bounding box center [737, 126] width 460 height 13
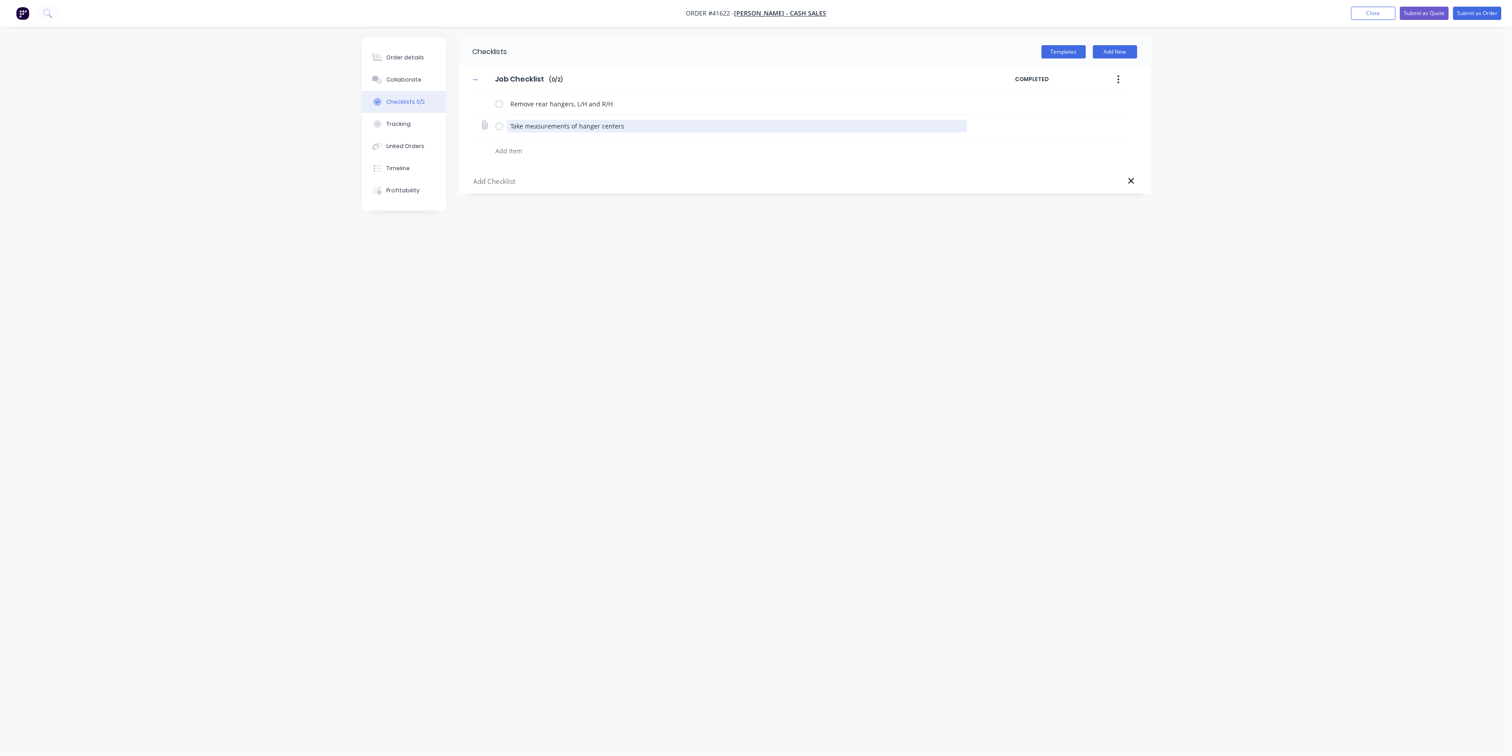
drag, startPoint x: 902, startPoint y: 126, endPoint x: 962, endPoint y: 126, distance: 59.8
click at [962, 126] on textarea "Take measurements of hanger centers" at bounding box center [737, 126] width 460 height 13
drag, startPoint x: 1017, startPoint y: 128, endPoint x: 1007, endPoint y: 101, distance: 29.6
click at [1007, 101] on div "Remove rear hangers, L/H and R/H Take measurements of hanger centers" at bounding box center [799, 126] width 659 height 67
drag, startPoint x: 953, startPoint y: 157, endPoint x: 858, endPoint y: 154, distance: 94.9
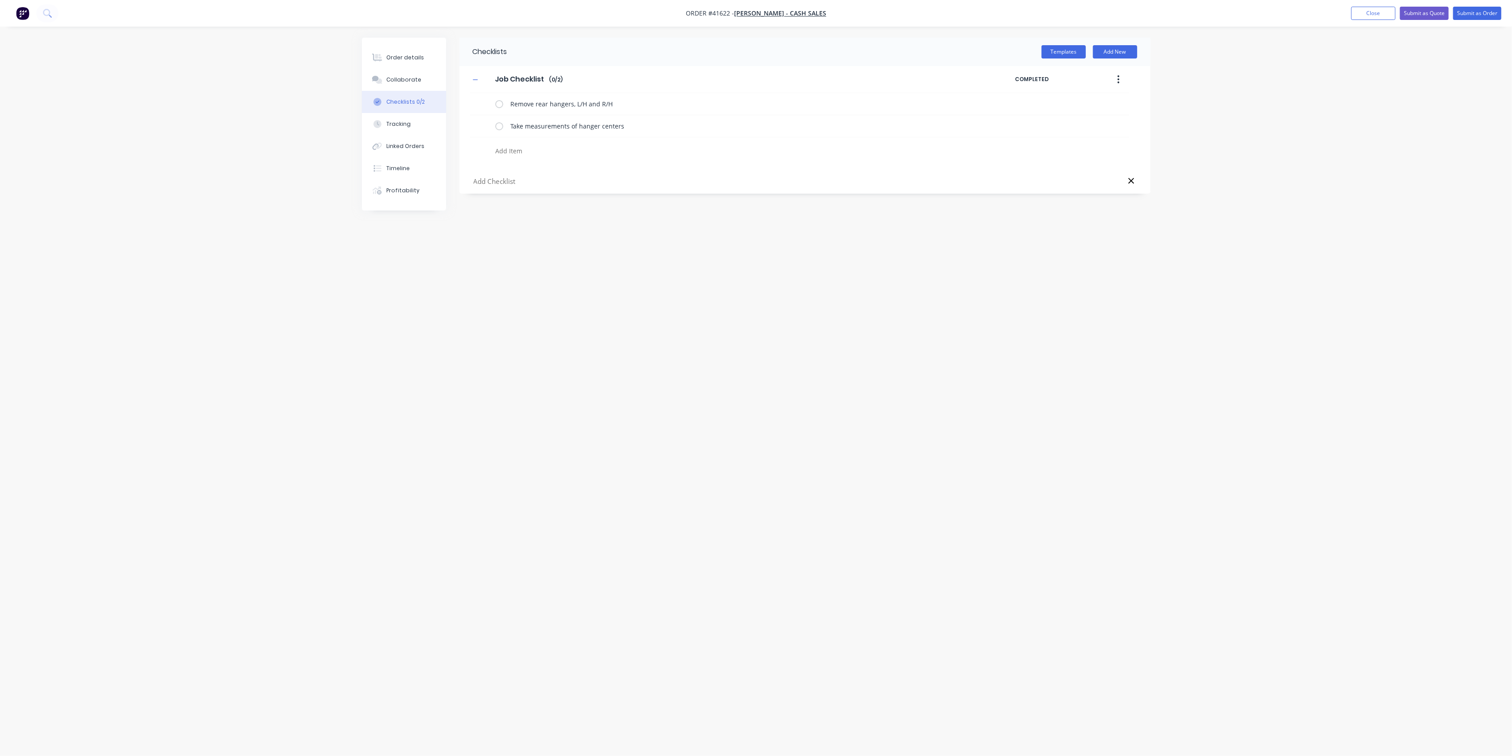
click at [951, 158] on div "Remove rear hangers, L/H and R/H Take measurements of hanger centers" at bounding box center [799, 126] width 659 height 67
drag, startPoint x: 499, startPoint y: 126, endPoint x: 502, endPoint y: 90, distance: 35.6
click at [502, 90] on div "Job Checklist Job Checklist Enter Checklist name ( 0 / 2 ) COMPLETED Remove rea…" at bounding box center [804, 113] width 691 height 94
click at [806, 100] on textarea "Remove rear hangers, L/H and R/H" at bounding box center [737, 103] width 460 height 13
click at [1129, 76] on button "button" at bounding box center [1118, 79] width 21 height 16
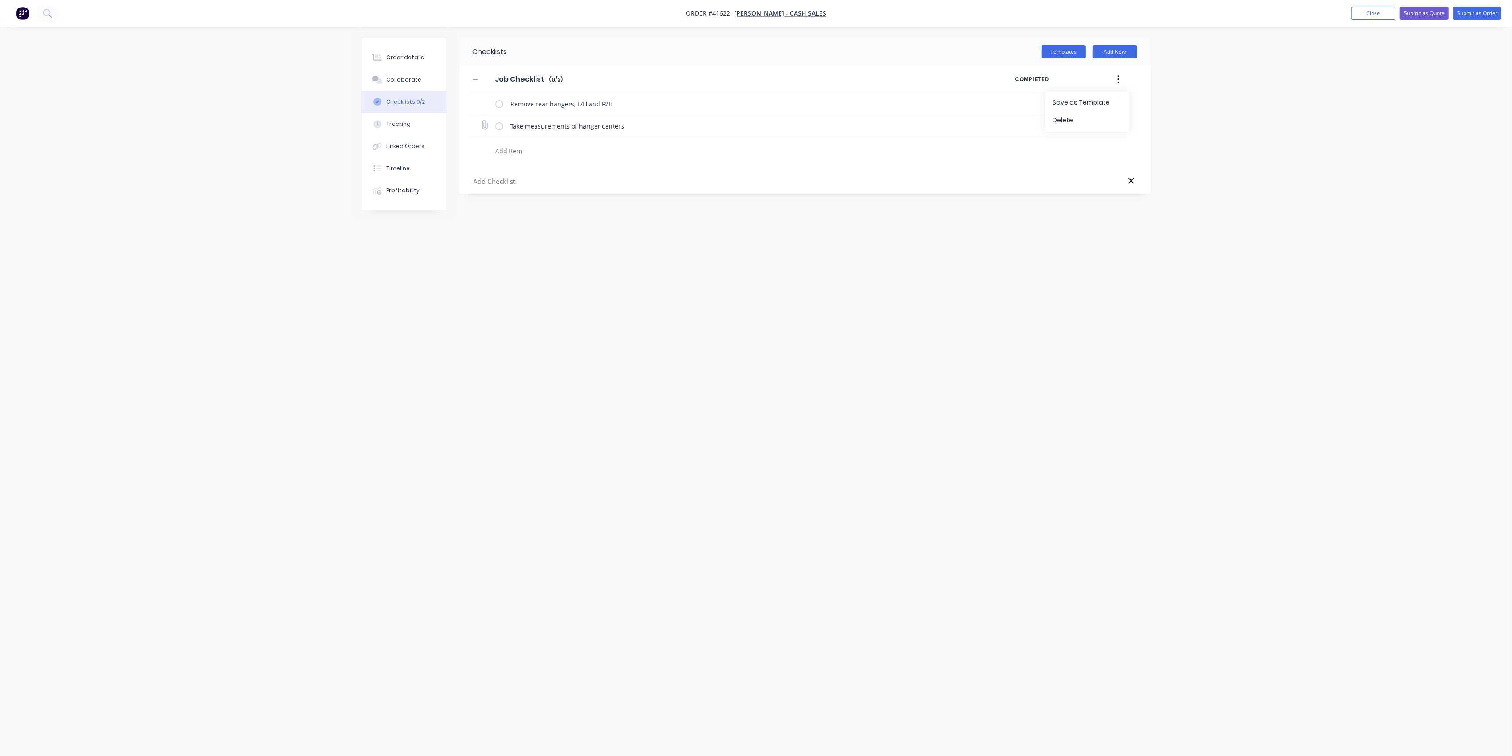
drag, startPoint x: 922, startPoint y: 115, endPoint x: 915, endPoint y: 115, distance: 7.1
click at [917, 115] on div "Take measurements of hanger centers" at bounding box center [799, 126] width 659 height 22
drag, startPoint x: 715, startPoint y: 131, endPoint x: 461, endPoint y: 114, distance: 254.9
click at [461, 114] on div "Job Checklist Job Checklist Enter Checklist name ( 0 / 2 ) COMPLETED Remove rea…" at bounding box center [804, 113] width 691 height 94
drag, startPoint x: 632, startPoint y: 101, endPoint x: 481, endPoint y: 100, distance: 151.1
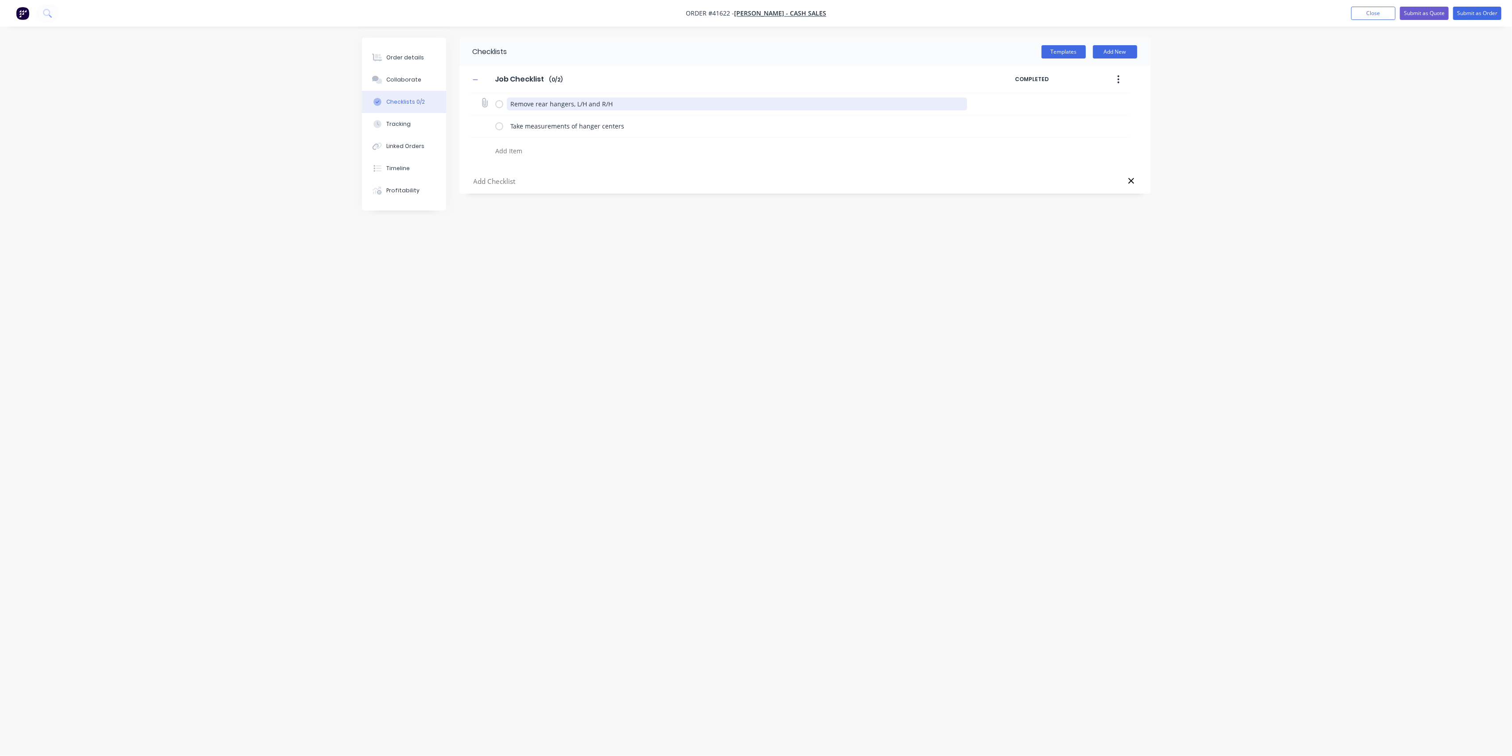
click at [481, 100] on div "Remove rear hangers, L/H and R/H" at bounding box center [799, 104] width 659 height 22
click at [514, 130] on textarea at bounding box center [705, 128] width 426 height 13
paste textarea "Remove rear hangers, L/H and R/H"
click at [623, 103] on textarea "Take measurements of hanger centers" at bounding box center [737, 103] width 460 height 13
click at [515, 147] on textarea at bounding box center [705, 150] width 426 height 13
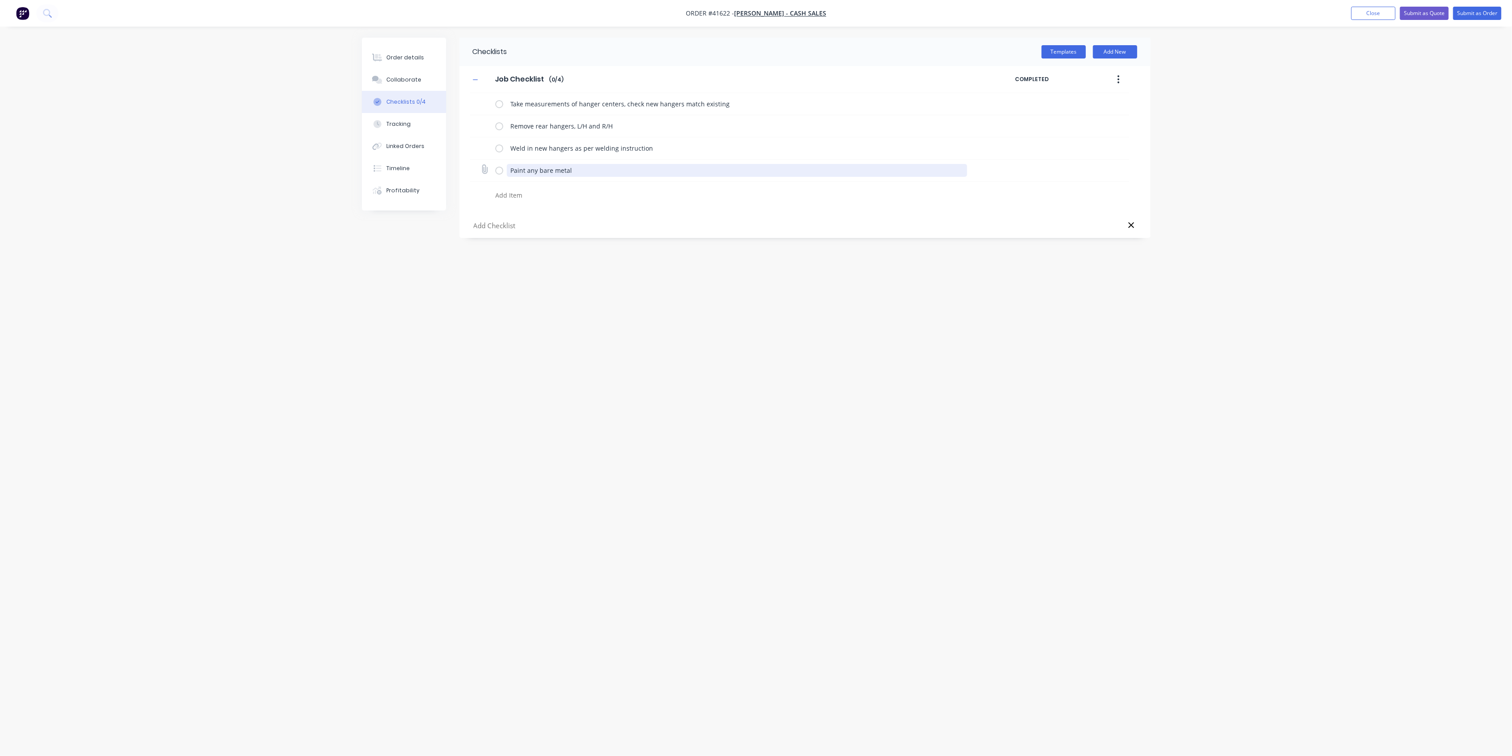
click at [578, 170] on textarea "Paint any bare metal" at bounding box center [737, 170] width 460 height 13
click at [565, 191] on textarea at bounding box center [705, 195] width 426 height 13
click at [396, 82] on div "Collaborate" at bounding box center [403, 80] width 35 height 8
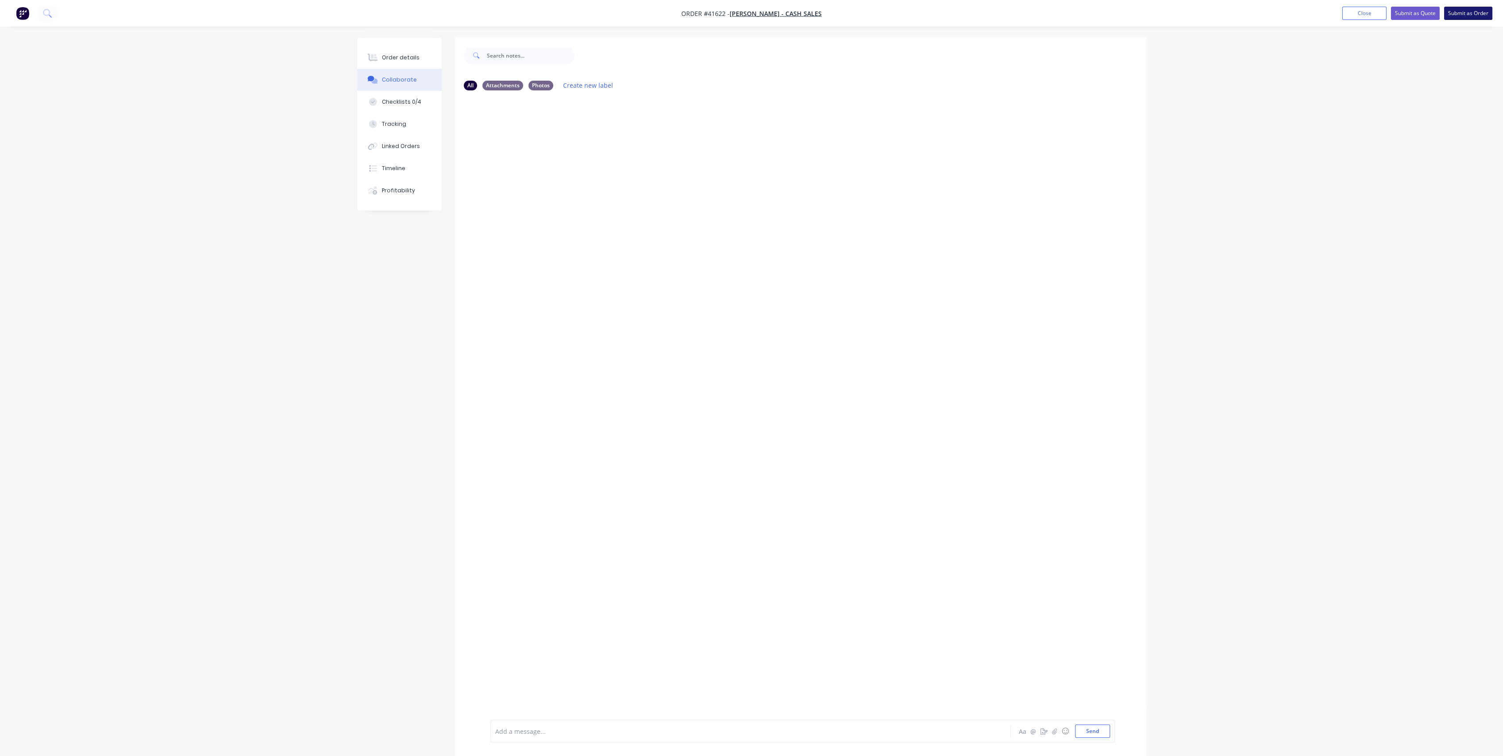
click at [1486, 11] on button "Submit as Order" at bounding box center [1468, 13] width 48 height 13
click at [1102, 732] on button "Send" at bounding box center [1092, 730] width 35 height 13
click at [1370, 15] on button "Close" at bounding box center [1373, 12] width 44 height 13
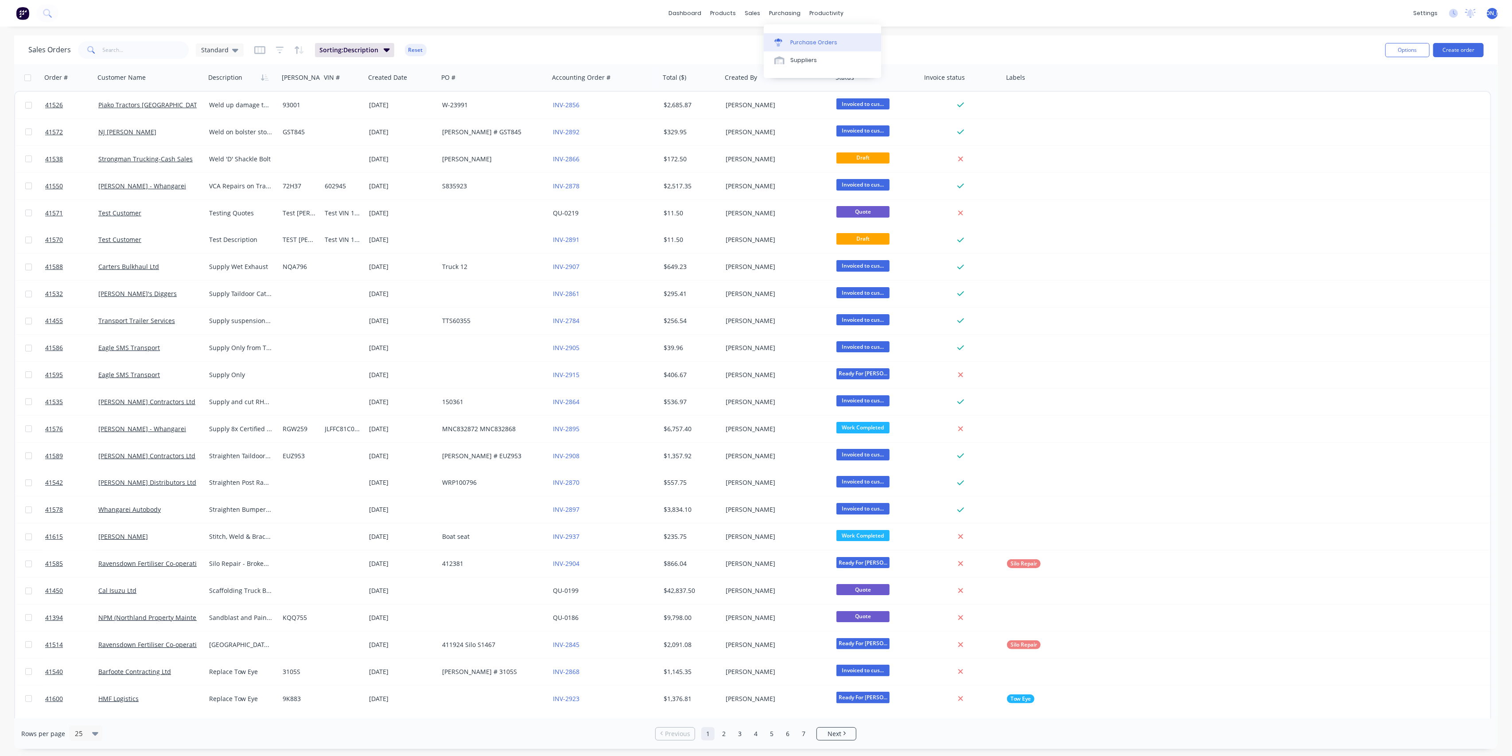
click at [802, 43] on div "Purchase Orders" at bounding box center [813, 43] width 47 height 8
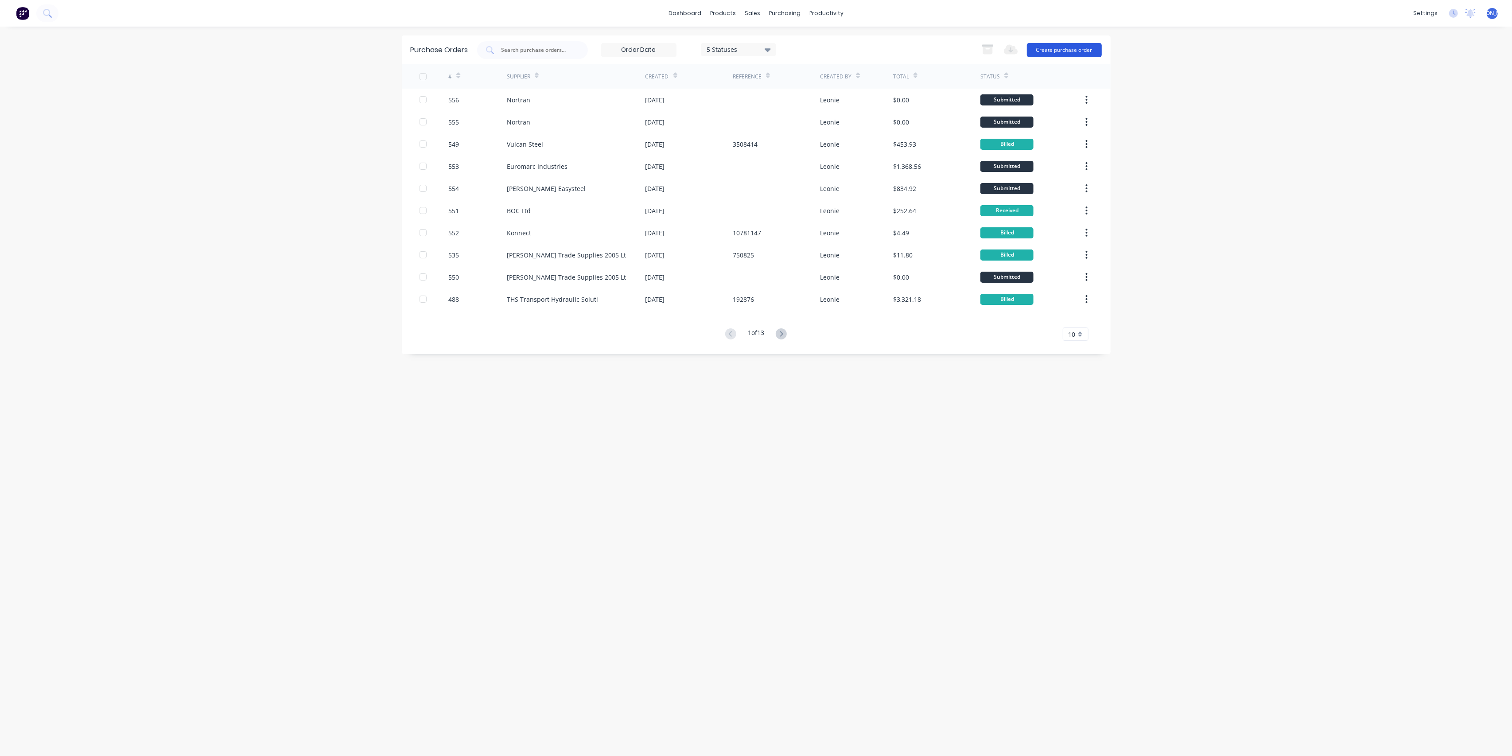
click at [1050, 52] on button "Create purchase order" at bounding box center [1064, 50] width 75 height 14
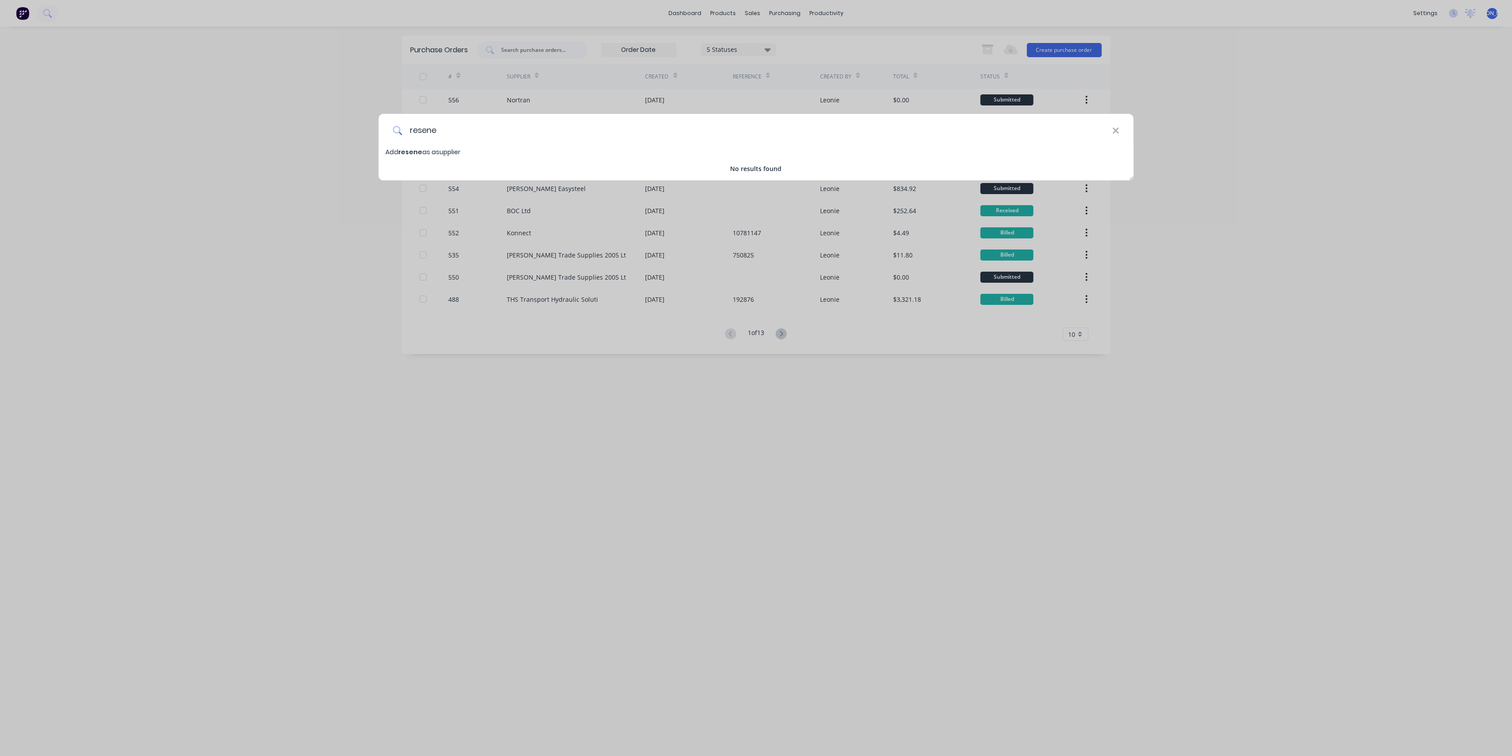
click at [418, 131] on input "resene" at bounding box center [757, 130] width 710 height 33
drag, startPoint x: 432, startPoint y: 129, endPoint x: 404, endPoint y: 126, distance: 28.5
click at [404, 126] on input "resene" at bounding box center [757, 130] width 710 height 33
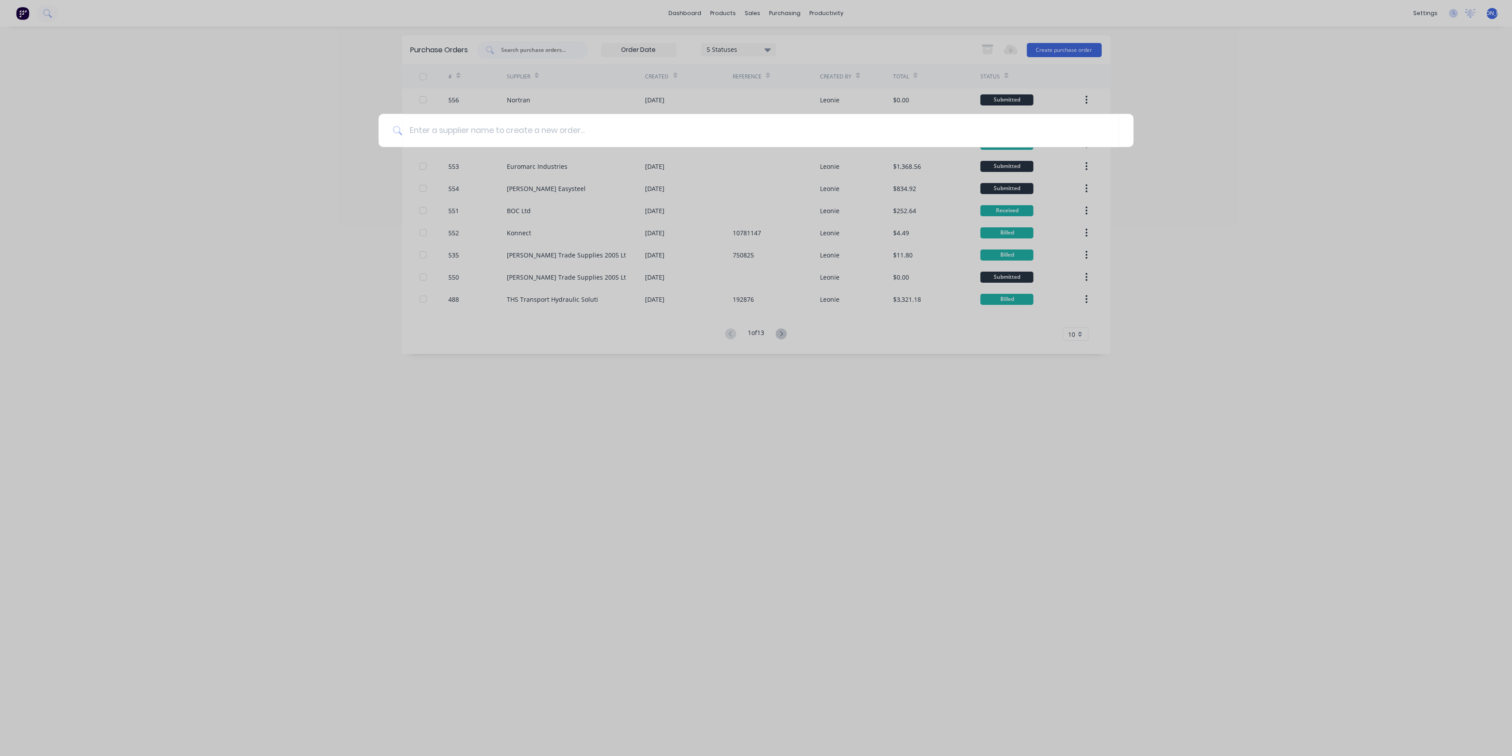
click at [1262, 89] on div at bounding box center [756, 378] width 1512 height 756
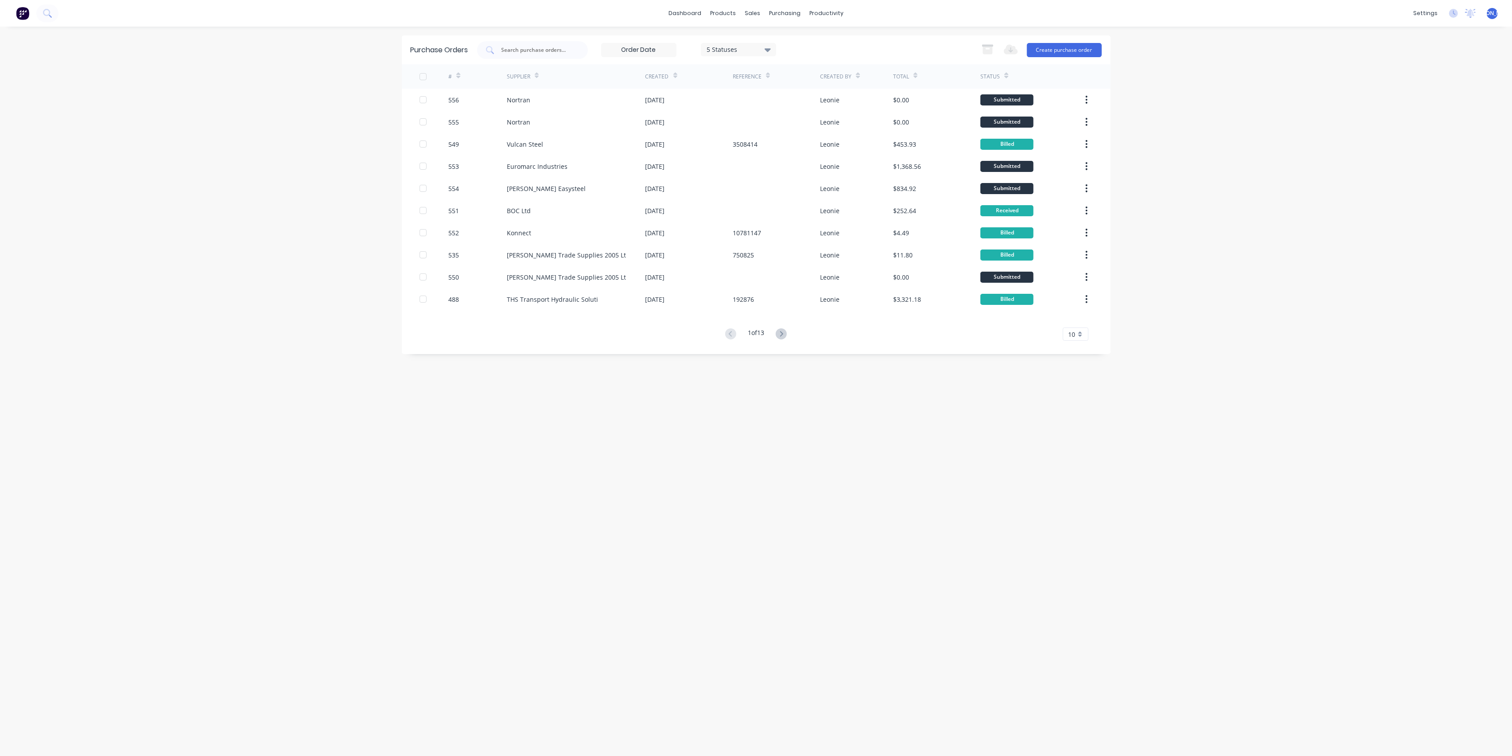
click at [1257, 217] on div "dashboard products sales purchasing productivity dashboard products Product Cat…" at bounding box center [756, 378] width 1512 height 756
